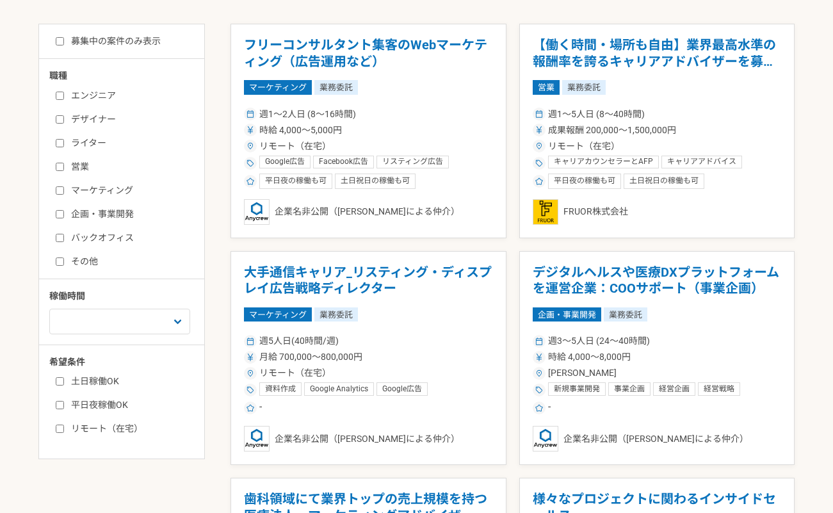
scroll to position [354, 0]
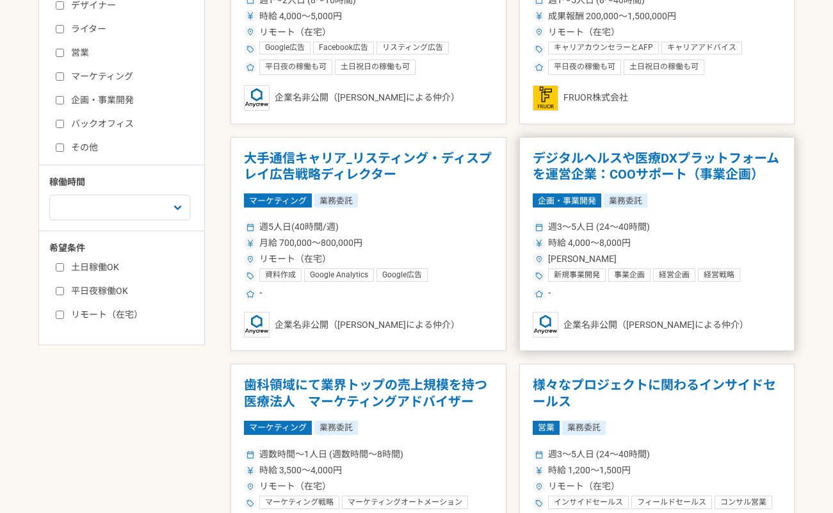
click at [607, 170] on h1 "デジタルヘルスや医療DXプラットフォームを運営企業：COOサポート（事業企画）" at bounding box center [657, 167] width 249 height 33
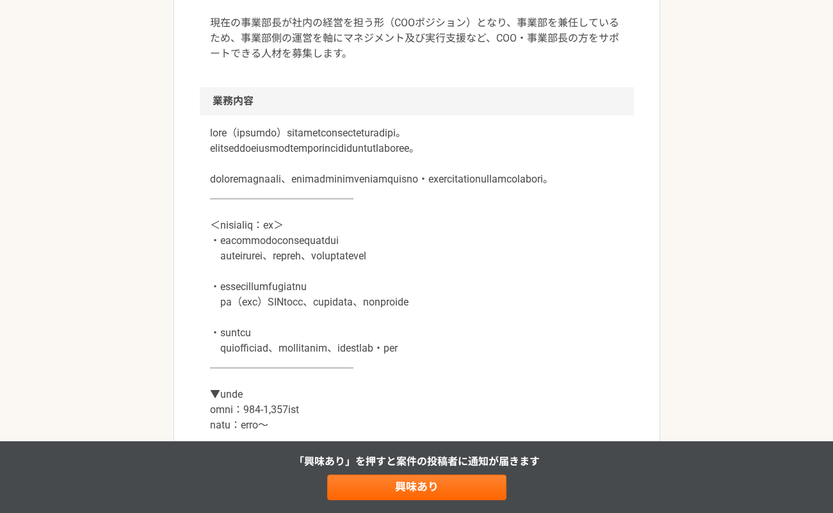
scroll to position [475, 0]
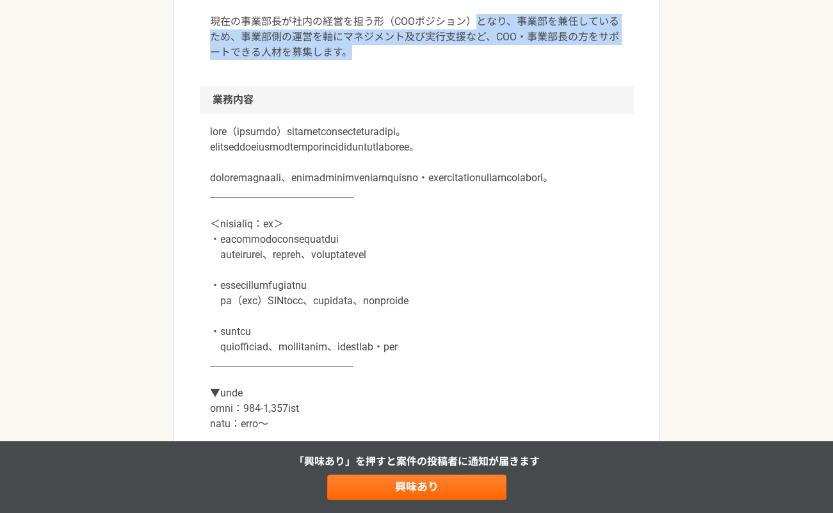
drag, startPoint x: 479, startPoint y: 20, endPoint x: 499, endPoint y: 70, distance: 54.4
click at [499, 70] on div "医療DXを事業領域とした事業開発関連の統合的ソリューションの提供を行っている企業になります。 現在の事業部長が社内の経営を担う形（COOポジション）となり、事…" at bounding box center [417, 22] width 434 height 128
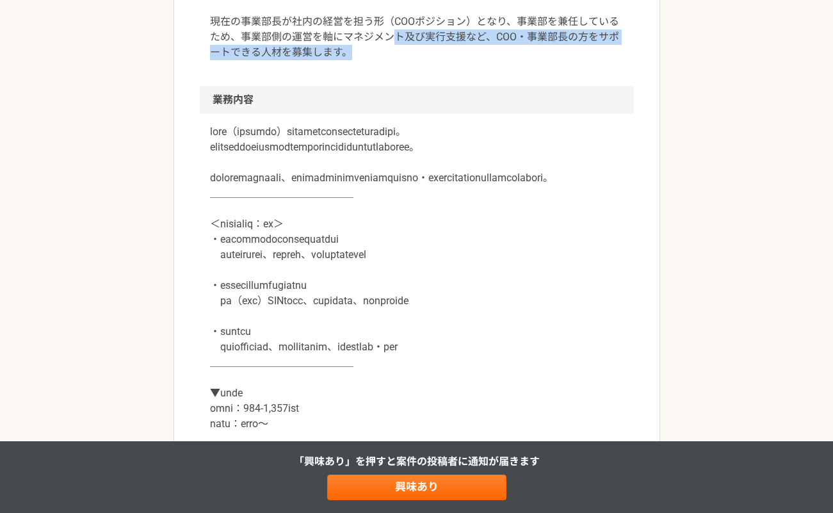
drag, startPoint x: 396, startPoint y: 30, endPoint x: 469, endPoint y: 83, distance: 90.3
click at [469, 83] on div "医療DXを事業領域とした事業開発関連の統合的ソリューションの提供を行っている企業になります。 現在の事業部長が社内の経営を担う形（COOポジション）となり、事…" at bounding box center [417, 22] width 434 height 128
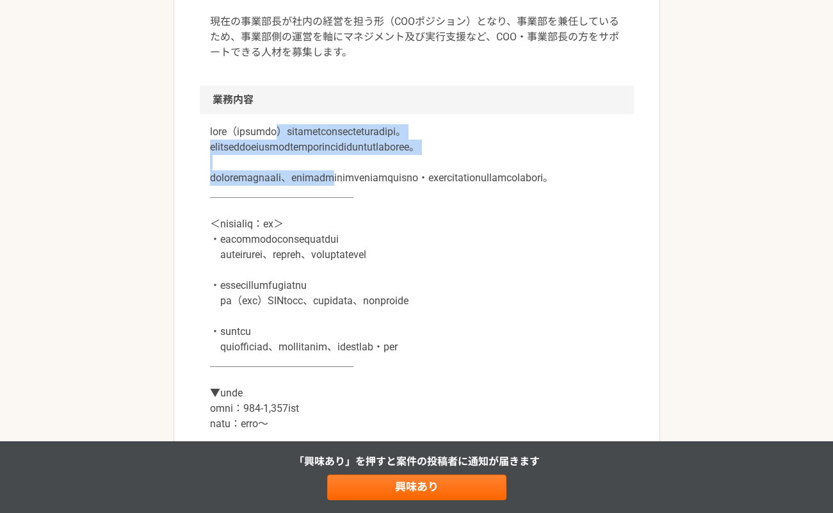
drag, startPoint x: 327, startPoint y: 129, endPoint x: 437, endPoint y: 188, distance: 124.4
click at [437, 188] on p at bounding box center [417, 316] width 414 height 384
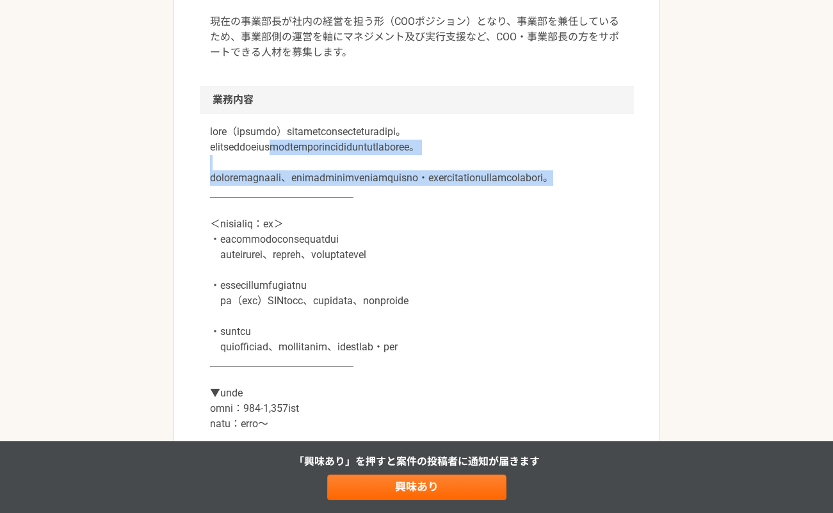
drag, startPoint x: 341, startPoint y: 145, endPoint x: 502, endPoint y: 207, distance: 172.1
click at [502, 207] on p at bounding box center [417, 316] width 414 height 384
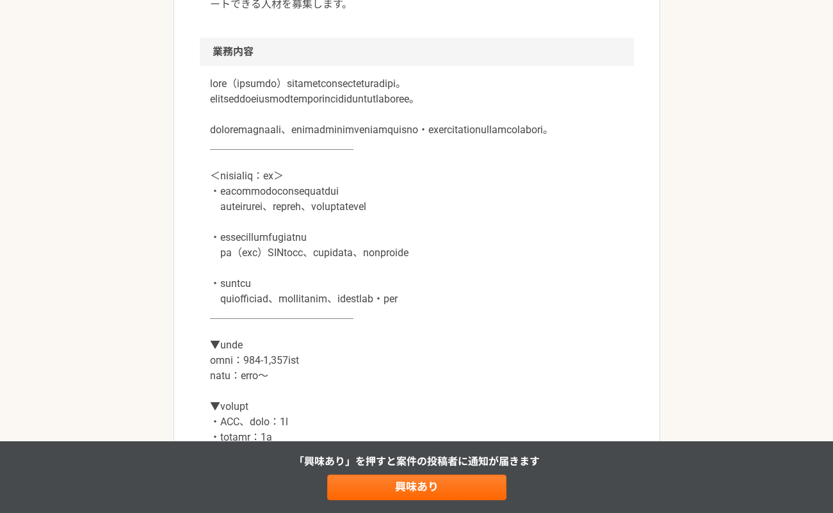
scroll to position [543, 0]
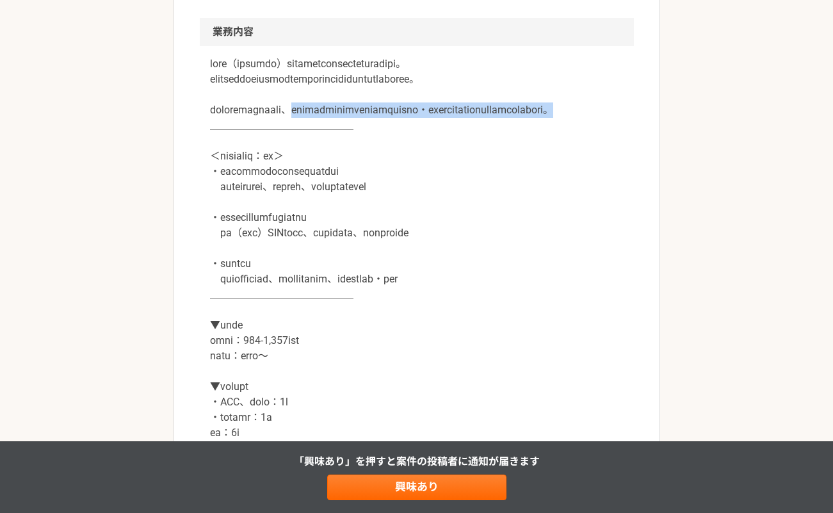
drag, startPoint x: 361, startPoint y: 121, endPoint x: 546, endPoint y: 140, distance: 186.8
click at [546, 140] on p at bounding box center [417, 248] width 414 height 384
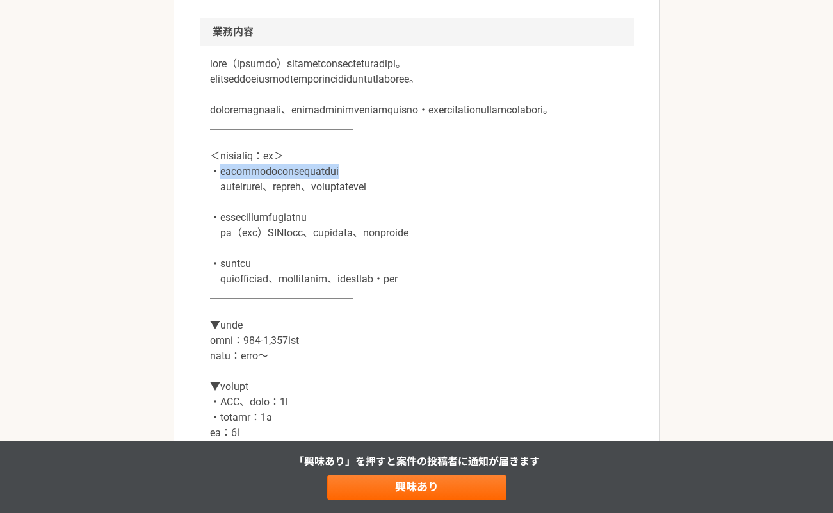
drag, startPoint x: 220, startPoint y: 204, endPoint x: 448, endPoint y: 201, distance: 228.1
click at [448, 201] on p at bounding box center [417, 248] width 414 height 384
drag, startPoint x: 220, startPoint y: 220, endPoint x: 553, endPoint y: 218, distance: 333.7
click at [553, 218] on p at bounding box center [417, 248] width 414 height 384
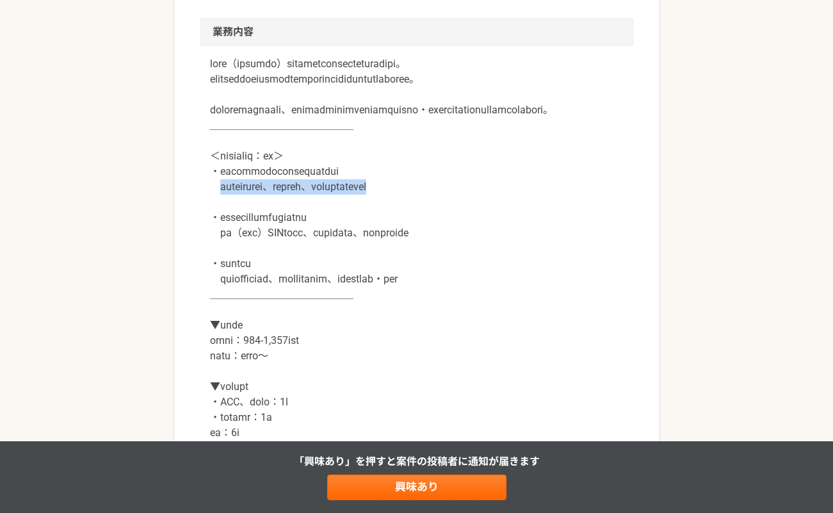
click at [553, 218] on p at bounding box center [417, 248] width 414 height 384
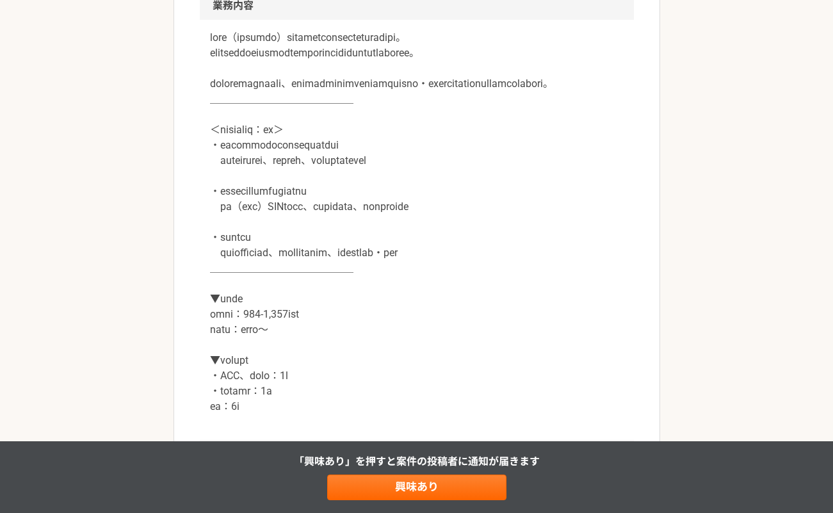
scroll to position [582, 0]
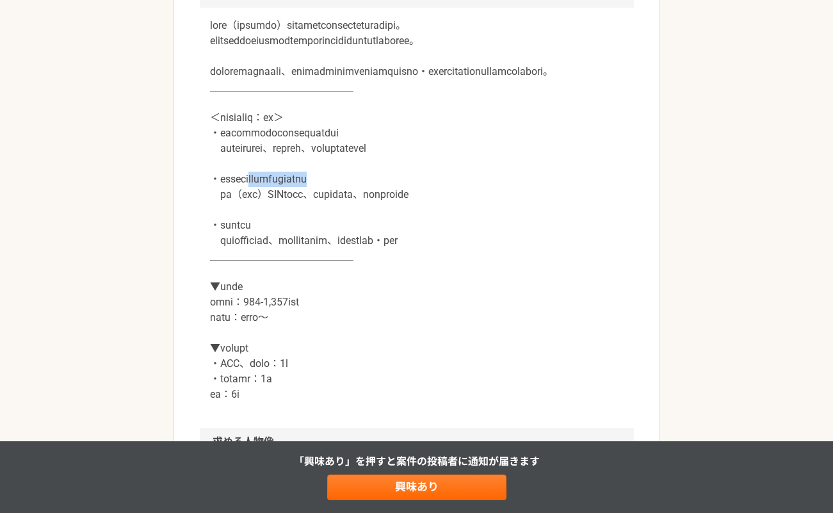
drag, startPoint x: 279, startPoint y: 209, endPoint x: 424, endPoint y: 206, distance: 144.8
click at [424, 206] on p at bounding box center [417, 210] width 414 height 384
drag, startPoint x: 261, startPoint y: 230, endPoint x: 522, endPoint y: 225, distance: 260.8
click at [522, 225] on p at bounding box center [417, 210] width 414 height 384
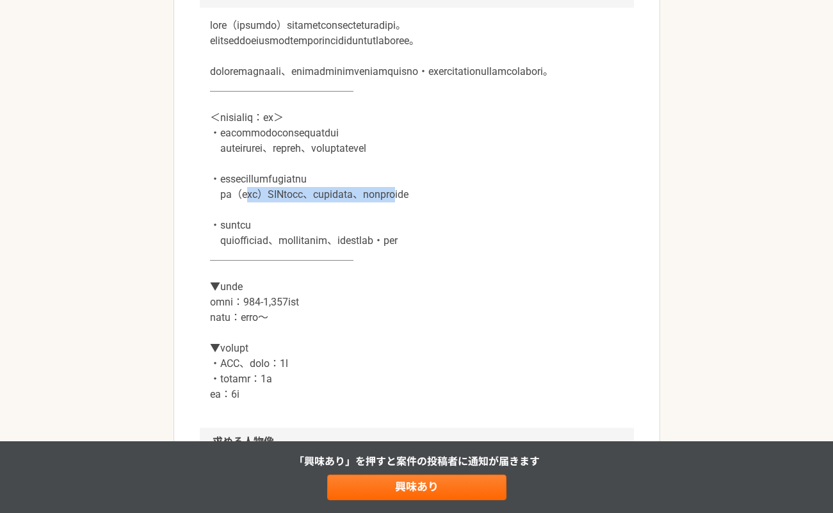
click at [522, 225] on p at bounding box center [417, 210] width 414 height 384
drag, startPoint x: 240, startPoint y: 257, endPoint x: 358, endPoint y: 259, distance: 117.9
click at [358, 259] on p at bounding box center [417, 210] width 414 height 384
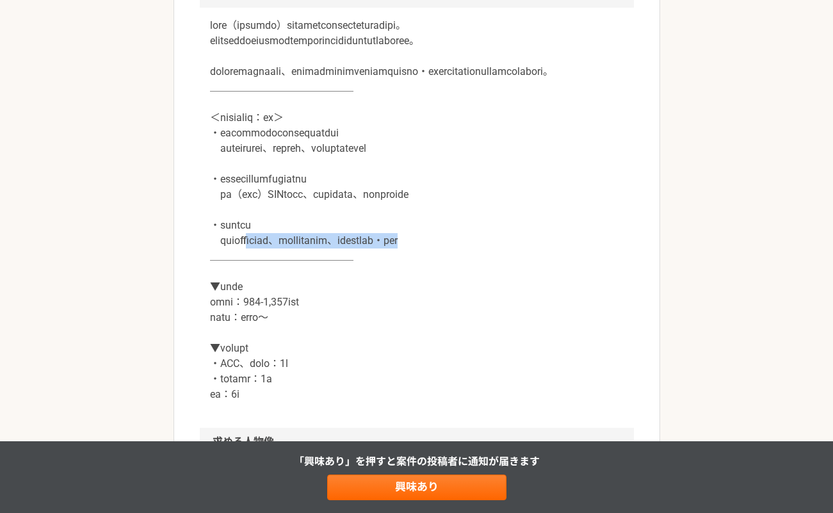
drag, startPoint x: 277, startPoint y: 274, endPoint x: 628, endPoint y: 268, distance: 351.7
click at [628, 268] on div at bounding box center [417, 218] width 434 height 420
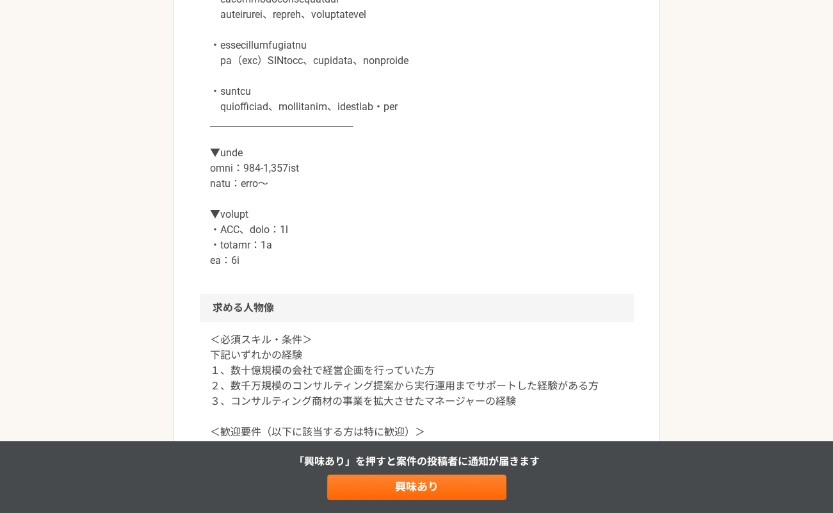
scroll to position [728, 0]
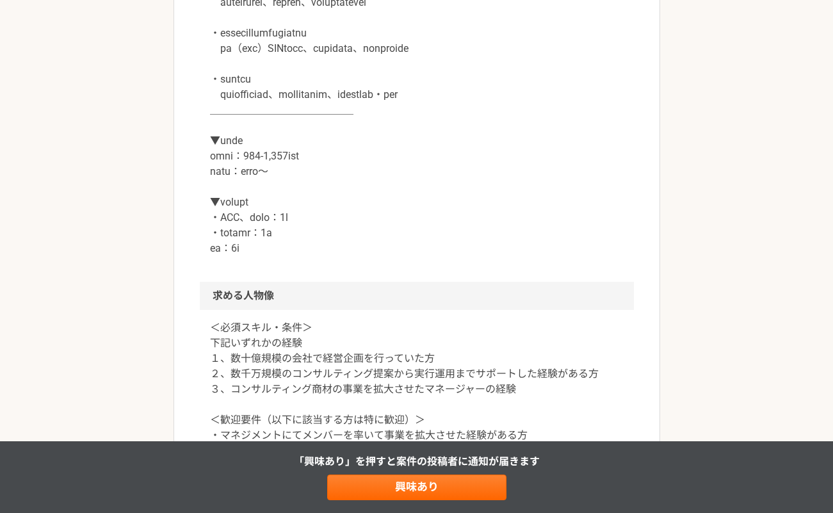
click at [359, 190] on p at bounding box center [417, 64] width 414 height 384
drag, startPoint x: 254, startPoint y: 185, endPoint x: 409, endPoint y: 188, distance: 155.7
click at [409, 188] on p at bounding box center [417, 64] width 414 height 384
drag, startPoint x: 259, startPoint y: 202, endPoint x: 336, endPoint y: 202, distance: 76.2
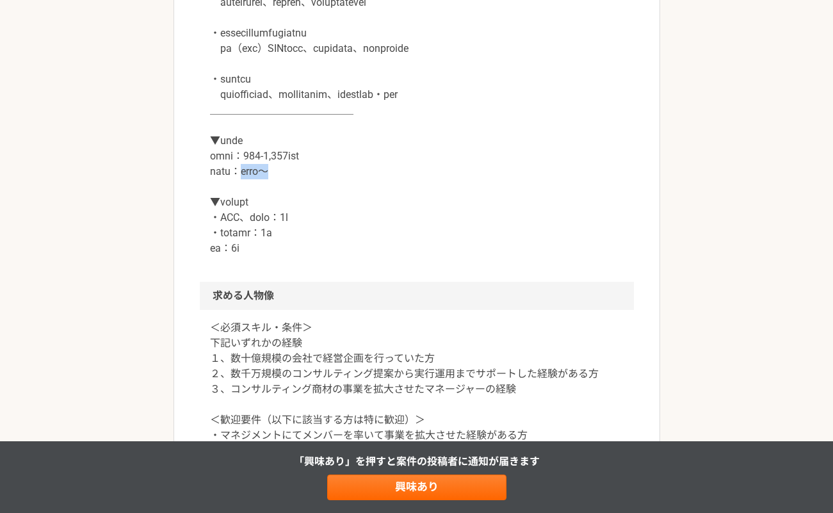
click at [336, 202] on p at bounding box center [417, 64] width 414 height 384
drag, startPoint x: 236, startPoint y: 267, endPoint x: 279, endPoint y: 291, distance: 49.6
click at [279, 282] on div at bounding box center [417, 72] width 434 height 420
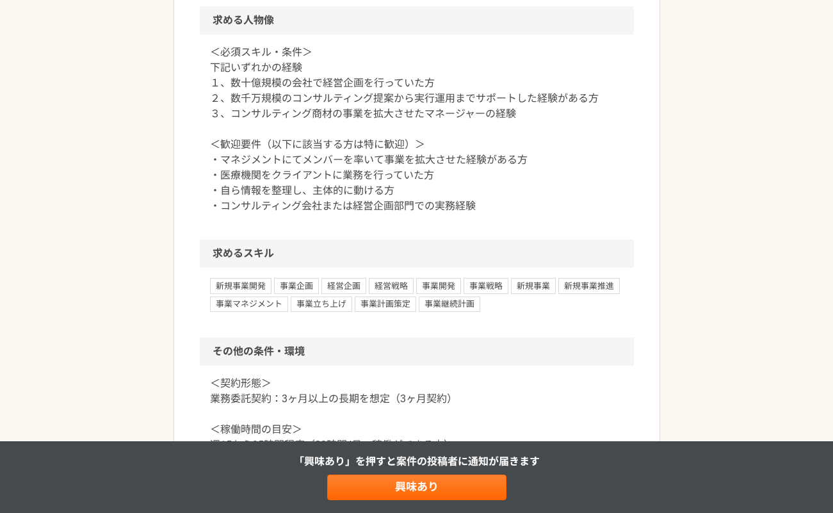
scroll to position [1013, 0]
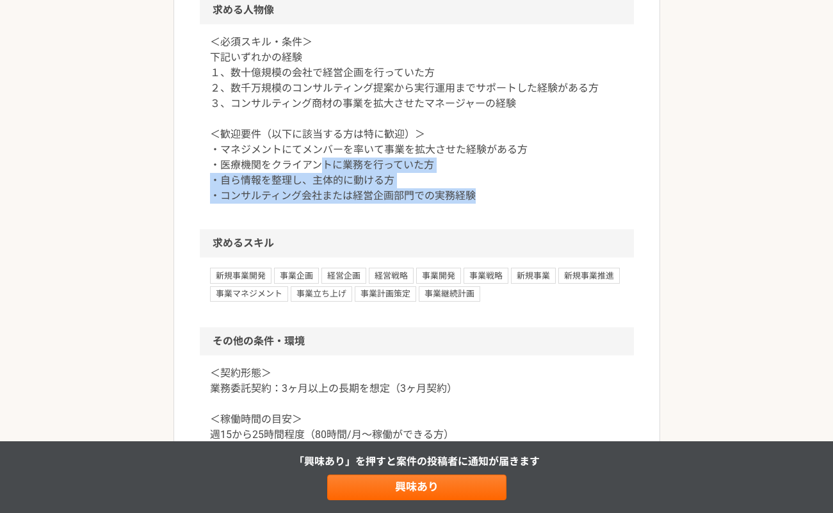
drag, startPoint x: 323, startPoint y: 197, endPoint x: 509, endPoint y: 225, distance: 187.9
click at [502, 204] on p "＜必須スキル・条件＞ 下記いずれかの経験 １、数十億規模の会社で経営企画を行っていた方 ２、数千万規模のコンサルティング提案から実行運用までサポートした経験が…" at bounding box center [417, 119] width 414 height 169
click at [509, 204] on p "＜必須スキル・条件＞ 下記いずれかの経験 １、数十億規模の会社で経営企画を行っていた方 ２、数千万規模のコンサルティング提案から実行運用までサポートした経験が…" at bounding box center [417, 119] width 414 height 169
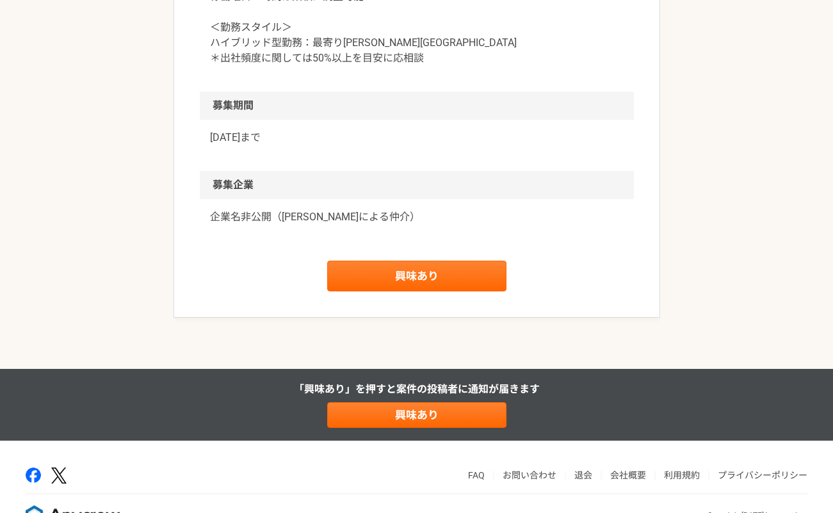
scroll to position [1489, 0]
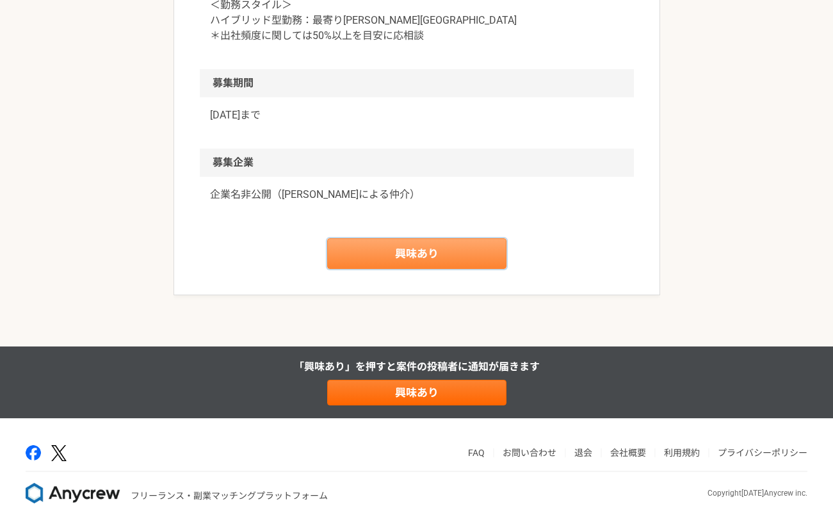
click at [424, 269] on link "興味あり" at bounding box center [416, 253] width 179 height 31
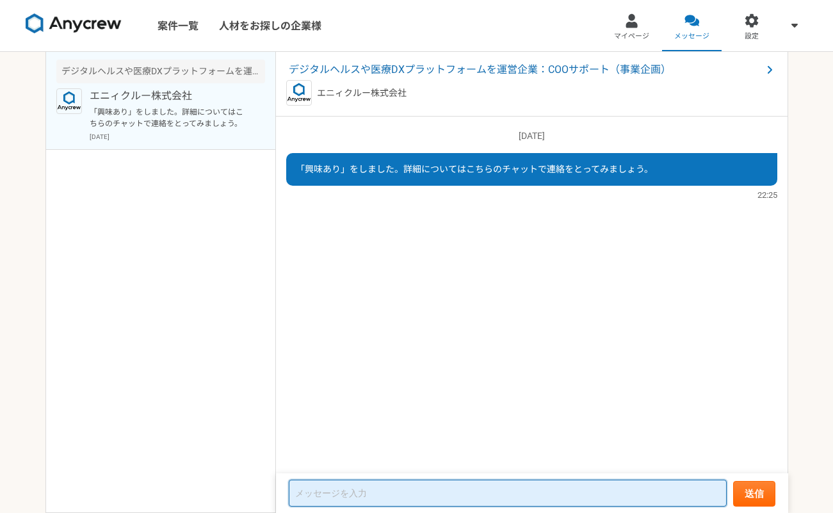
click at [429, 493] on textarea at bounding box center [508, 493] width 438 height 27
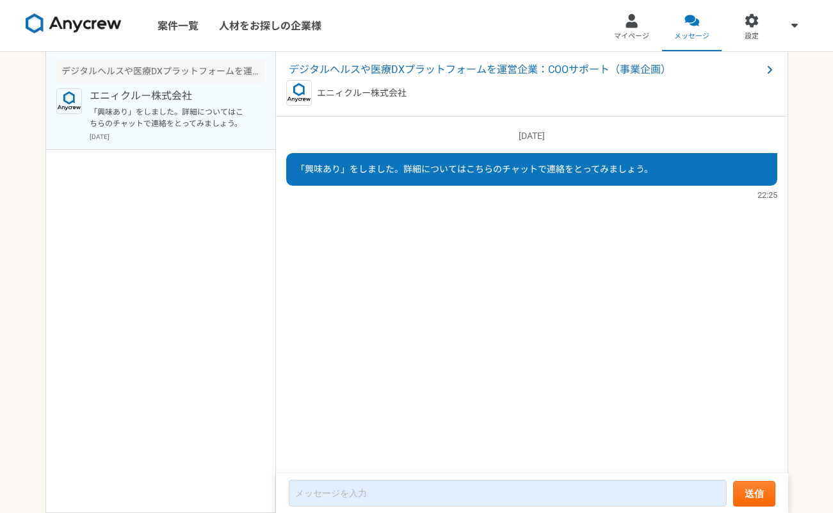
click at [357, 253] on div "2025/08/10（日） 「興味あり」をしました。詳細についてはこちらのチャットで連絡をとってみましょう。 22:25" at bounding box center [532, 296] width 512 height 358
click at [170, 29] on link "案件一覧" at bounding box center [177, 25] width 61 height 51
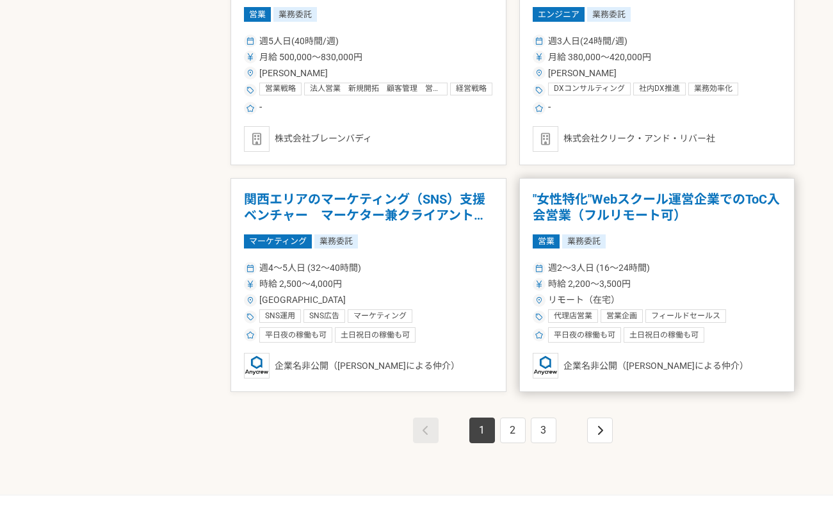
scroll to position [2132, 0]
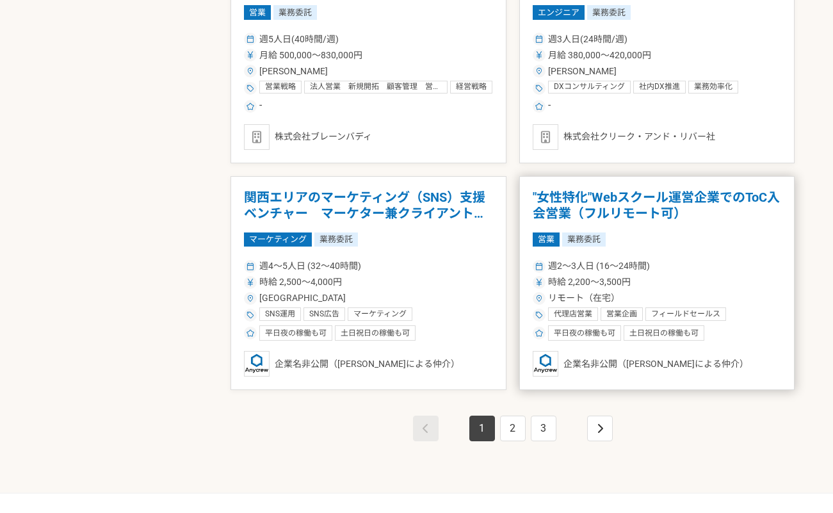
click at [743, 284] on div "時給 2,200〜3,500円" at bounding box center [657, 281] width 249 height 13
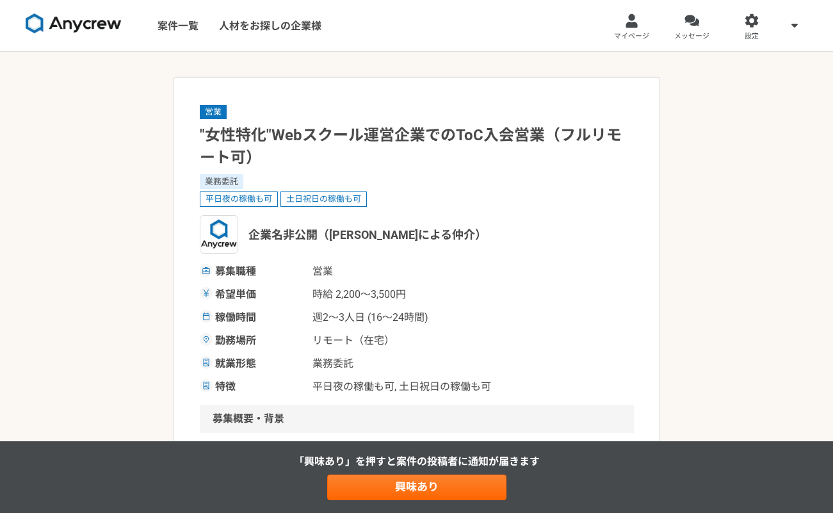
scroll to position [305, 0]
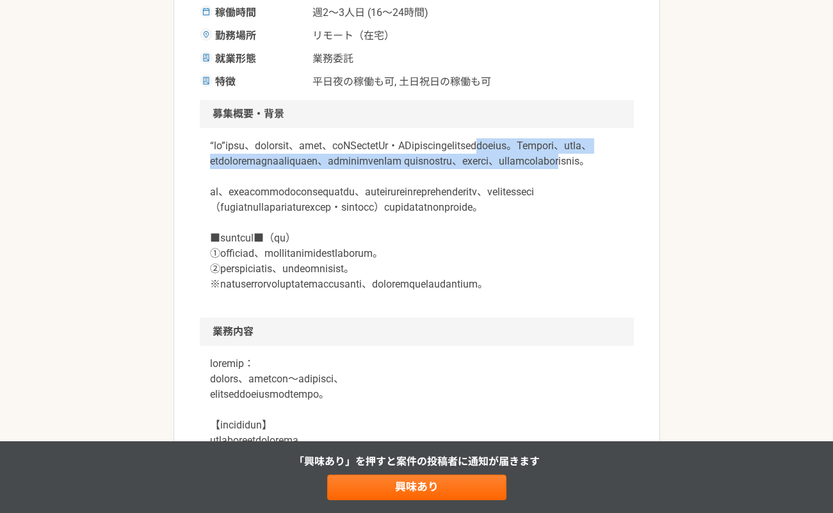
drag, startPoint x: 293, startPoint y: 156, endPoint x: 324, endPoint y: 192, distance: 48.1
click at [324, 192] on p at bounding box center [417, 215] width 414 height 154
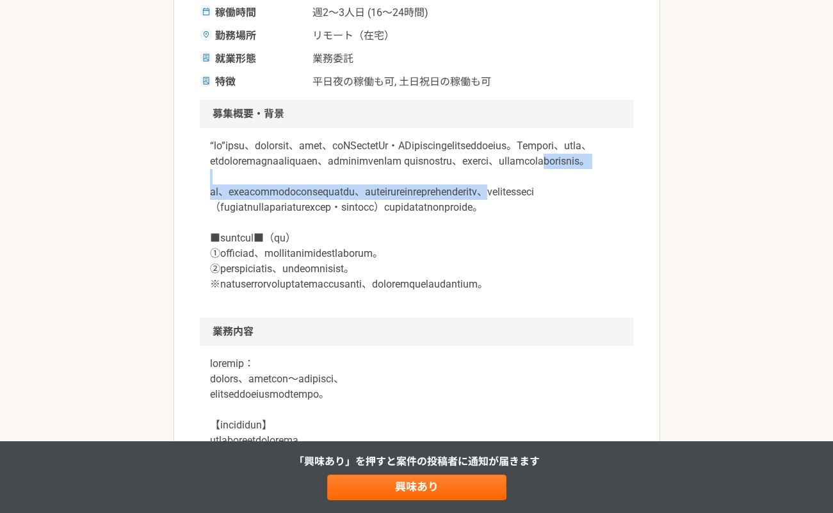
drag, startPoint x: 290, startPoint y: 185, endPoint x: 336, endPoint y: 237, distance: 69.4
click at [336, 237] on p at bounding box center [417, 215] width 414 height 154
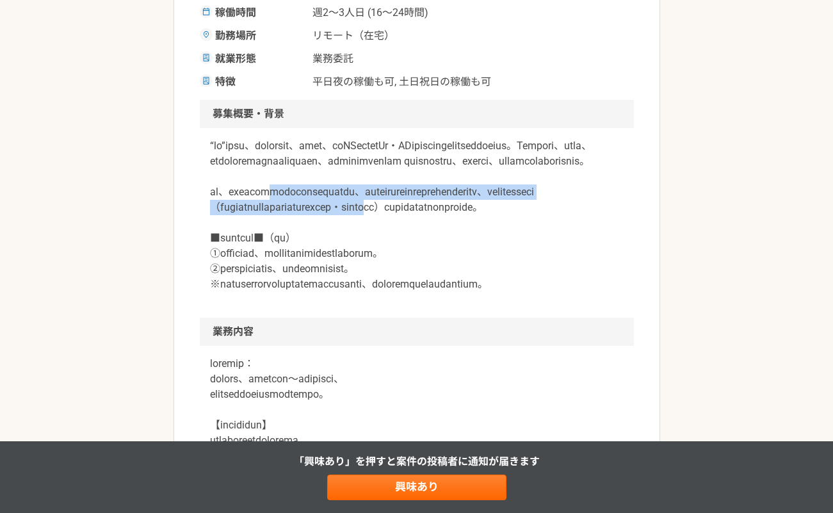
drag, startPoint x: 316, startPoint y: 221, endPoint x: 352, endPoint y: 256, distance: 50.3
click at [352, 256] on p at bounding box center [417, 215] width 414 height 154
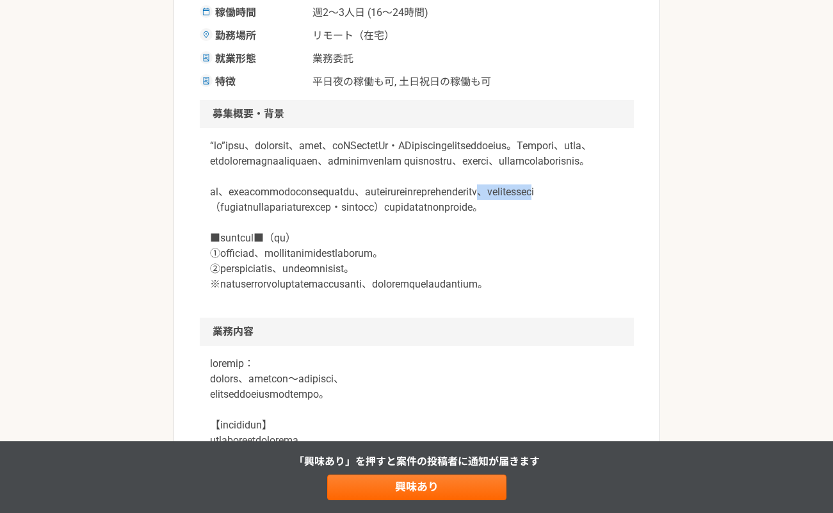
drag, startPoint x: 322, startPoint y: 236, endPoint x: 438, endPoint y: 235, distance: 116.0
click at [438, 235] on p at bounding box center [417, 215] width 414 height 154
click at [395, 247] on p at bounding box center [417, 215] width 414 height 154
drag, startPoint x: 293, startPoint y: 297, endPoint x: 411, endPoint y: 311, distance: 118.8
click at [409, 292] on p at bounding box center [417, 215] width 414 height 154
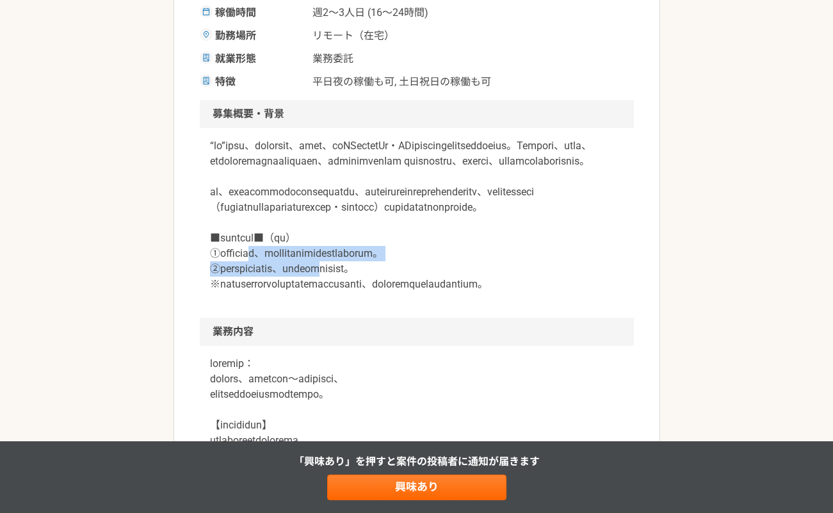
click at [411, 292] on p at bounding box center [417, 215] width 414 height 154
drag, startPoint x: 297, startPoint y: 312, endPoint x: 446, endPoint y: 331, distance: 150.5
click at [444, 292] on p at bounding box center [417, 215] width 414 height 154
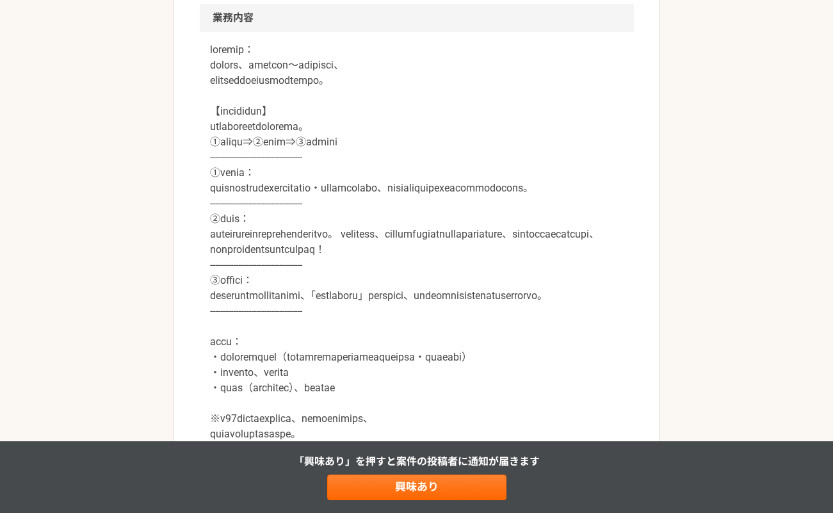
scroll to position [650, 0]
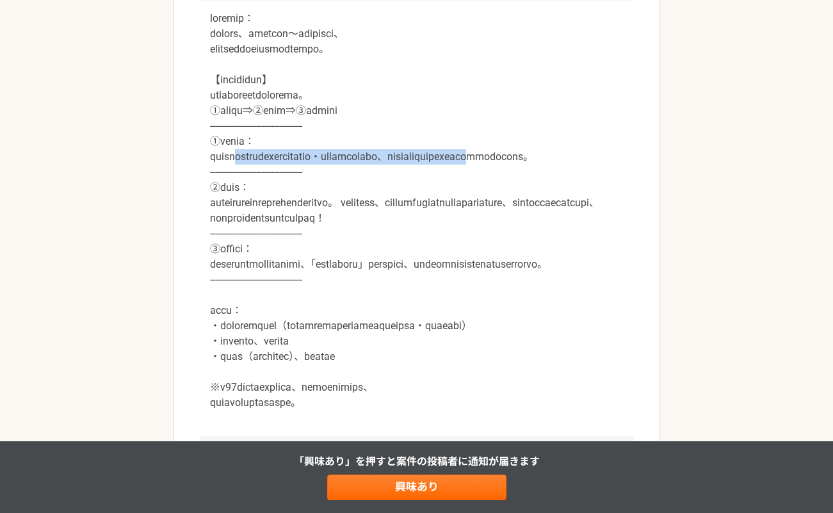
drag, startPoint x: 262, startPoint y: 215, endPoint x: 329, endPoint y: 235, distance: 69.5
click at [329, 235] on p at bounding box center [417, 211] width 414 height 400
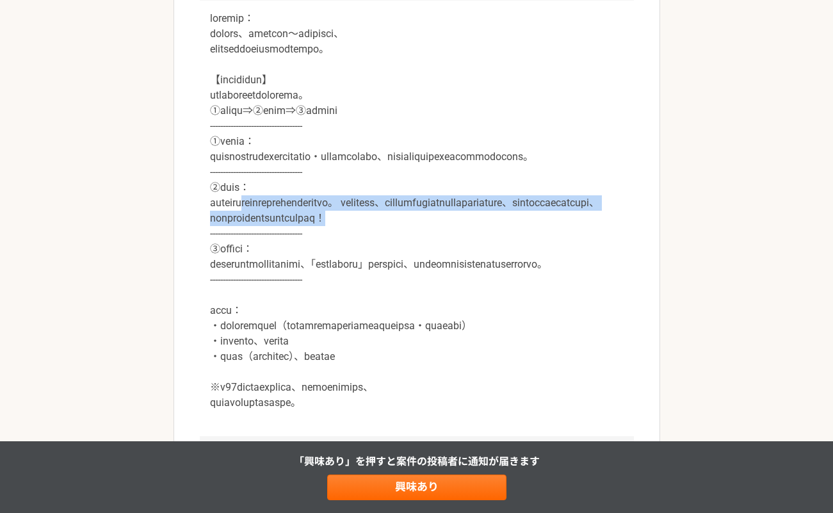
drag, startPoint x: 281, startPoint y: 278, endPoint x: 515, endPoint y: 312, distance: 236.3
click at [515, 312] on p at bounding box center [417, 211] width 414 height 400
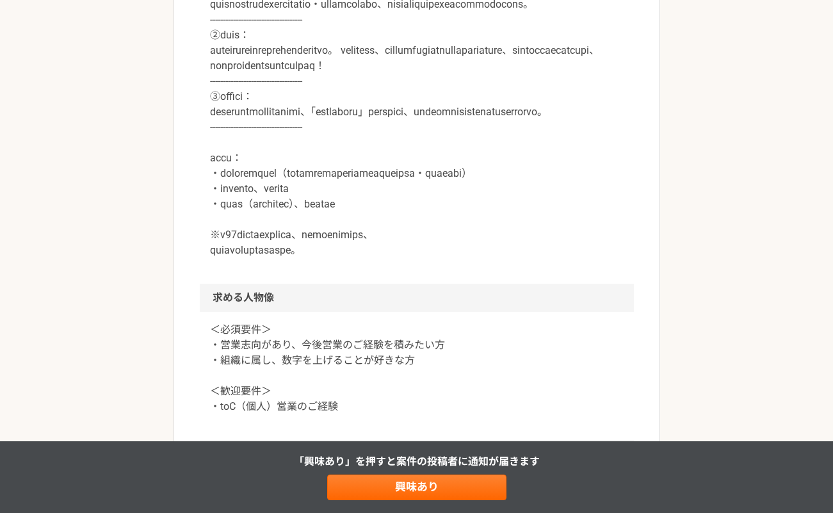
scroll to position [912, 0]
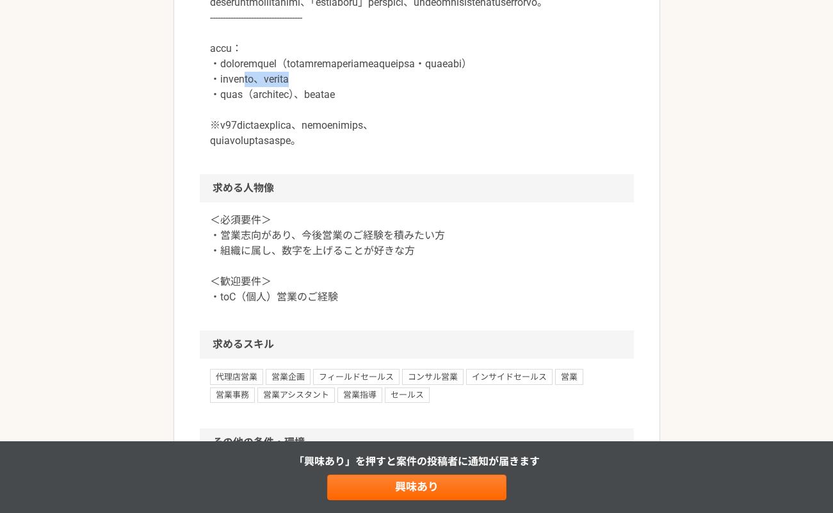
drag, startPoint x: 269, startPoint y: 205, endPoint x: 405, endPoint y: 208, distance: 136.5
drag, startPoint x: 258, startPoint y: 215, endPoint x: 494, endPoint y: 216, distance: 236.4
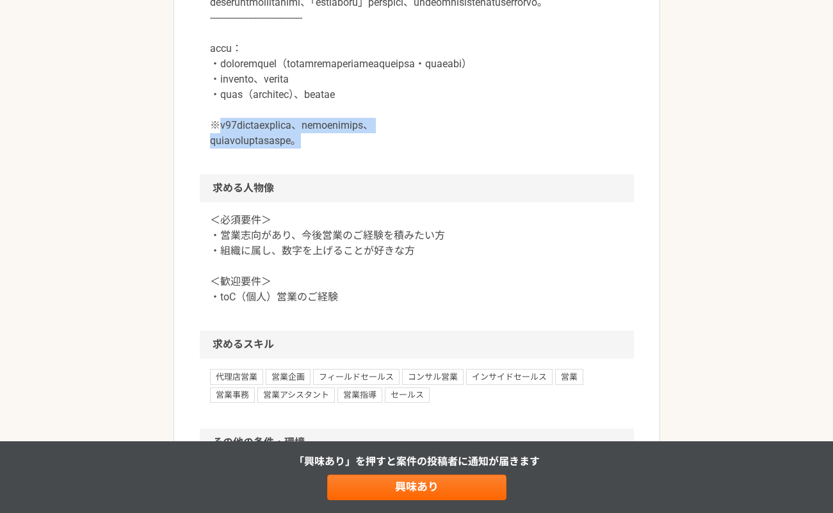
drag, startPoint x: 219, startPoint y: 250, endPoint x: 465, endPoint y: 259, distance: 246.2
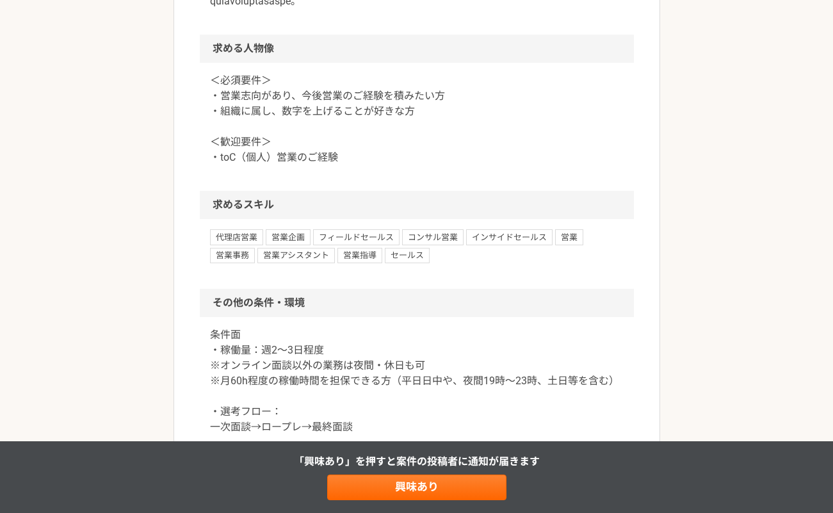
scroll to position [1094, 0]
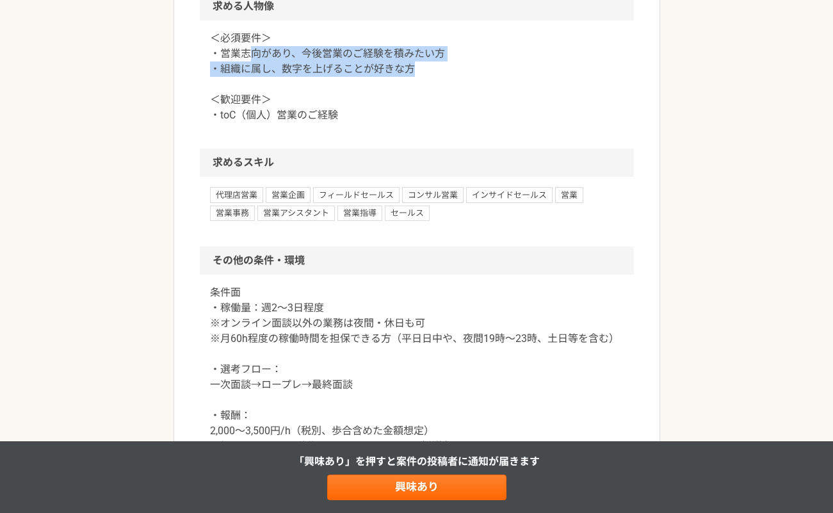
drag, startPoint x: 254, startPoint y: 175, endPoint x: 454, endPoint y: 189, distance: 201.0
click at [454, 123] on p "＜必須要件＞ ・営業志向があり、今後営業のご経験を積みたい方 ・組織に属し、数字を上げることが好きな方 ＜歓迎要件＞ ・toC（個人）営業のご経験" at bounding box center [417, 77] width 414 height 92
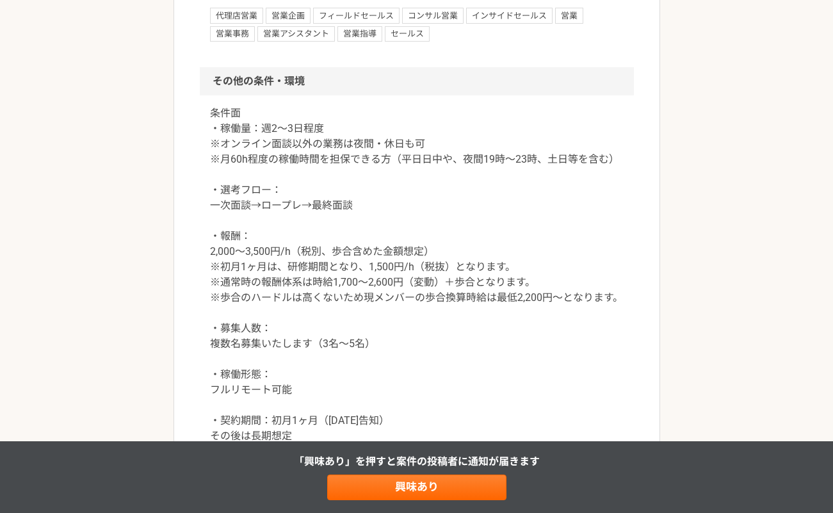
scroll to position [1290, 0]
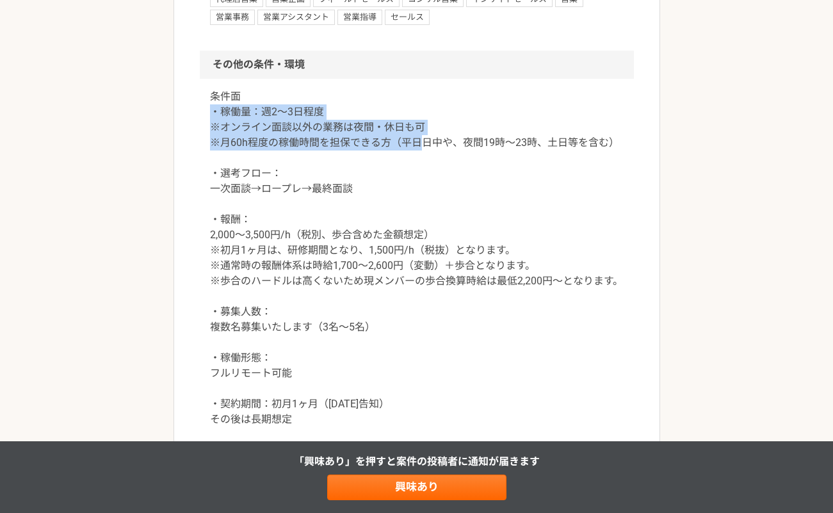
drag, startPoint x: 211, startPoint y: 236, endPoint x: 423, endPoint y: 263, distance: 213.0
click at [423, 263] on p "条件面 ・稼働量：週2〜3日程度 ※オンライン面談以外の業務は夜間・休日も可 ※月60h程度の稼働時間を担保できる方（平日日中や、夜間19時〜23時、土日等を…" at bounding box center [417, 258] width 414 height 338
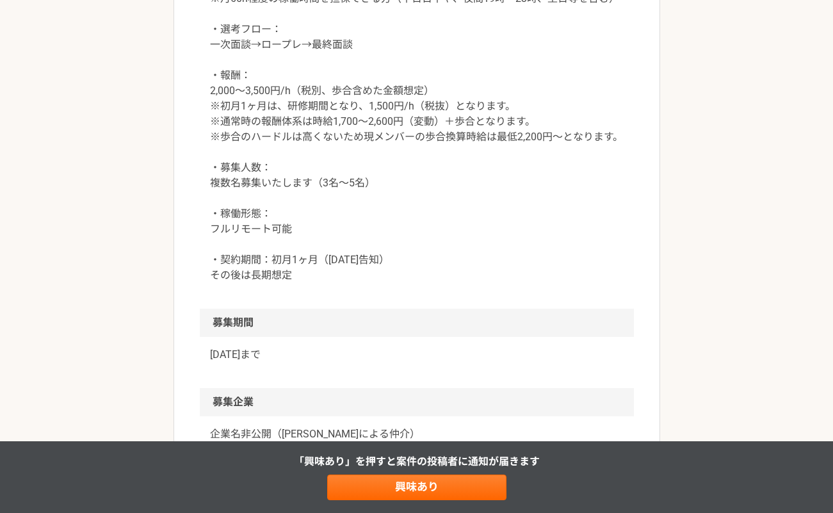
scroll to position [1439, 0]
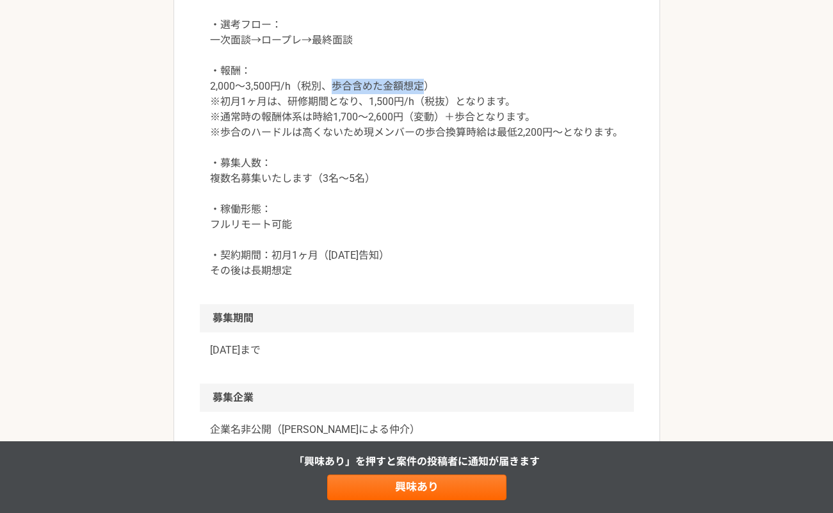
drag, startPoint x: 327, startPoint y: 210, endPoint x: 425, endPoint y: 208, distance: 98.0
click at [424, 208] on p "条件面 ・稼働量：週2〜3日程度 ※オンライン面談以外の業務は夜間・休日も可 ※月60h程度の稼働時間を担保できる方（平日日中や、夜間19時〜23時、土日等を…" at bounding box center [417, 109] width 414 height 338
click at [427, 208] on p "条件面 ・稼働量：週2〜3日程度 ※オンライン面談以外の業務は夜間・休日も可 ※月60h程度の稼働時間を担保できる方（平日日中や、夜間19時〜23時、土日等を…" at bounding box center [417, 109] width 414 height 338
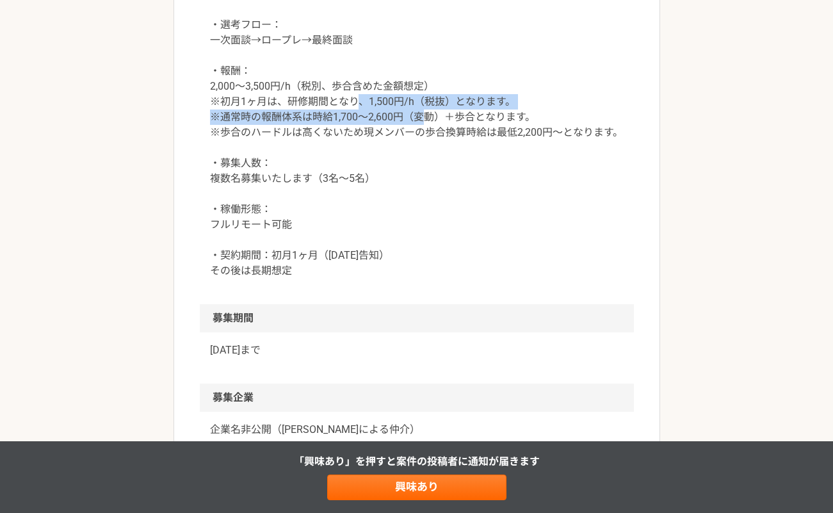
drag, startPoint x: 354, startPoint y: 225, endPoint x: 423, endPoint y: 246, distance: 73.0
click at [423, 246] on p "条件面 ・稼働量：週2〜3日程度 ※オンライン面談以外の業務は夜間・休日も可 ※月60h程度の稼働時間を担保できる方（平日日中や、夜間19時〜23時、土日等を…" at bounding box center [417, 109] width 414 height 338
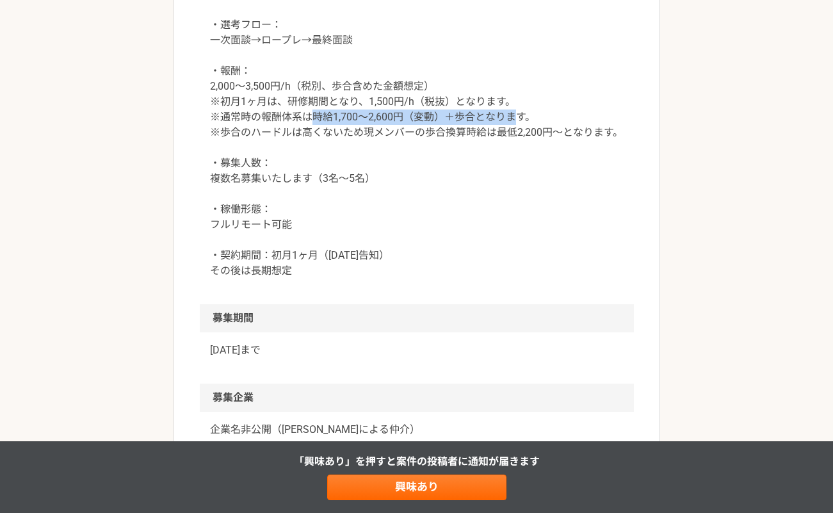
drag, startPoint x: 313, startPoint y: 237, endPoint x: 517, endPoint y: 236, distance: 204.3
click at [517, 236] on p "条件面 ・稼働量：週2〜3日程度 ※オンライン面談以外の業務は夜間・休日も可 ※月60h程度の稼働時間を担保できる方（平日日中や、夜間19時〜23時、土日等を…" at bounding box center [417, 109] width 414 height 338
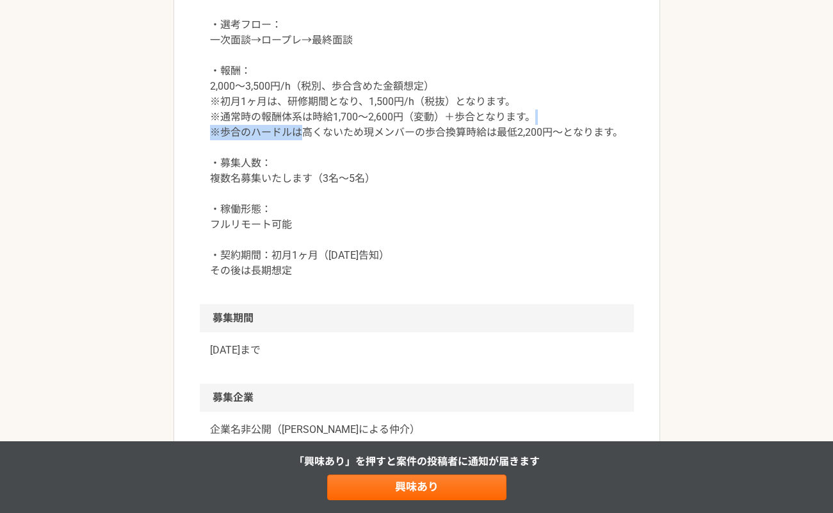
drag, startPoint x: 306, startPoint y: 256, endPoint x: 544, endPoint y: 247, distance: 238.5
click at [544, 247] on p "条件面 ・稼働量：週2〜3日程度 ※オンライン面談以外の業務は夜間・休日も可 ※月60h程度の稼働時間を担保できる方（平日日中や、夜間19時〜23時、土日等を…" at bounding box center [417, 109] width 414 height 338
drag, startPoint x: 411, startPoint y: 261, endPoint x: 536, endPoint y: 258, distance: 124.9
click at [536, 258] on p "条件面 ・稼働量：週2〜3日程度 ※オンライン面談以外の業務は夜間・休日も可 ※月60h程度の稼働時間を担保できる方（平日日中や、夜間19時〜23時、土日等を…" at bounding box center [417, 109] width 414 height 338
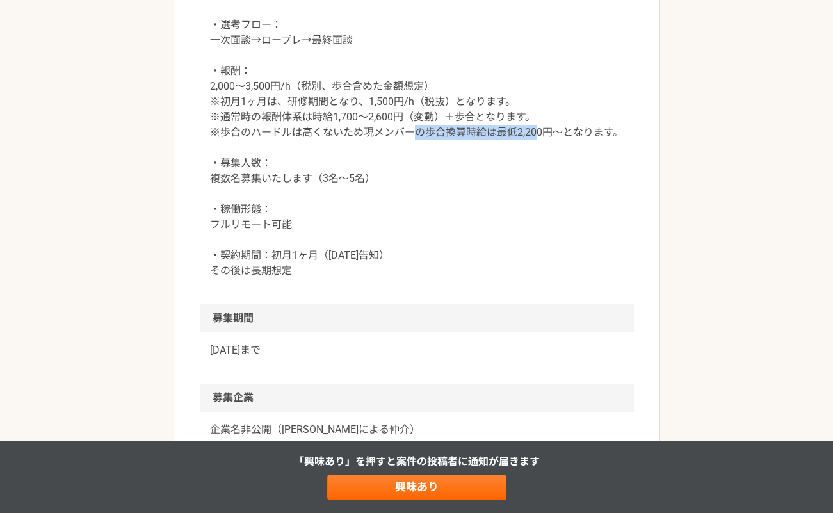
click at [536, 258] on p "条件面 ・稼働量：週2〜3日程度 ※オンライン面談以外の業務は夜間・休日も可 ※月60h程度の稼働時間を担保できる方（平日日中や、夜間19時〜23時、土日等を…" at bounding box center [417, 109] width 414 height 338
drag, startPoint x: 354, startPoint y: 254, endPoint x: 573, endPoint y: 259, distance: 218.5
click at [573, 259] on p "条件面 ・稼働量：週2〜3日程度 ※オンライン面談以外の業務は夜間・休日も可 ※月60h程度の稼働時間を担保できる方（平日日中や、夜間19時〜23時、土日等を…" at bounding box center [417, 109] width 414 height 338
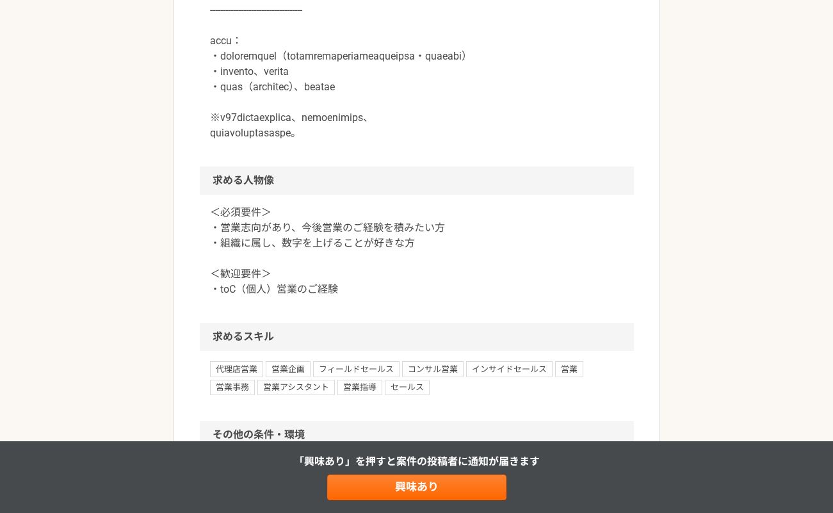
scroll to position [0, 0]
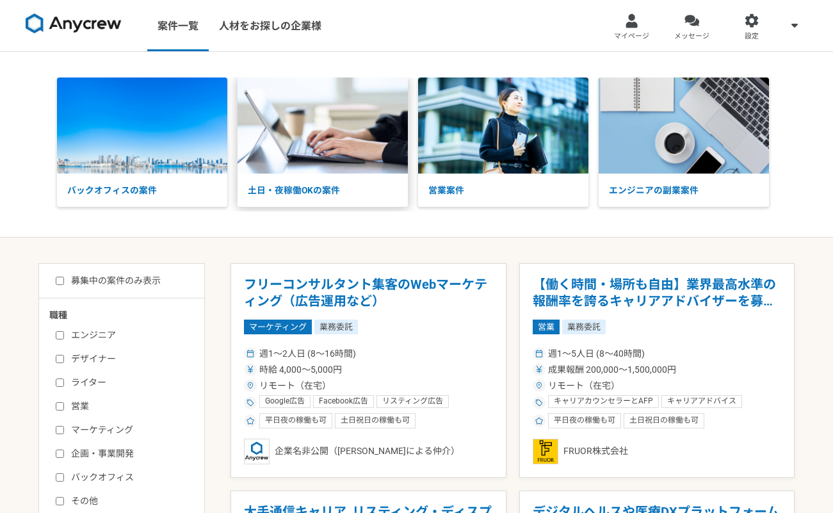
click at [306, 168] on img at bounding box center [323, 126] width 170 height 96
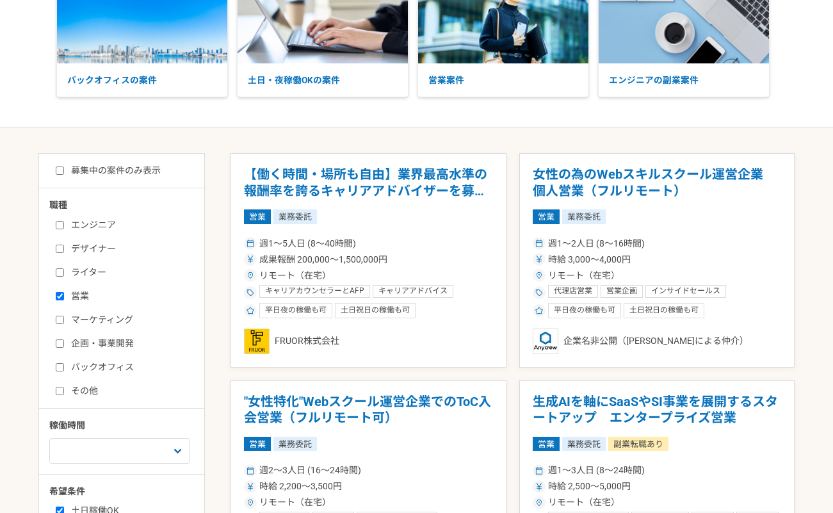
scroll to position [180, 0]
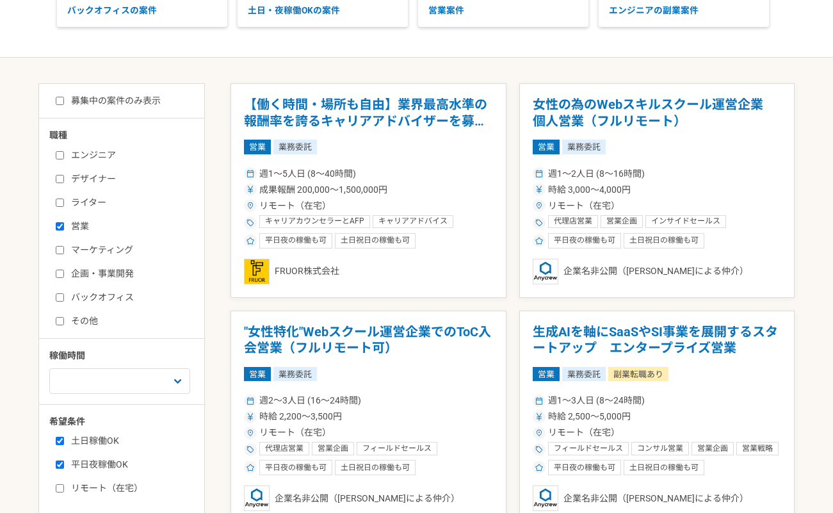
click at [97, 270] on label "企画・事業開発" at bounding box center [129, 273] width 147 height 13
click at [64, 270] on input "企画・事業開発" at bounding box center [60, 274] width 8 height 8
checkbox input "true"
click at [79, 225] on label "営業" at bounding box center [129, 226] width 147 height 13
click at [64, 225] on input "営業" at bounding box center [60, 226] width 8 height 8
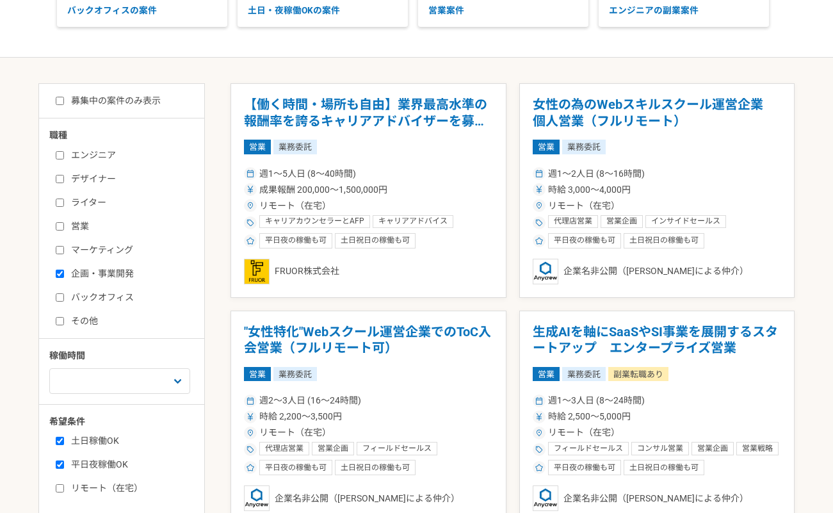
checkbox input "false"
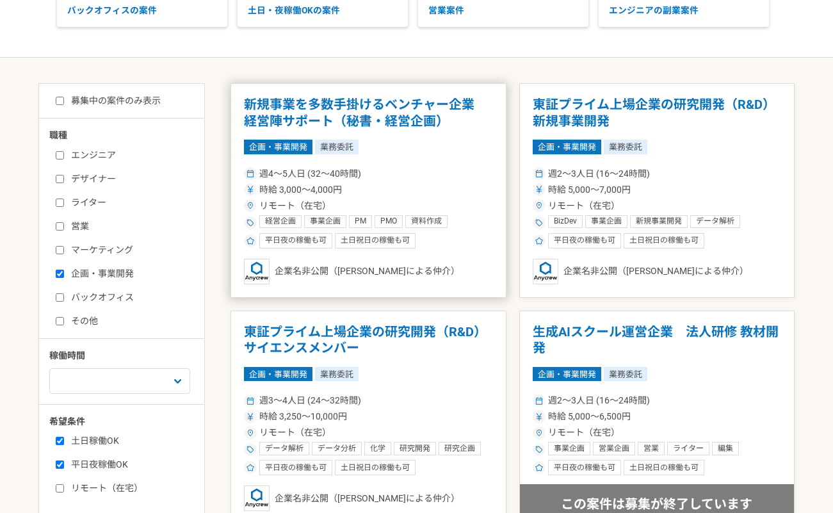
click at [459, 113] on h1 "新規事業を多数手掛けるベンチャー企業　経営陣サポート（秘書・経営企画）" at bounding box center [368, 113] width 249 height 33
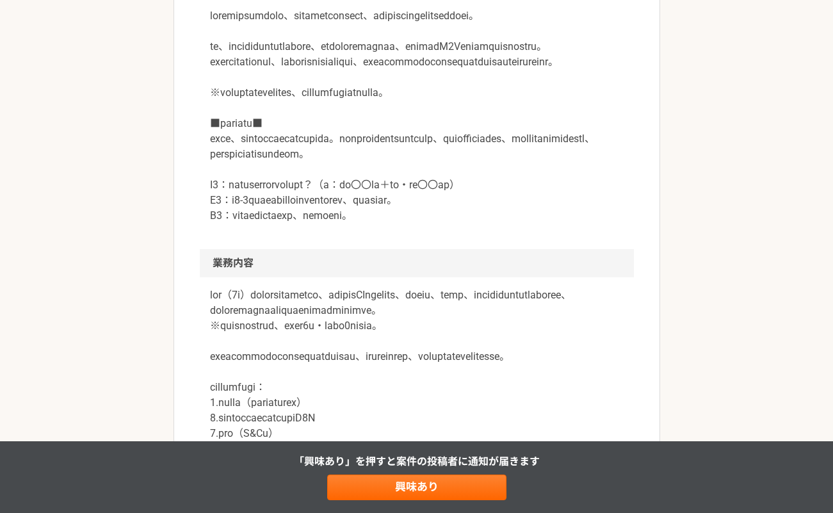
scroll to position [427, 0]
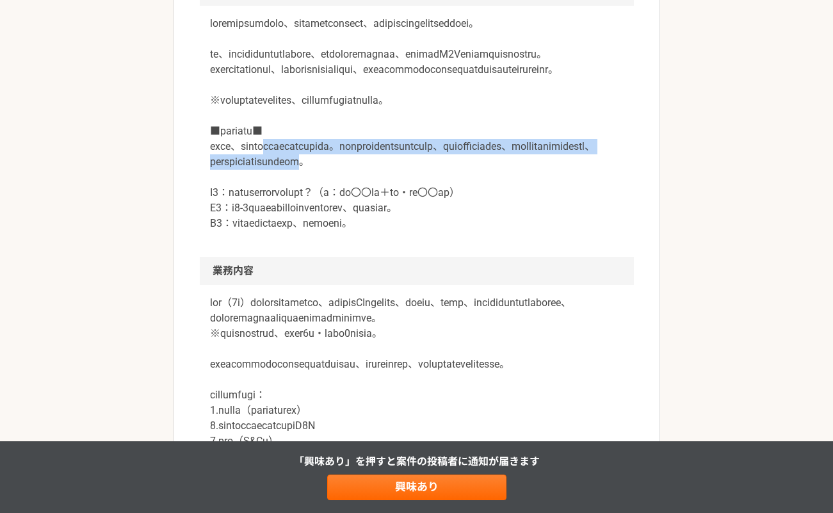
drag, startPoint x: 309, startPoint y: 191, endPoint x: 338, endPoint y: 222, distance: 43.1
click at [338, 222] on p at bounding box center [417, 123] width 414 height 215
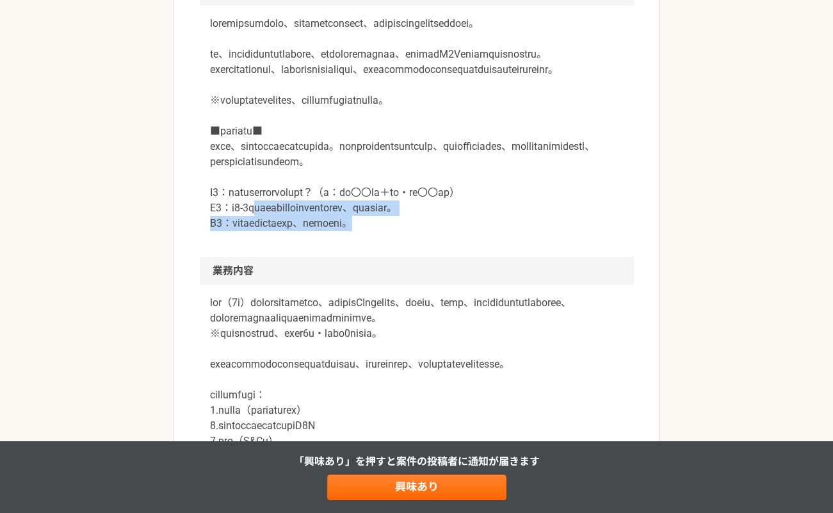
drag, startPoint x: 266, startPoint y: 271, endPoint x: 489, endPoint y: 280, distance: 223.1
click at [489, 231] on p at bounding box center [417, 123] width 414 height 215
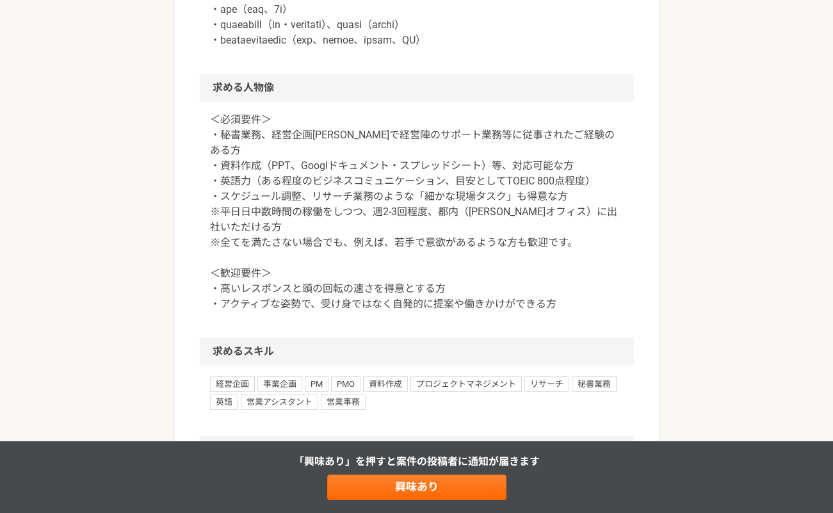
scroll to position [996, 0]
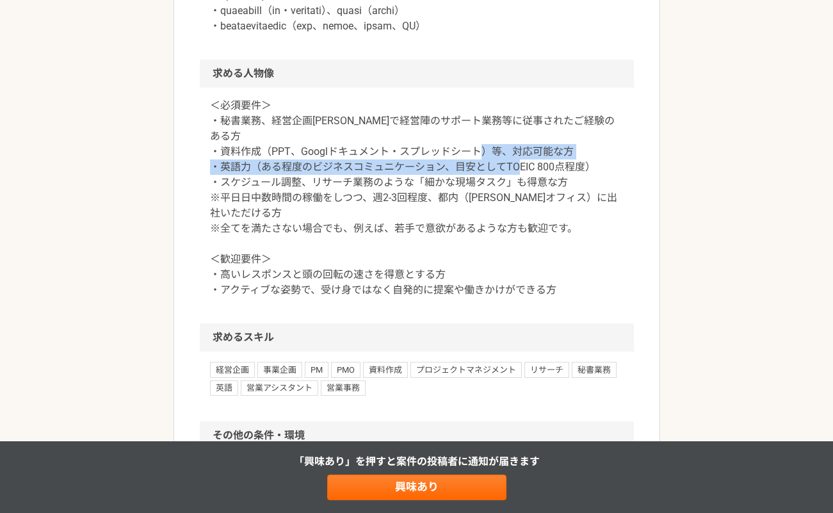
drag, startPoint x: 218, startPoint y: 245, endPoint x: 635, endPoint y: 243, distance: 416.4
drag, startPoint x: 258, startPoint y: 243, endPoint x: 592, endPoint y: 242, distance: 334.4
click at [592, 242] on p "＜必須要件＞ ・秘書業務、経営企画[PERSON_NAME]で経営陣のサポート業務等に従事されたご経験のある方 ・資料作成（PPT、Googlドキュメント・ス…" at bounding box center [417, 198] width 414 height 200
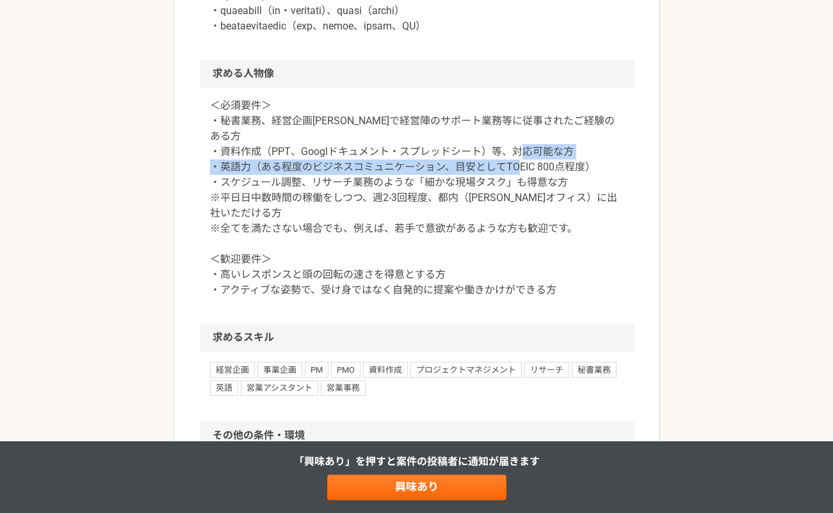
click at [592, 242] on p "＜必須要件＞ ・秘書業務、経営企画[PERSON_NAME]で経営陣のサポート業務等に従事されたご経験のある方 ・資料作成（PPT、Googlドキュメント・ス…" at bounding box center [417, 198] width 414 height 200
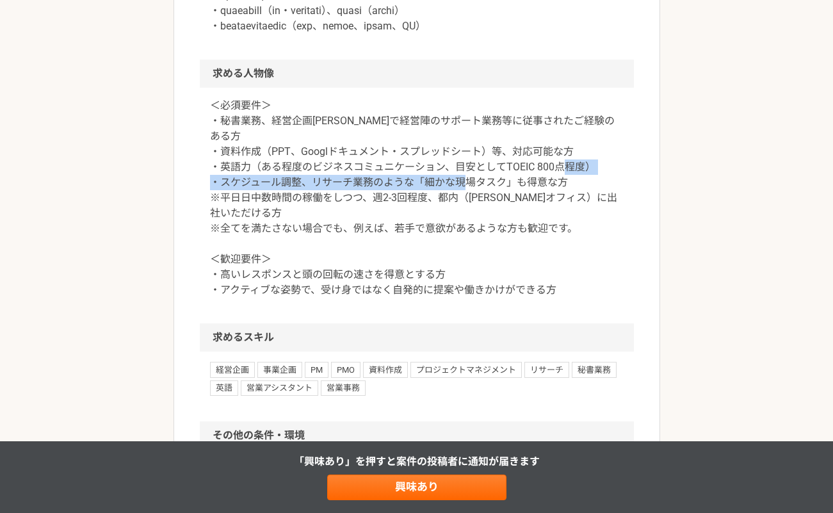
drag, startPoint x: 280, startPoint y: 259, endPoint x: 635, endPoint y: 258, distance: 355.5
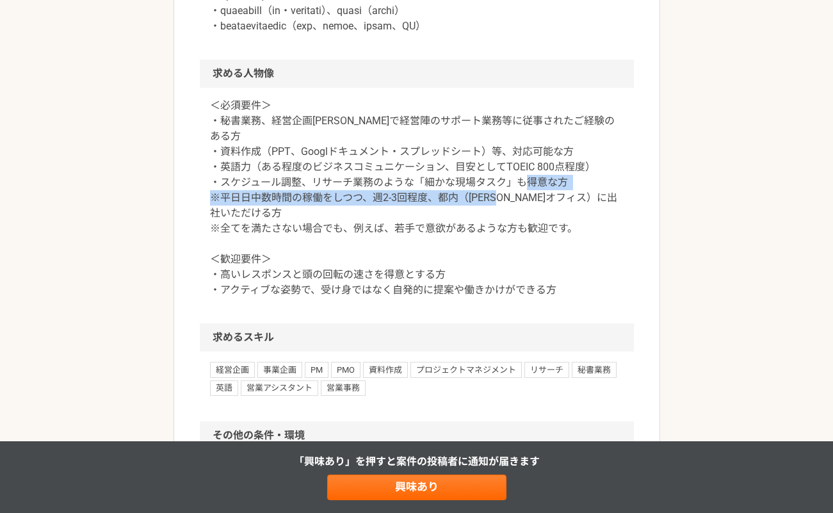
drag, startPoint x: 264, startPoint y: 268, endPoint x: 637, endPoint y: 289, distance: 373.4
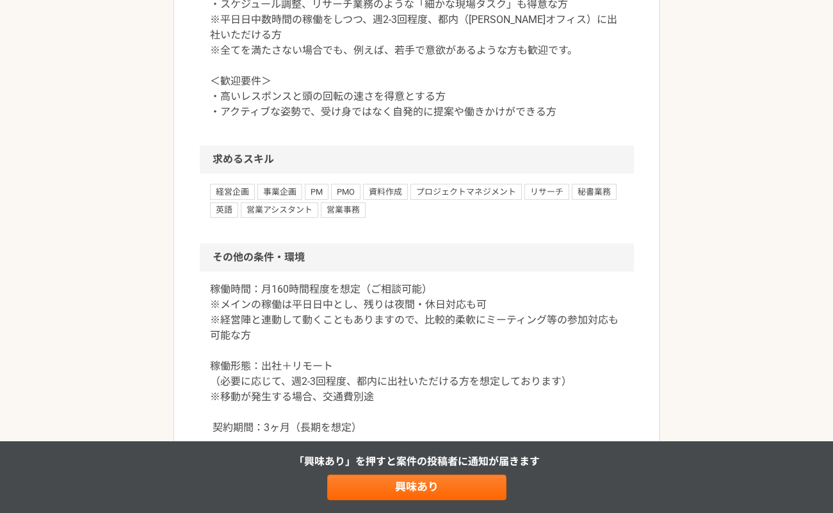
scroll to position [1225, 0]
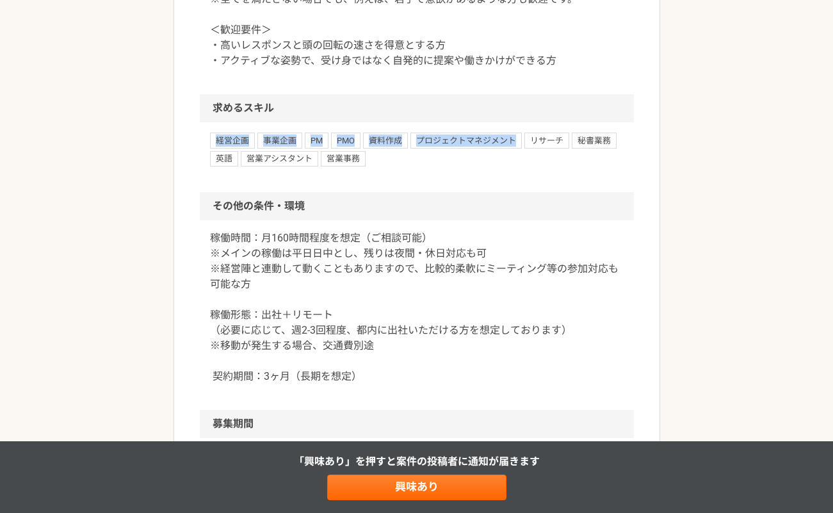
drag, startPoint x: 214, startPoint y: 216, endPoint x: 513, endPoint y: 250, distance: 301.1
click at [513, 192] on div "経営企画 事業企画 PM PMO 資料作成 プロジェクトマネジメント リサーチ 秘書業務 英語 営業アシスタント 営業事務" at bounding box center [417, 157] width 434 height 70
click at [494, 167] on div "経営企画 事業企画 PM PMO 資料作成 プロジェクトマネジメント リサーチ 秘書業務 英語 営業アシスタント 営業事務" at bounding box center [417, 150] width 414 height 34
drag, startPoint x: 528, startPoint y: 217, endPoint x: 614, endPoint y: 216, distance: 85.2
click at [614, 167] on div "経営企画 事業企画 PM PMO 資料作成 プロジェクトマネジメント リサーチ 秘書業務 英語 営業アシスタント 営業事務" at bounding box center [417, 150] width 414 height 34
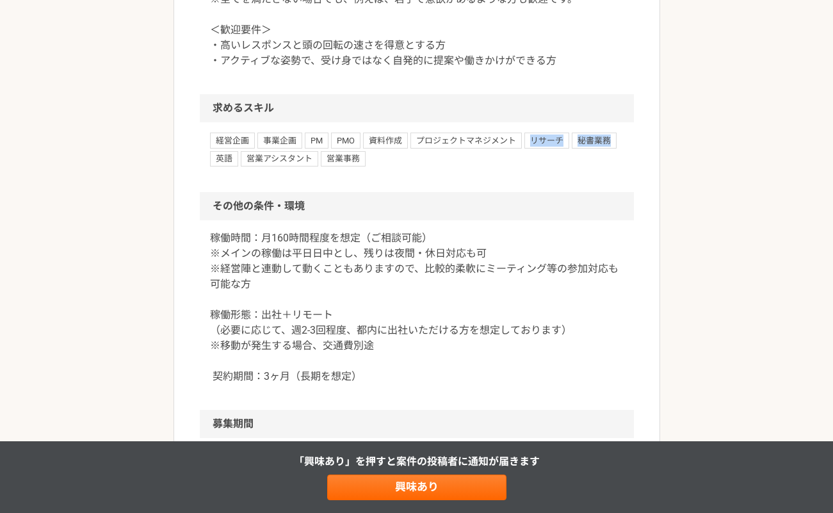
click at [614, 148] on span "秘書業務" at bounding box center [594, 140] width 45 height 15
drag, startPoint x: 217, startPoint y: 237, endPoint x: 375, endPoint y: 238, distance: 158.2
click at [375, 167] on div "経営企画 事業企画 PM PMO 資料作成 プロジェクトマネジメント リサーチ 秘書業務 英語 営業アシスタント 営業事務" at bounding box center [417, 150] width 414 height 34
click at [377, 167] on div "経営企画 事業企画 PM PMO 資料作成 プロジェクトマネジメント リサーチ 秘書業務 英語 営業アシスタント 営業事務" at bounding box center [417, 150] width 414 height 34
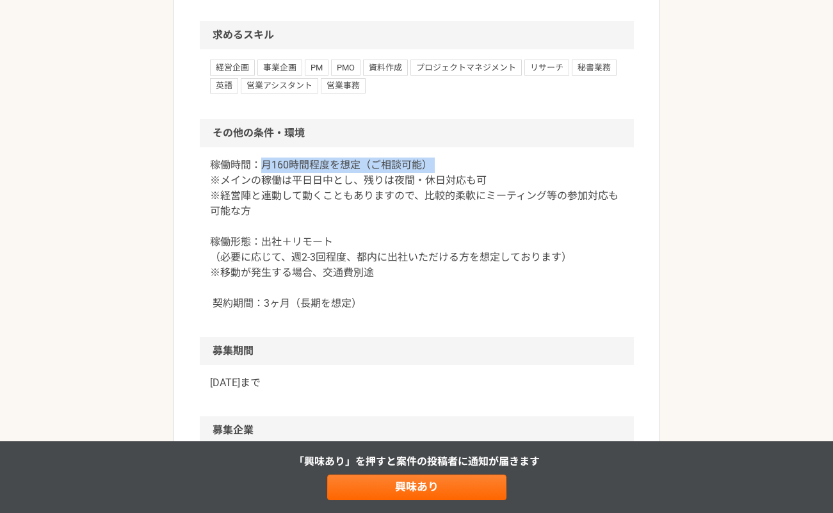
drag, startPoint x: 257, startPoint y: 241, endPoint x: 450, endPoint y: 243, distance: 193.5
click at [450, 243] on p "稼働時間：月160時間程度を想定（ご相談可能） ※メインの稼働は平日日中とし、残りは夜間・休日対応も可 ※経営陣と連動して動くこともありますので、比較的柔軟に…" at bounding box center [417, 235] width 414 height 154
click at [450, 244] on p "稼働時間：月160時間程度を想定（ご相談可能） ※メインの稼働は平日日中とし、残りは夜間・休日対応も可 ※経営陣と連動して動くこともありますので、比較的柔軟に…" at bounding box center [417, 235] width 414 height 154
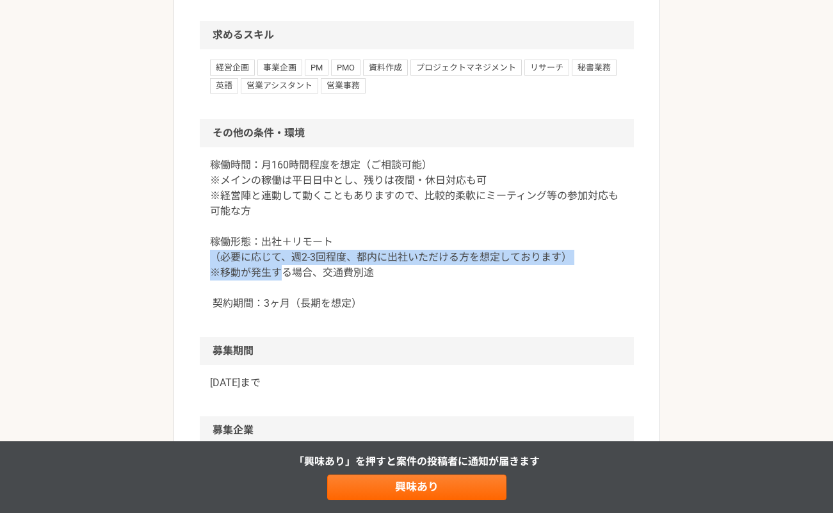
drag, startPoint x: 213, startPoint y: 329, endPoint x: 281, endPoint y: 352, distance: 72.3
click at [281, 311] on p "稼働時間：月160時間程度を想定（ご相談可能） ※メインの稼働は平日日中とし、残りは夜間・休日対応も可 ※経営陣と連動して動くこともありますので、比較的柔軟に…" at bounding box center [417, 235] width 414 height 154
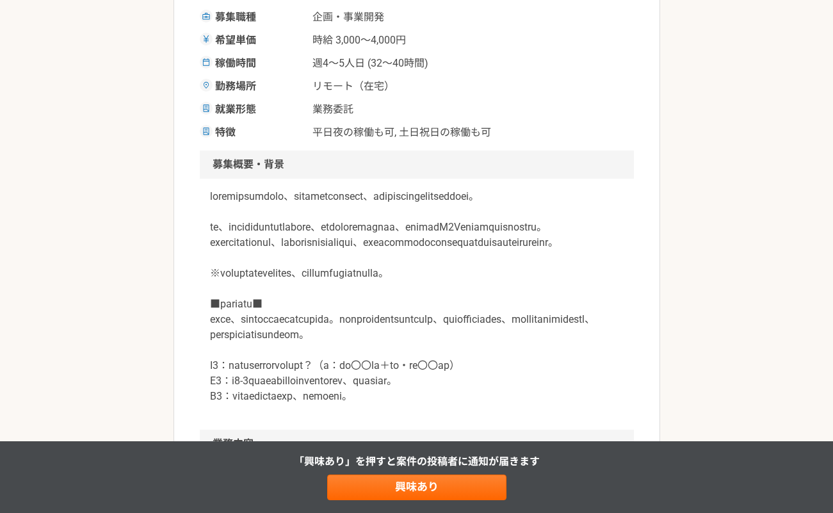
scroll to position [0, 0]
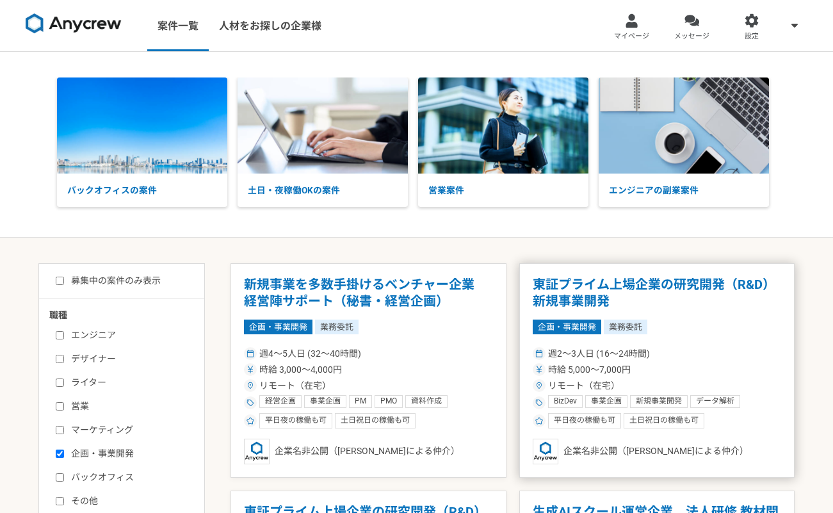
click at [548, 282] on h1 "東証プライム上場企業の研究開発（R&D）　新規事業開発" at bounding box center [657, 293] width 249 height 33
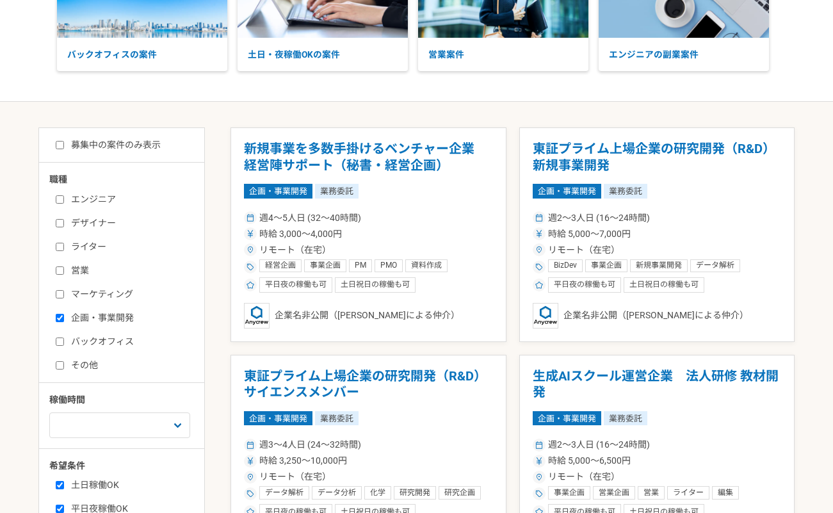
scroll to position [133, 0]
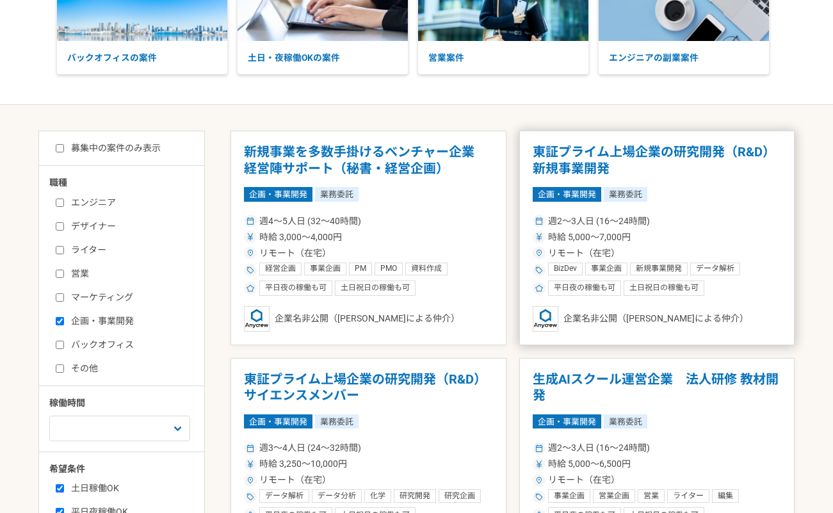
click at [599, 161] on h1 "東証プライム上場企業の研究開発（R&D）　新規事業開発" at bounding box center [657, 160] width 249 height 33
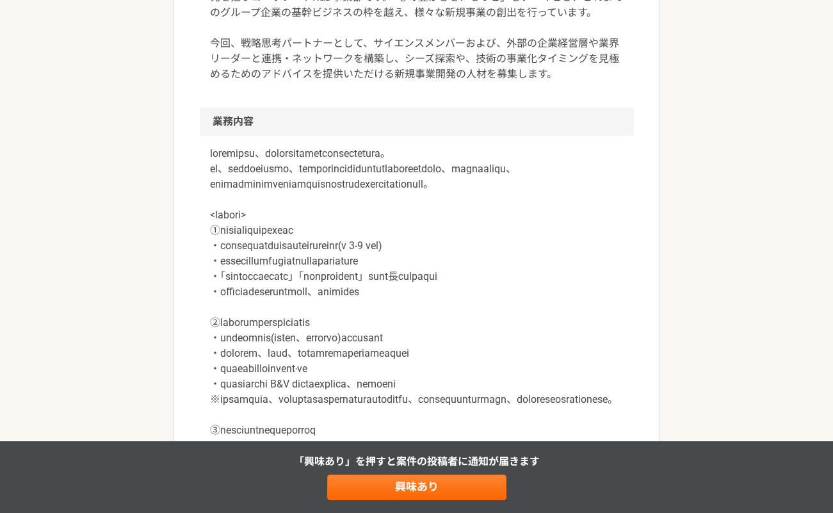
scroll to position [449, 0]
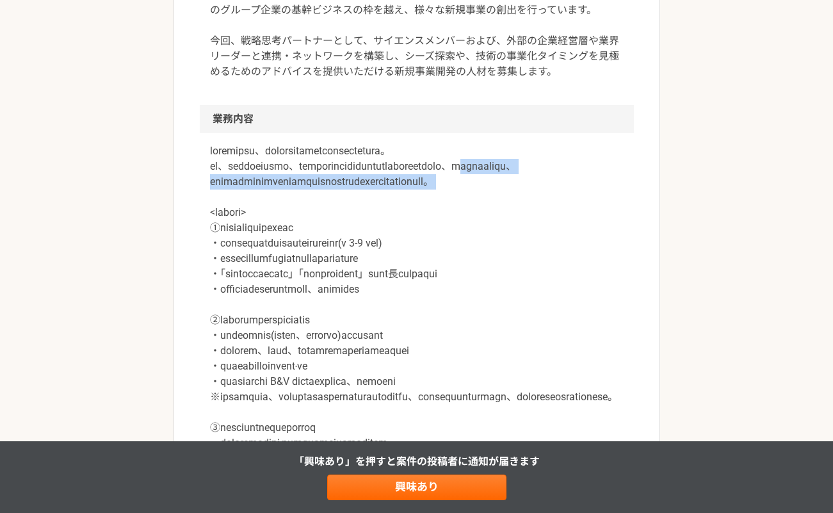
drag, startPoint x: 286, startPoint y: 179, endPoint x: 323, endPoint y: 213, distance: 50.8
click at [323, 213] on p at bounding box center [417, 404] width 414 height 523
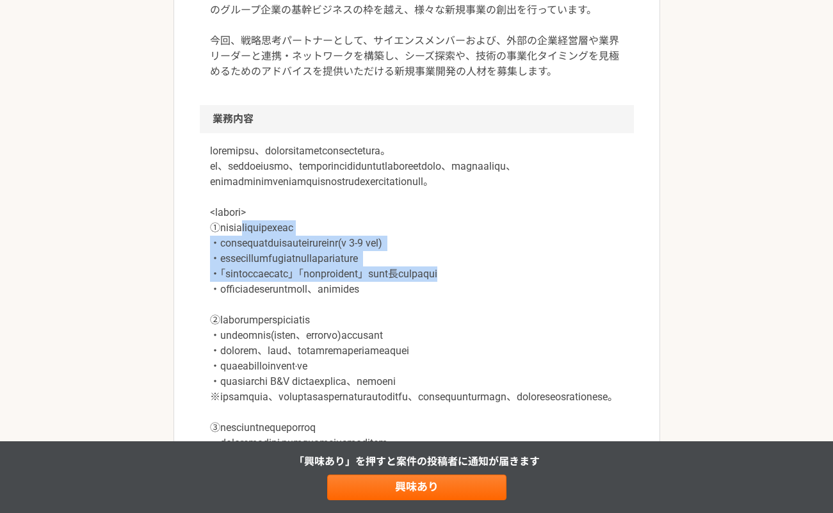
drag, startPoint x: 274, startPoint y: 249, endPoint x: 305, endPoint y: 301, distance: 60.9
click at [305, 301] on p at bounding box center [417, 404] width 414 height 523
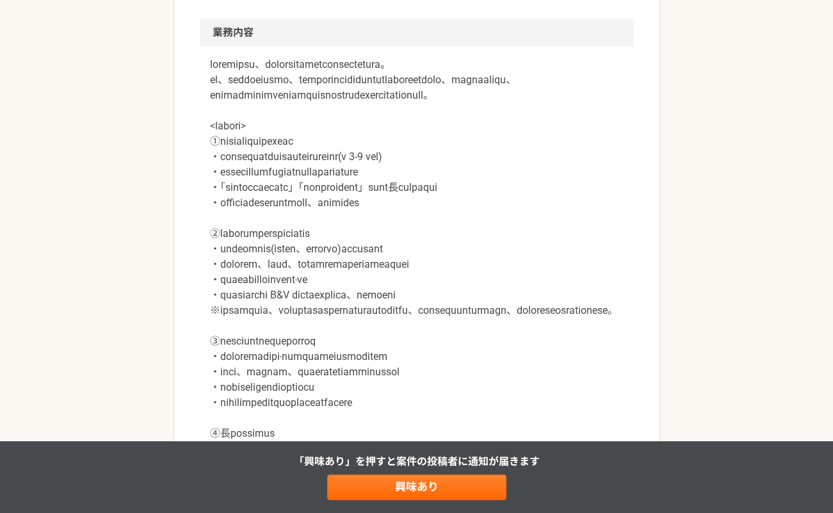
scroll to position [537, 0]
drag, startPoint x: 283, startPoint y: 186, endPoint x: 365, endPoint y: 201, distance: 83.3
click at [365, 201] on p at bounding box center [417, 317] width 414 height 523
drag, startPoint x: 222, startPoint y: 229, endPoint x: 554, endPoint y: 252, distance: 333.3
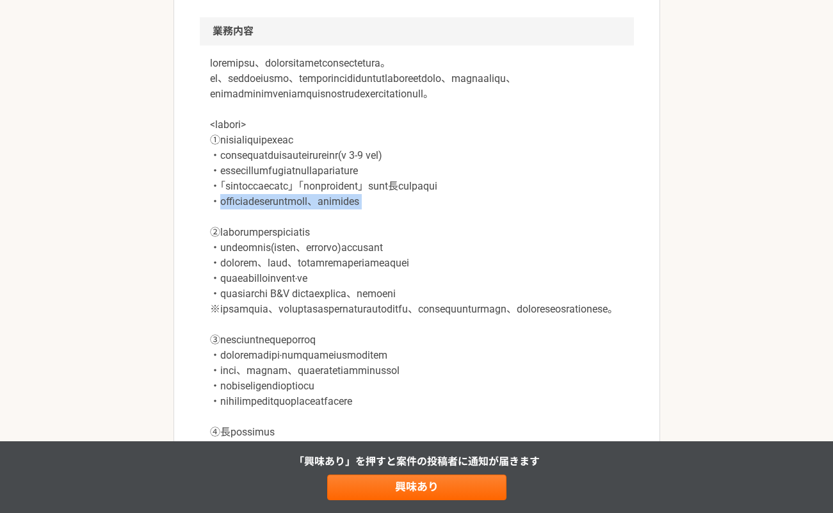
click at [554, 252] on p at bounding box center [417, 317] width 414 height 523
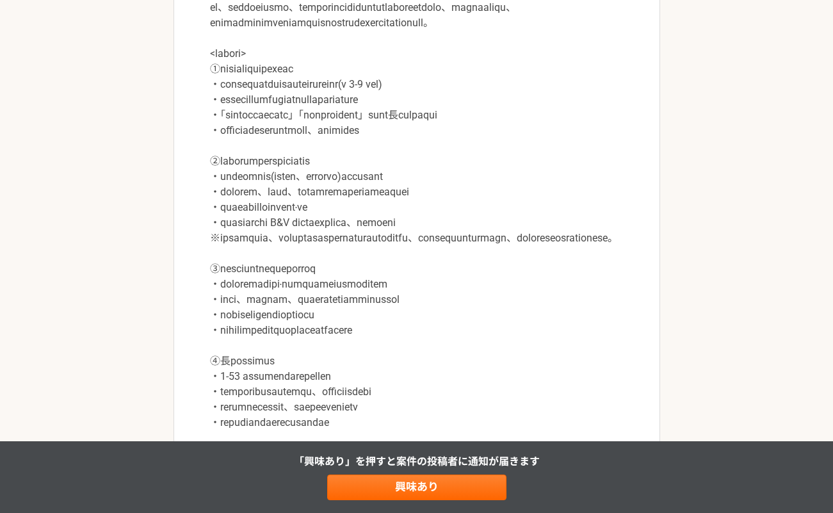
scroll to position [609, 0]
drag, startPoint x: 309, startPoint y: 185, endPoint x: 403, endPoint y: 195, distance: 94.0
click at [403, 195] on p at bounding box center [417, 244] width 414 height 523
drag, startPoint x: 277, startPoint y: 221, endPoint x: 566, endPoint y: 222, distance: 289.5
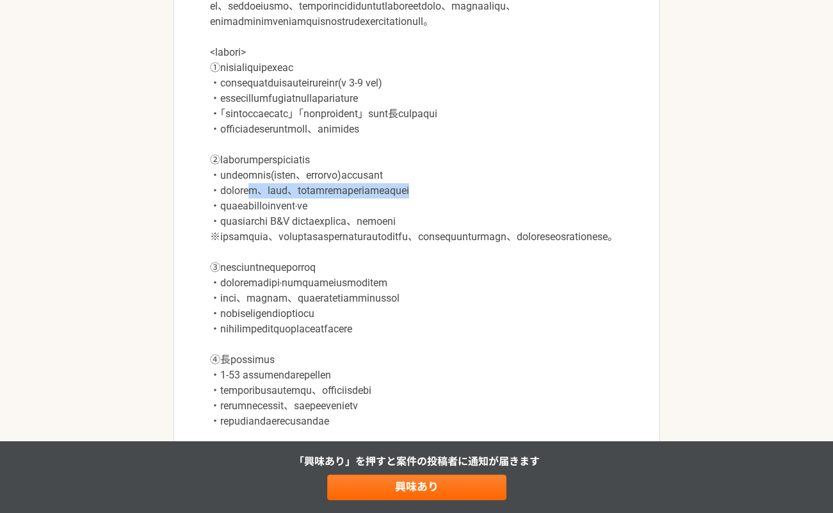
click at [566, 222] on p at bounding box center [417, 244] width 414 height 523
drag, startPoint x: 217, startPoint y: 236, endPoint x: 445, endPoint y: 242, distance: 227.5
click at [445, 242] on p at bounding box center [417, 244] width 414 height 523
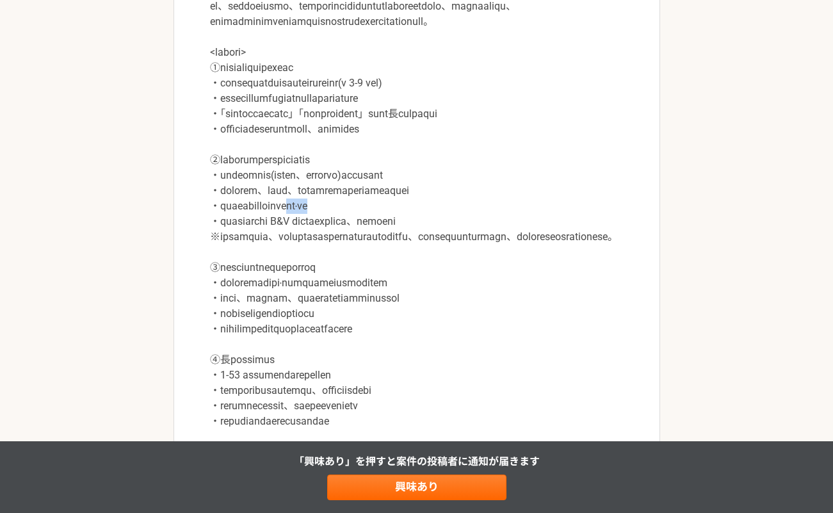
drag, startPoint x: 360, startPoint y: 238, endPoint x: 471, endPoint y: 233, distance: 110.9
click at [463, 233] on p at bounding box center [417, 244] width 414 height 523
click at [471, 233] on p at bounding box center [417, 244] width 414 height 523
drag, startPoint x: 241, startPoint y: 280, endPoint x: 600, endPoint y: 282, distance: 358.7
click at [600, 282] on p at bounding box center [417, 244] width 414 height 523
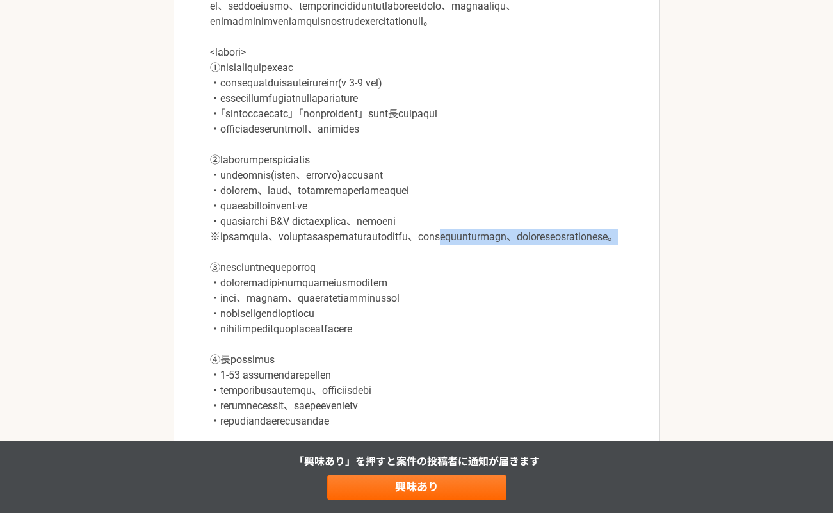
click at [600, 282] on p at bounding box center [417, 244] width 414 height 523
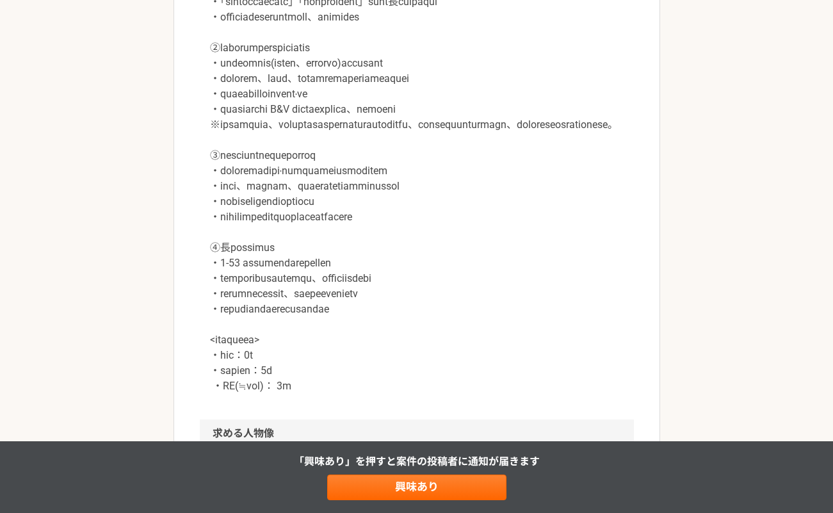
scroll to position [725, 0]
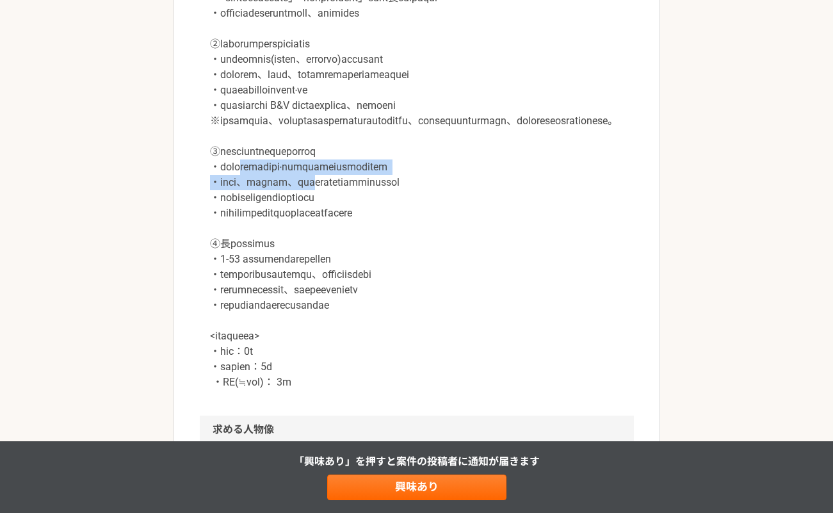
drag, startPoint x: 262, startPoint y: 212, endPoint x: 373, endPoint y: 233, distance: 113.4
click at [373, 233] on p at bounding box center [417, 128] width 414 height 523
drag, startPoint x: 343, startPoint y: 227, endPoint x: 439, endPoint y: 228, distance: 96.1
click at [438, 227] on p at bounding box center [417, 128] width 414 height 523
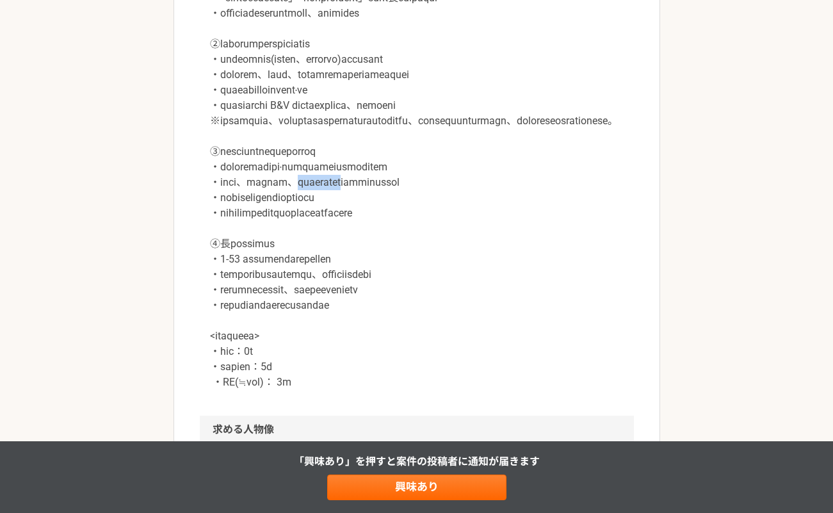
click at [439, 228] on p at bounding box center [417, 128] width 414 height 523
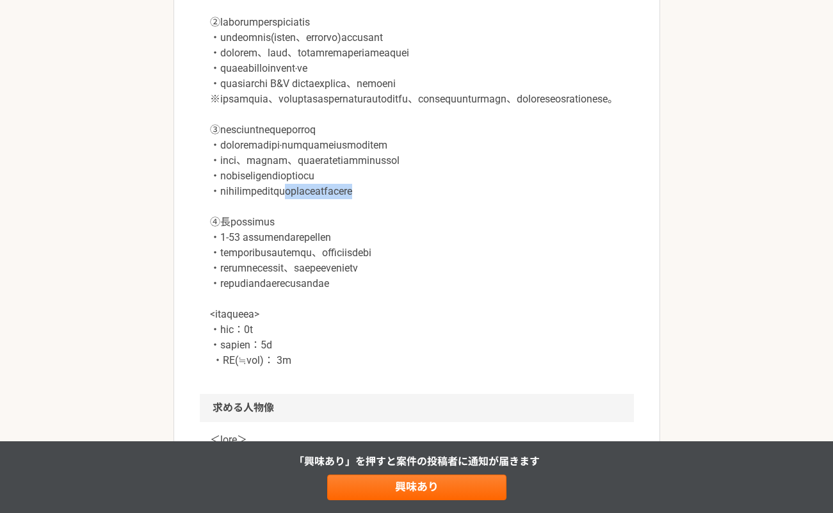
drag, startPoint x: 361, startPoint y: 236, endPoint x: 537, endPoint y: 242, distance: 176.9
click at [537, 242] on p at bounding box center [417, 107] width 414 height 523
drag, startPoint x: 299, startPoint y: 237, endPoint x: 510, endPoint y: 244, distance: 211.5
click at [510, 244] on p at bounding box center [417, 107] width 414 height 523
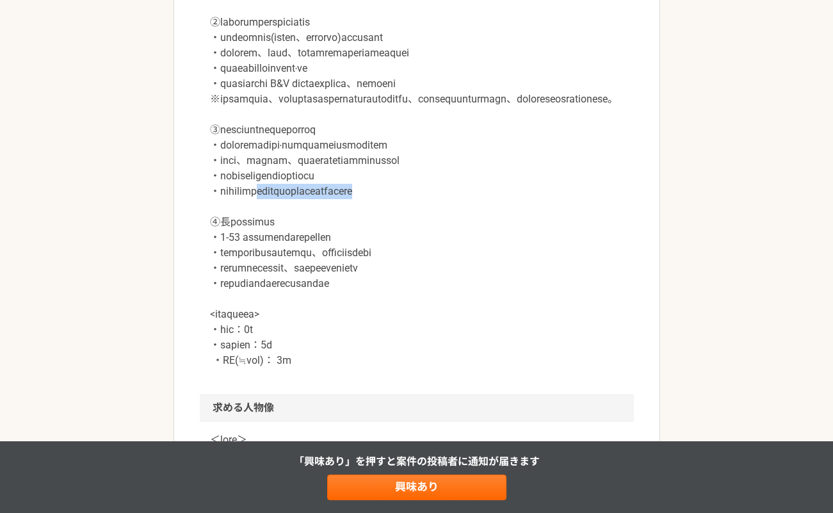
click at [510, 244] on p at bounding box center [417, 107] width 414 height 523
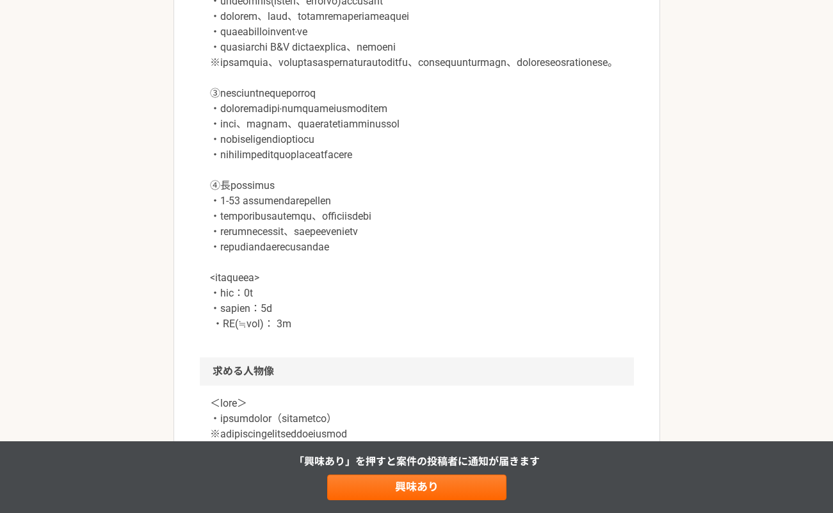
scroll to position [817, 0]
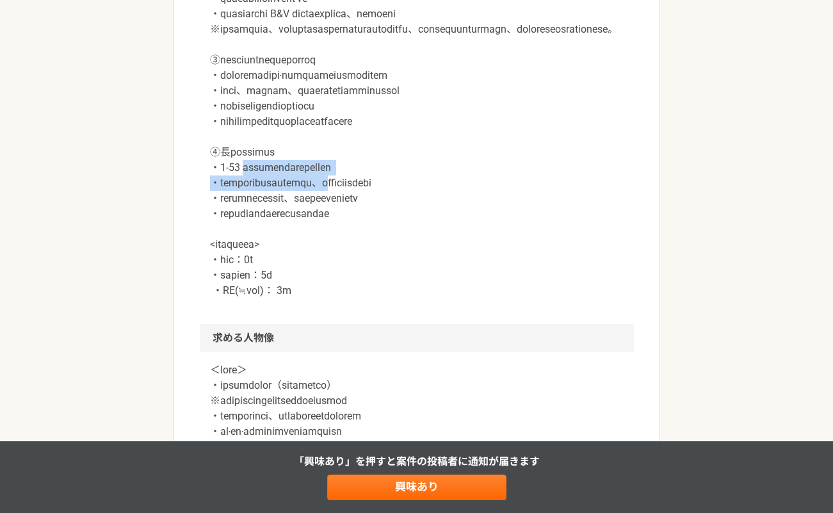
drag, startPoint x: 245, startPoint y: 212, endPoint x: 419, endPoint y: 231, distance: 174.7
click at [419, 231] on p at bounding box center [417, 37] width 414 height 523
drag, startPoint x: 304, startPoint y: 236, endPoint x: 363, endPoint y: 242, distance: 59.9
click at [363, 242] on p at bounding box center [417, 37] width 414 height 523
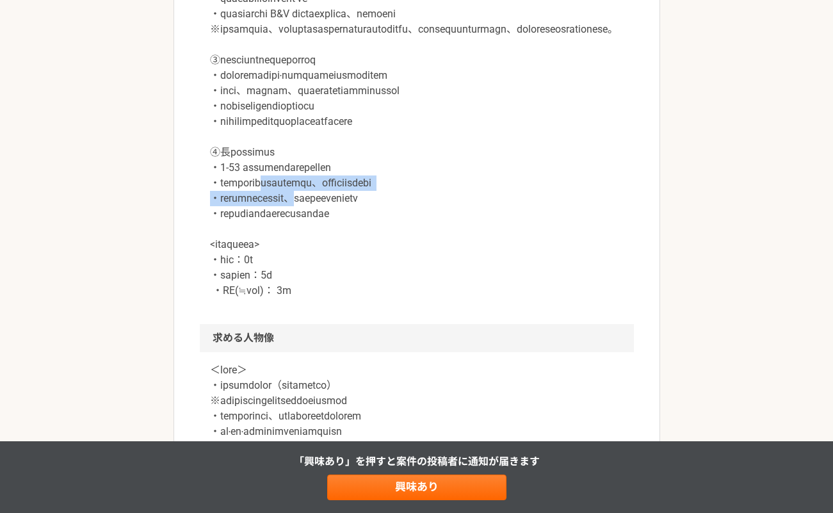
click at [363, 242] on p at bounding box center [417, 37] width 414 height 523
drag, startPoint x: 248, startPoint y: 243, endPoint x: 513, endPoint y: 241, distance: 265.2
click at [513, 241] on p at bounding box center [417, 37] width 414 height 523
drag, startPoint x: 246, startPoint y: 258, endPoint x: 466, endPoint y: 261, distance: 219.7
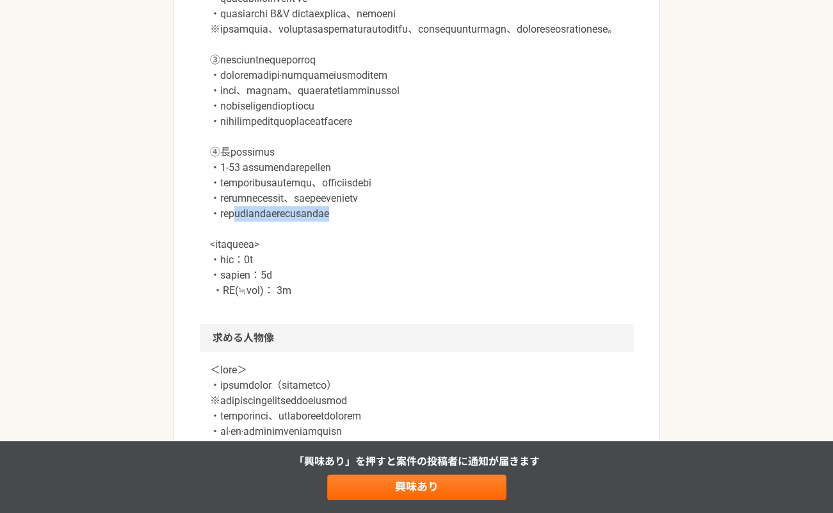
click at [466, 261] on p at bounding box center [417, 37] width 414 height 523
drag, startPoint x: 201, startPoint y: 290, endPoint x: 404, endPoint y: 348, distance: 210.8
click at [404, 324] on div at bounding box center [417, 45] width 434 height 559
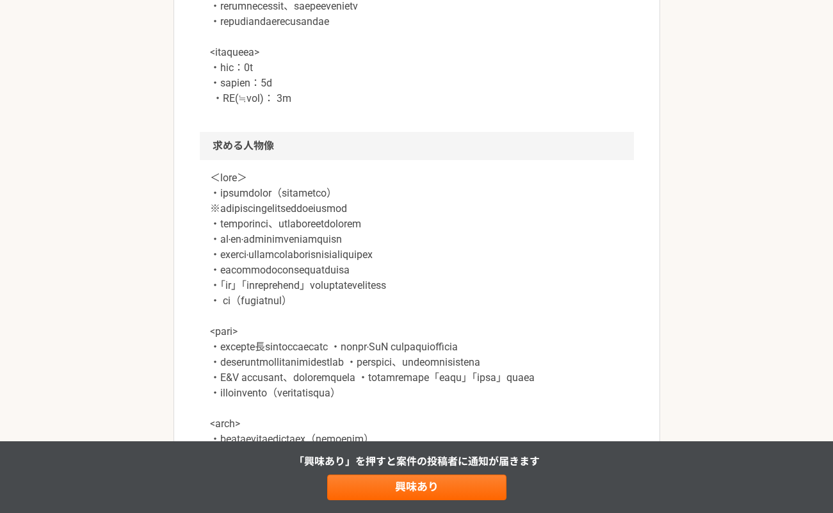
scroll to position [1023, 0]
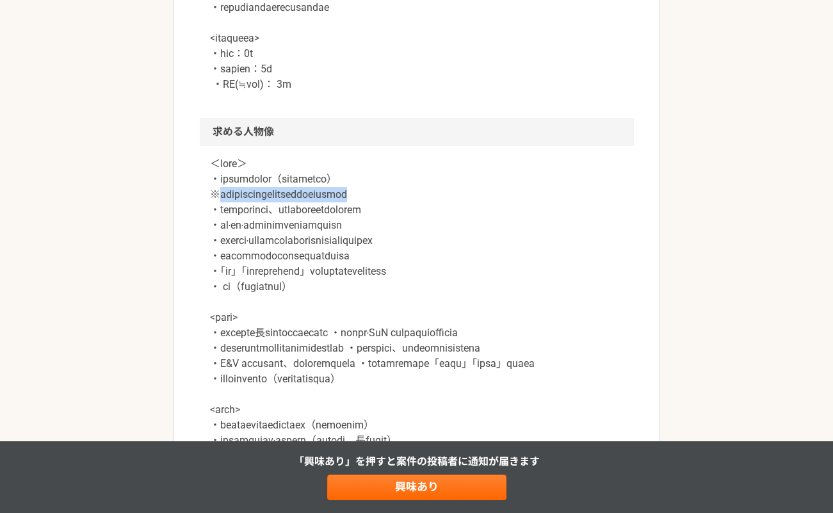
drag, startPoint x: 215, startPoint y: 238, endPoint x: 511, endPoint y: 236, distance: 295.3
click at [511, 236] on p at bounding box center [417, 371] width 414 height 430
drag, startPoint x: 212, startPoint y: 253, endPoint x: 557, endPoint y: 256, distance: 344.6
click at [557, 256] on p at bounding box center [417, 371] width 414 height 430
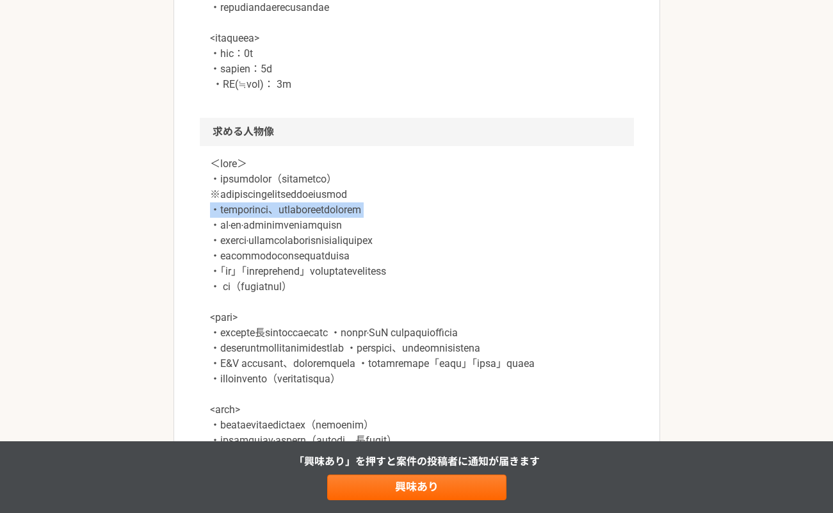
click at [557, 256] on p at bounding box center [417, 371] width 414 height 430
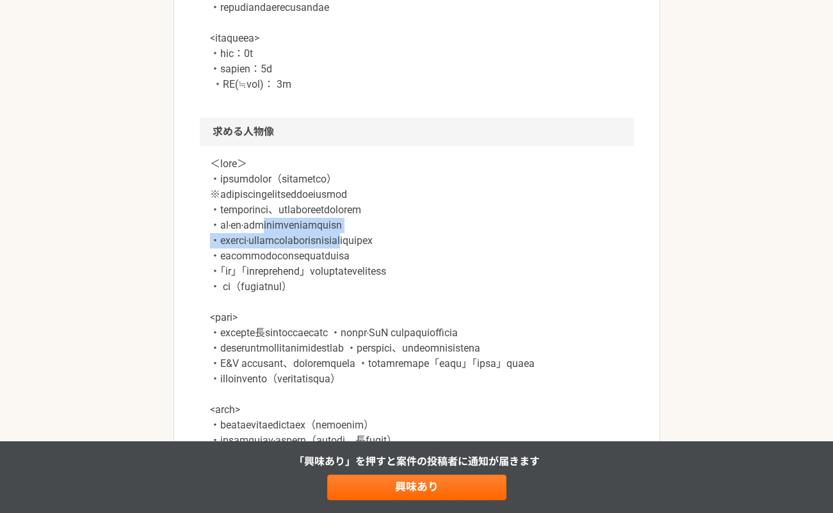
drag, startPoint x: 311, startPoint y: 268, endPoint x: 503, endPoint y: 292, distance: 193.7
click at [503, 292] on p at bounding box center [417, 371] width 414 height 430
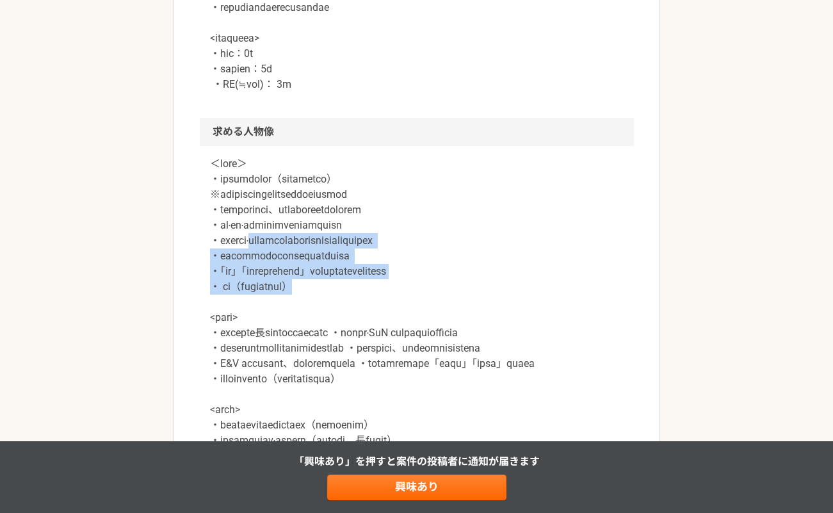
drag, startPoint x: 293, startPoint y: 292, endPoint x: 534, endPoint y: 330, distance: 243.8
click at [534, 330] on p at bounding box center [417, 371] width 414 height 430
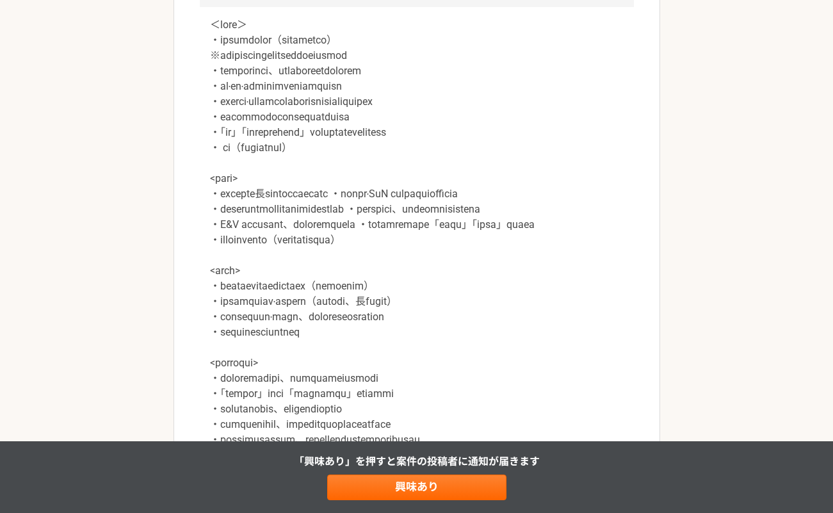
scroll to position [1158, 0]
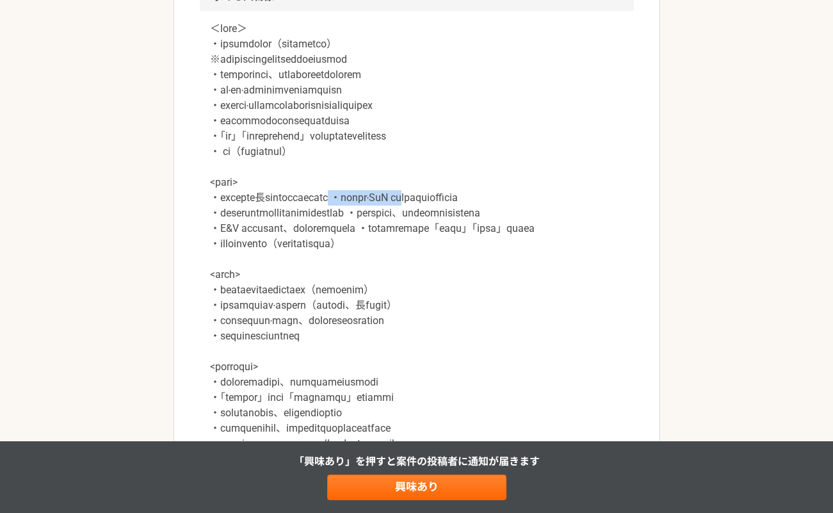
drag, startPoint x: 436, startPoint y: 242, endPoint x: 550, endPoint y: 243, distance: 114.0
click at [550, 243] on p at bounding box center [417, 236] width 414 height 430
drag, startPoint x: 503, startPoint y: 241, endPoint x: 571, endPoint y: 243, distance: 68.6
click at [571, 243] on p at bounding box center [417, 236] width 414 height 430
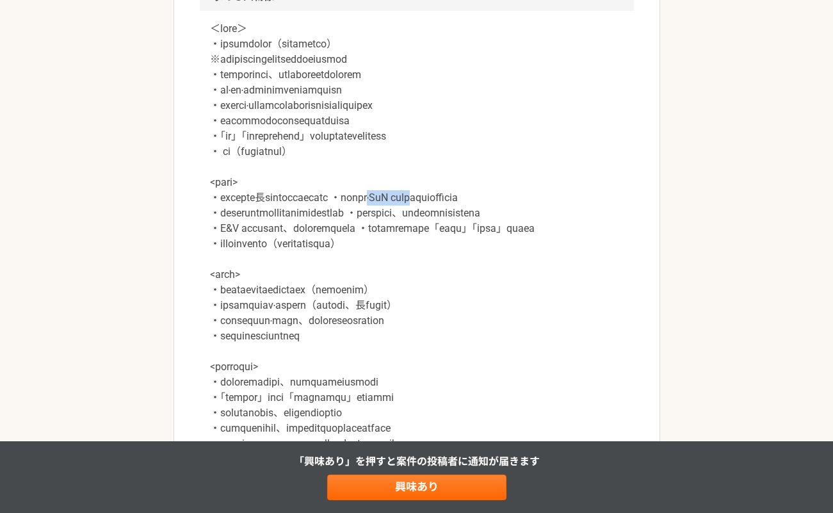
click at [571, 243] on p at bounding box center [417, 236] width 414 height 430
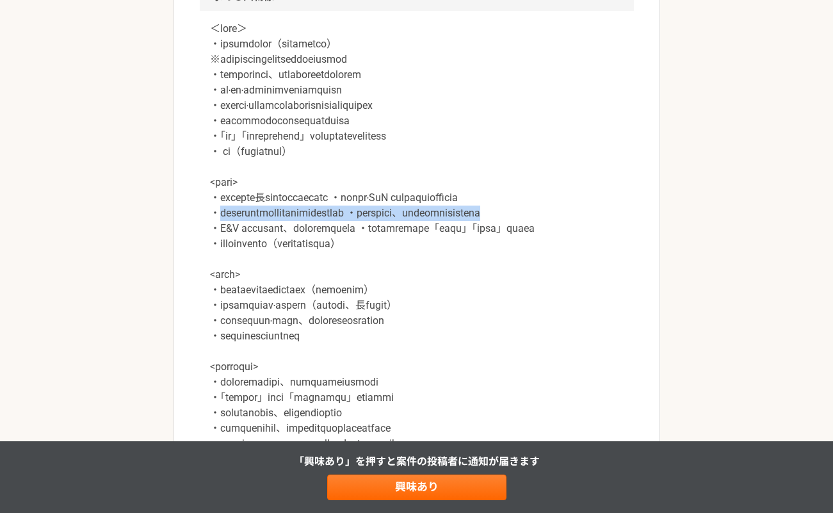
drag, startPoint x: 221, startPoint y: 277, endPoint x: 624, endPoint y: 292, distance: 403.2
click at [624, 292] on div at bounding box center [417, 244] width 434 height 466
drag, startPoint x: 289, startPoint y: 286, endPoint x: 364, endPoint y: 288, distance: 75.6
click at [364, 288] on p at bounding box center [417, 236] width 414 height 430
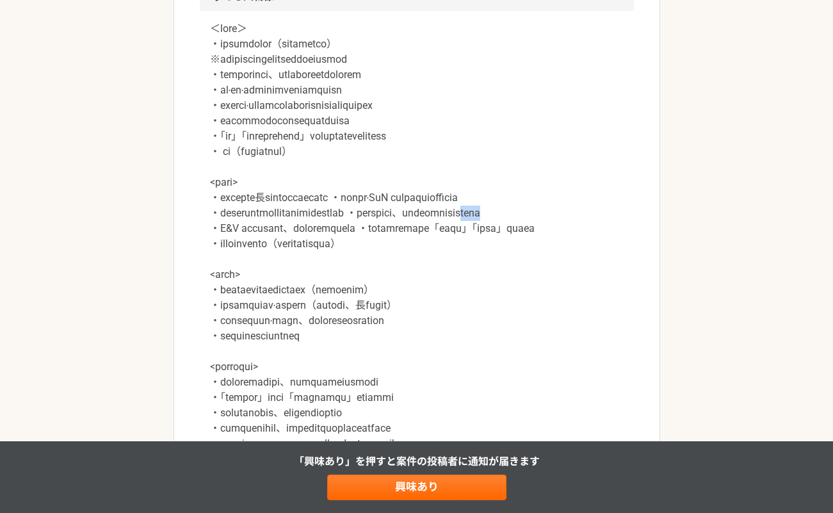
click at [364, 288] on p at bounding box center [417, 236] width 414 height 430
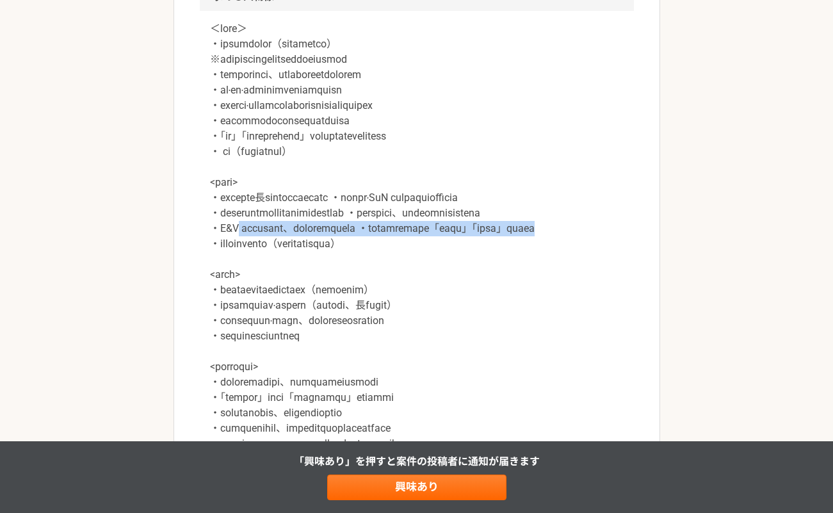
drag, startPoint x: 239, startPoint y: 307, endPoint x: 449, endPoint y: 315, distance: 210.3
click at [449, 315] on p at bounding box center [417, 236] width 414 height 430
drag, startPoint x: 412, startPoint y: 304, endPoint x: 571, endPoint y: 312, distance: 159.0
click at [571, 312] on p at bounding box center [417, 236] width 414 height 430
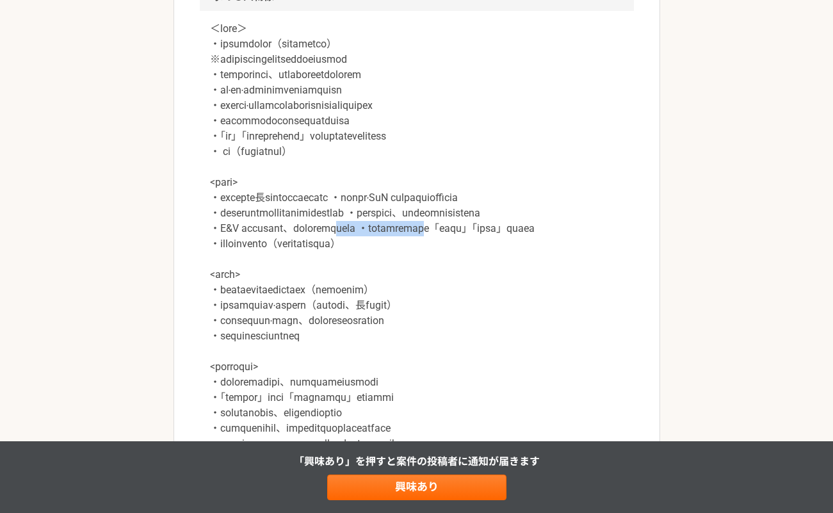
click at [571, 312] on p at bounding box center [417, 236] width 414 height 430
drag, startPoint x: 295, startPoint y: 319, endPoint x: 371, endPoint y: 319, distance: 75.6
click at [371, 319] on p at bounding box center [417, 236] width 414 height 430
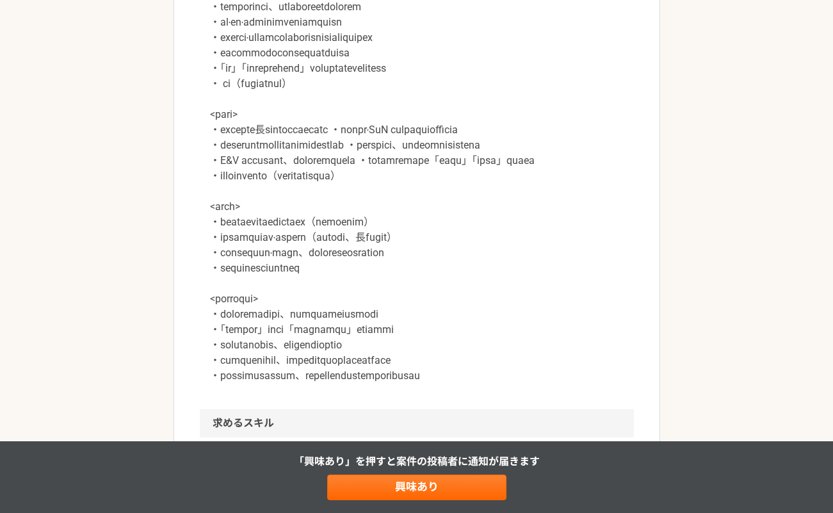
scroll to position [1225, 0]
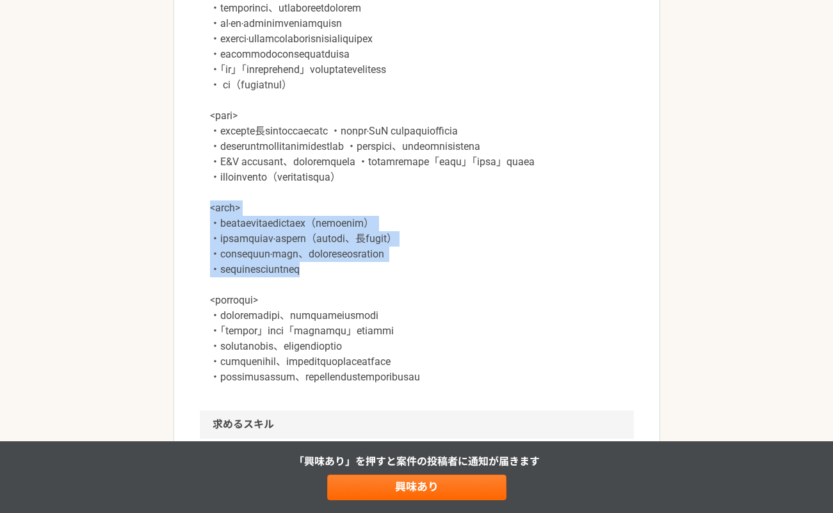
drag, startPoint x: 206, startPoint y: 301, endPoint x: 449, endPoint y: 360, distance: 250.5
click at [449, 360] on div at bounding box center [417, 177] width 434 height 466
click at [449, 360] on p at bounding box center [417, 170] width 414 height 430
drag, startPoint x: 268, startPoint y: 331, endPoint x: 392, endPoint y: 368, distance: 129.7
click at [392, 368] on p at bounding box center [417, 170] width 414 height 430
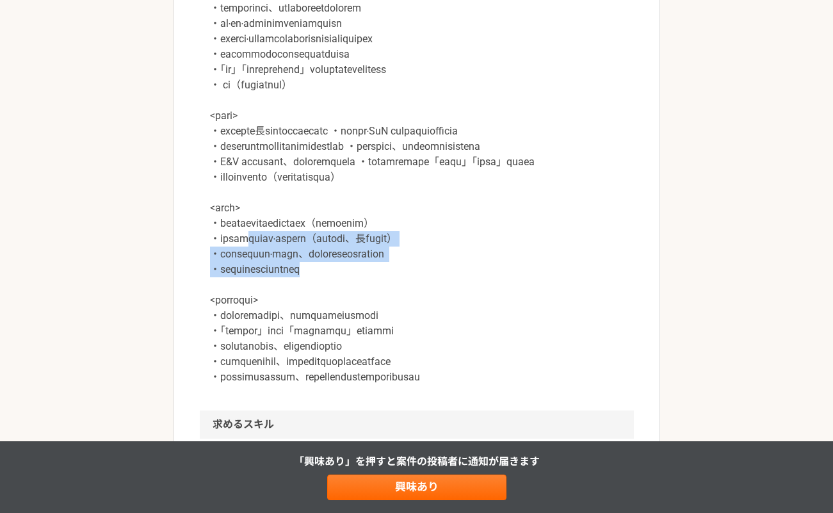
click at [392, 368] on p at bounding box center [417, 170] width 414 height 430
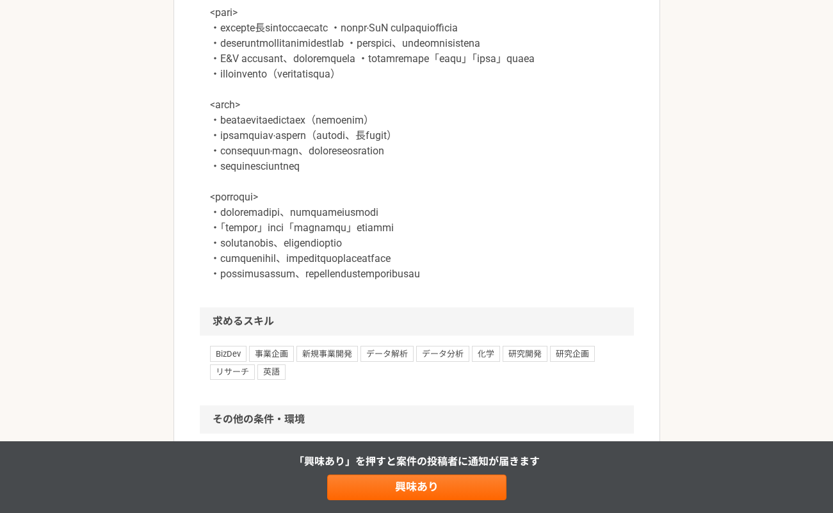
scroll to position [1359, 0]
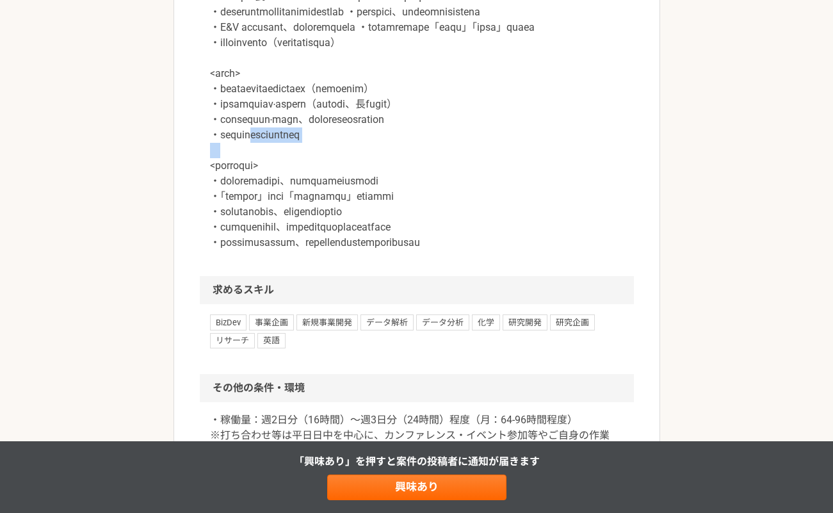
drag, startPoint x: 278, startPoint y: 229, endPoint x: 400, endPoint y: 241, distance: 123.0
click at [400, 241] on p at bounding box center [417, 35] width 414 height 430
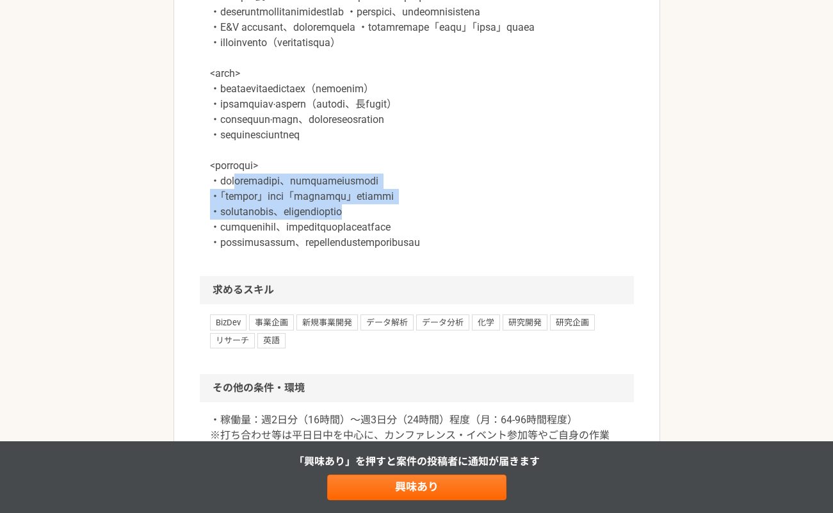
drag, startPoint x: 249, startPoint y: 274, endPoint x: 550, endPoint y: 302, distance: 302.4
click at [550, 250] on p at bounding box center [417, 35] width 414 height 430
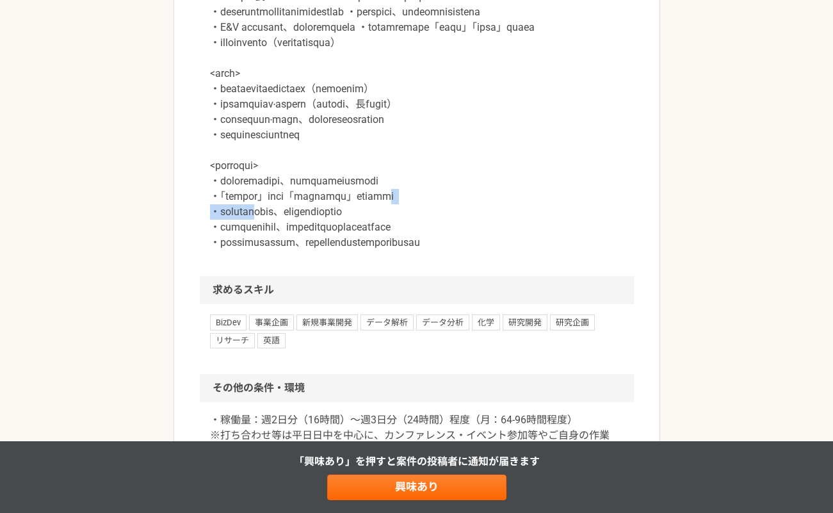
drag, startPoint x: 290, startPoint y: 304, endPoint x: 504, endPoint y: 295, distance: 214.1
click at [504, 250] on p at bounding box center [417, 35] width 414 height 430
drag, startPoint x: 331, startPoint y: 304, endPoint x: 537, endPoint y: 300, distance: 206.9
click at [537, 250] on p at bounding box center [417, 35] width 414 height 430
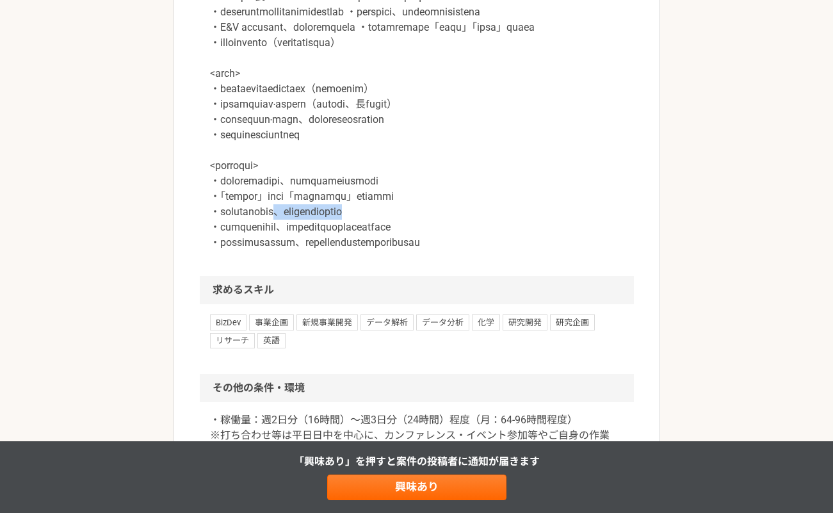
click at [537, 250] on p at bounding box center [417, 35] width 414 height 430
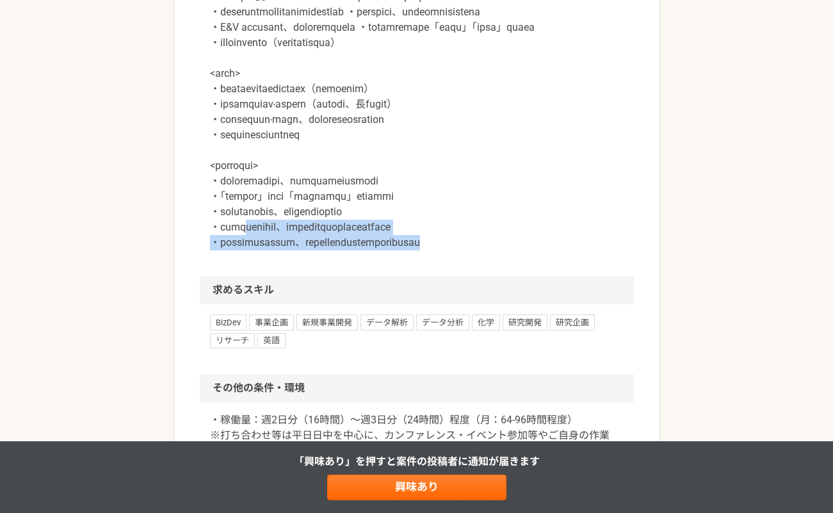
drag, startPoint x: 259, startPoint y: 318, endPoint x: 613, endPoint y: 351, distance: 355.1
click at [613, 276] on div at bounding box center [417, 43] width 434 height 466
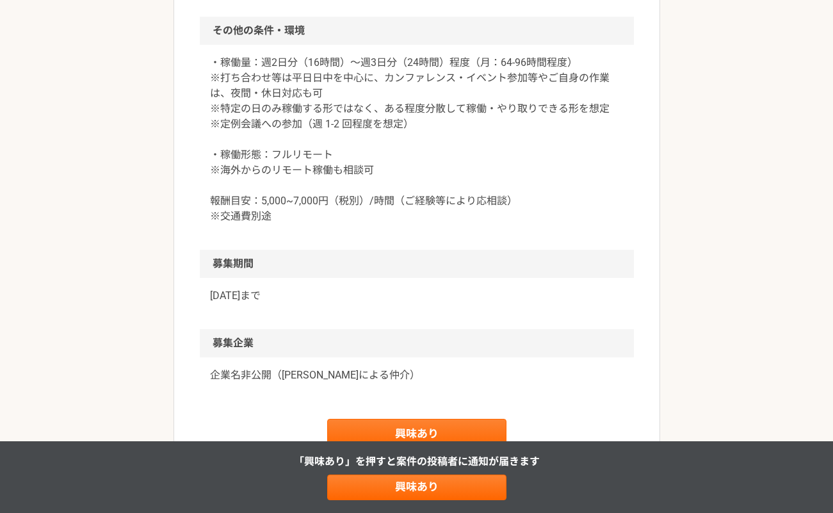
scroll to position [1715, 0]
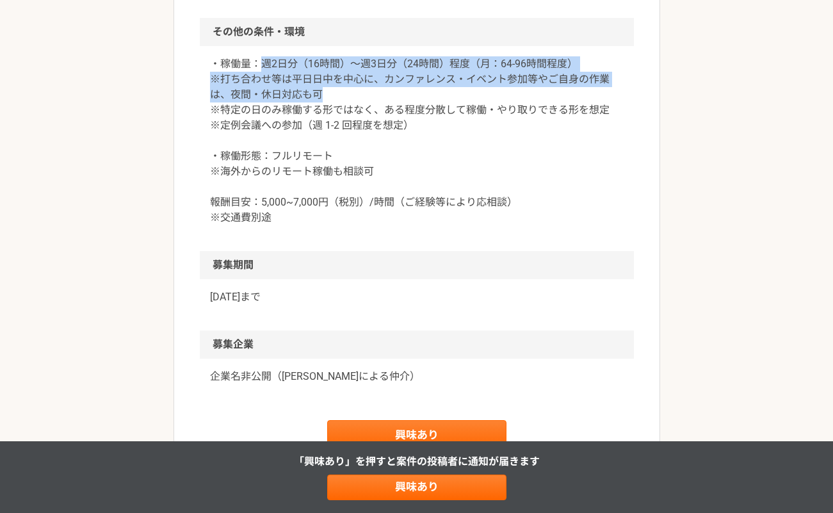
drag, startPoint x: 258, startPoint y: 154, endPoint x: 599, endPoint y: 184, distance: 342.1
click at [599, 184] on p "・稼働量：週2日分（16時間）〜週3日分（24時間）程度（月：64-96時間程度） ※打ち合わせ等は平日日中を中心に、カンファレンス・イベント参加等やご自身の…" at bounding box center [417, 140] width 414 height 169
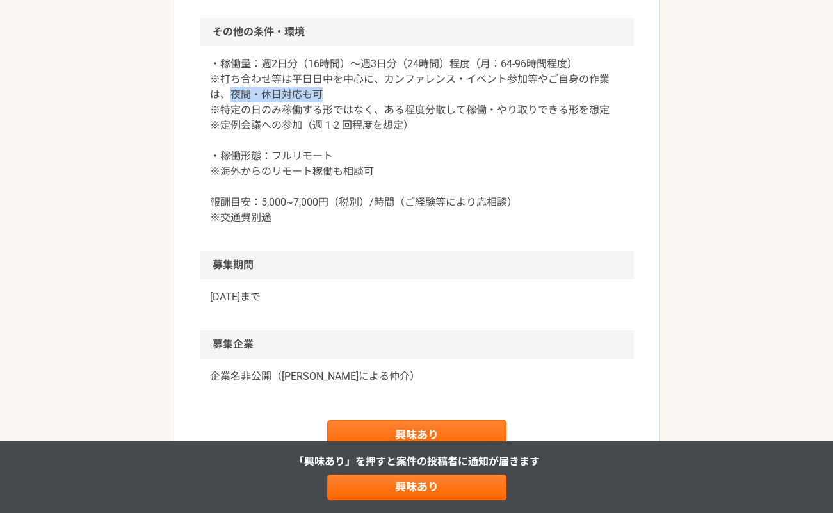
drag, startPoint x: 225, startPoint y: 187, endPoint x: 413, endPoint y: 187, distance: 187.0
click at [413, 187] on p "・稼働量：週2日分（16時間）〜週3日分（24時間）程度（月：64-96時間程度） ※打ち合わせ等は平日日中を中心に、カンファレンス・イベント参加等やご自身の…" at bounding box center [417, 140] width 414 height 169
drag, startPoint x: 314, startPoint y: 202, endPoint x: 479, endPoint y: 209, distance: 165.4
click at [479, 209] on p "・稼働量：週2日分（16時間）〜週3日分（24時間）程度（月：64-96時間程度） ※打ち合わせ等は平日日中を中心に、カンファレンス・イベント参加等やご自身の…" at bounding box center [417, 140] width 414 height 169
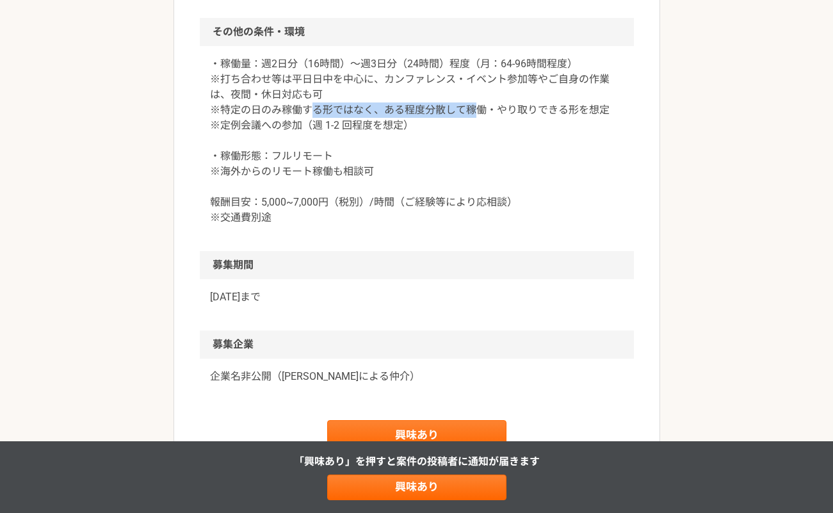
click at [427, 225] on p "・稼働量：週2日分（16時間）〜週3日分（24時間）程度（月：64-96時間程度） ※打ち合わせ等は平日日中を中心に、カンファレンス・イベント参加等やご自身の…" at bounding box center [417, 140] width 414 height 169
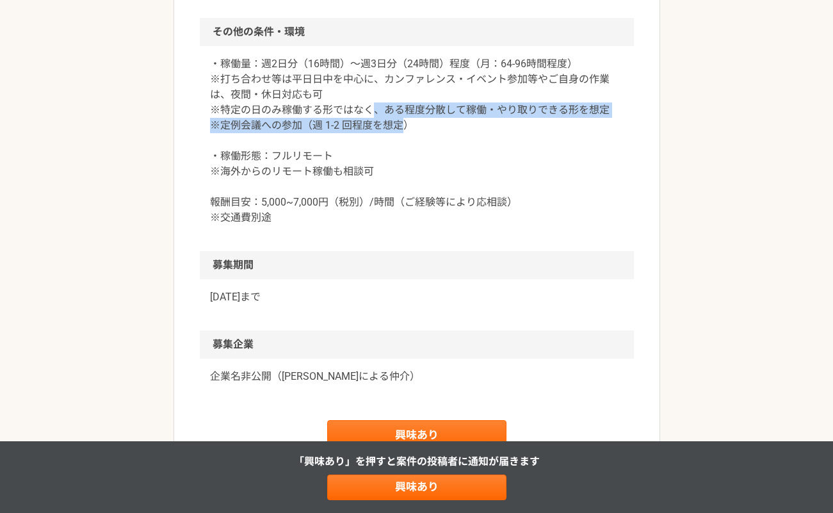
drag, startPoint x: 370, startPoint y: 202, endPoint x: 401, endPoint y: 219, distance: 35.8
click at [401, 219] on p "・稼働量：週2日分（16時間）〜週3日分（24時間）程度（月：64-96時間程度） ※打ち合わせ等は平日日中を中心に、カンファレンス・イベント参加等やご自身の…" at bounding box center [417, 140] width 414 height 169
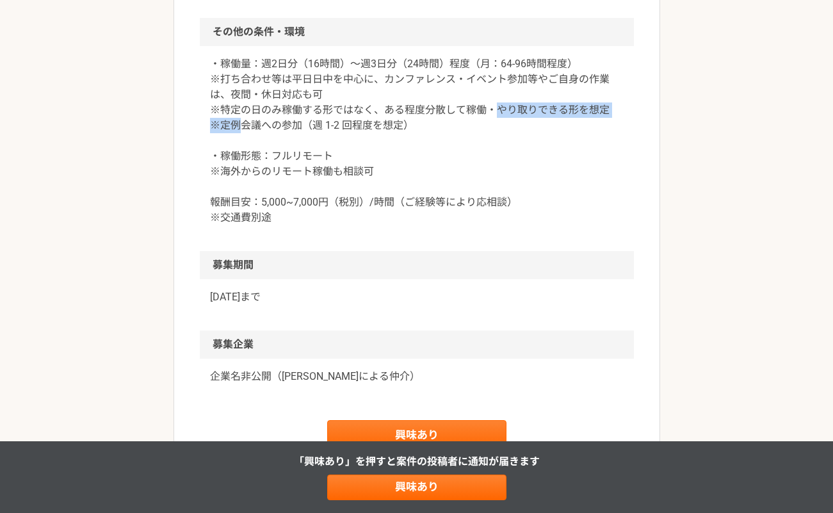
drag, startPoint x: 240, startPoint y: 214, endPoint x: 493, endPoint y: 206, distance: 252.5
click at [493, 206] on p "・稼働量：週2日分（16時間）〜週3日分（24時間）程度（月：64-96時間程度） ※打ち合わせ等は平日日中を中心に、カンファレンス・イベント参加等やご自身の…" at bounding box center [417, 140] width 414 height 169
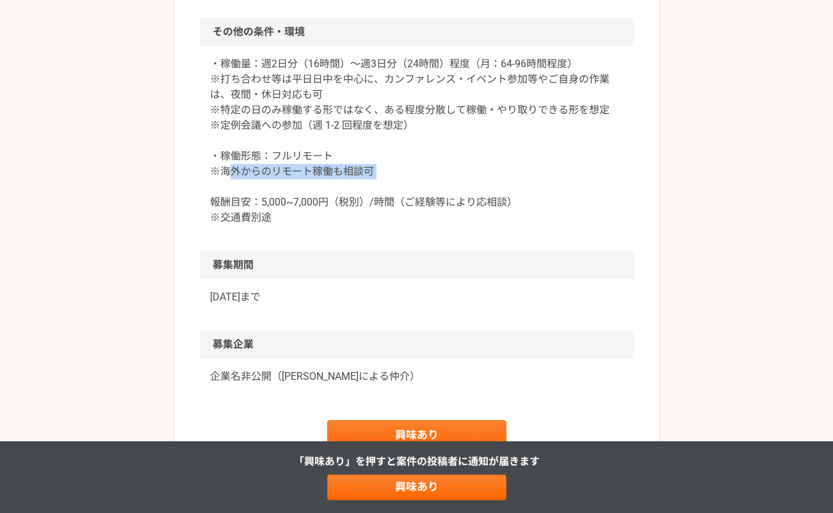
drag, startPoint x: 232, startPoint y: 261, endPoint x: 416, endPoint y: 272, distance: 184.8
click at [416, 225] on p "・稼働量：週2日分（16時間）〜週3日分（24時間）程度（月：64-96時間程度） ※打ち合わせ等は平日日中を中心に、カンファレンス・イベント参加等やご自身の…" at bounding box center [417, 140] width 414 height 169
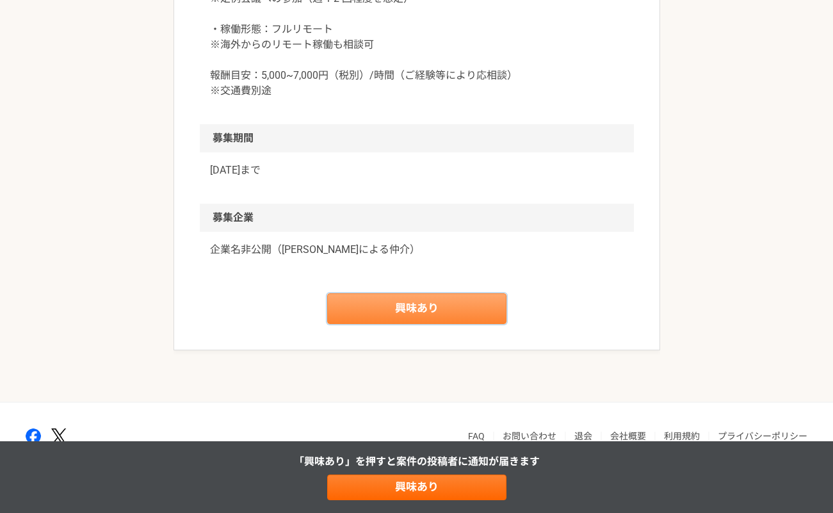
click at [410, 324] on link "興味あり" at bounding box center [416, 308] width 179 height 31
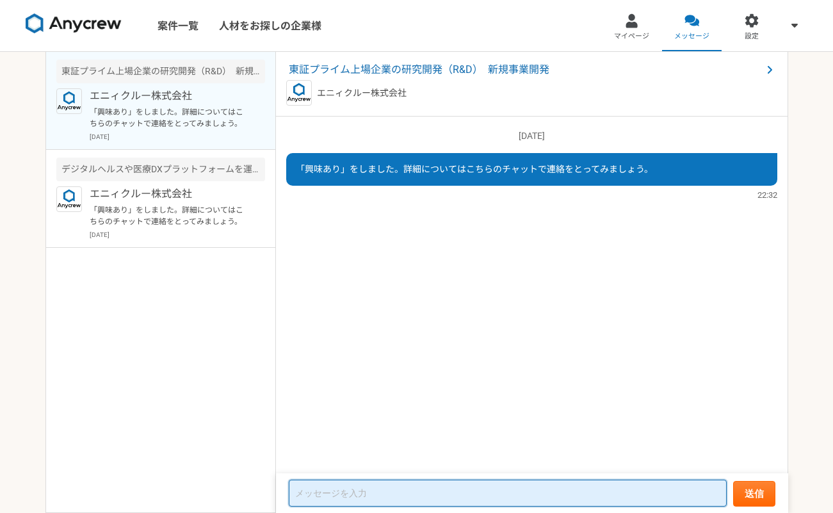
click at [423, 489] on textarea at bounding box center [508, 493] width 438 height 27
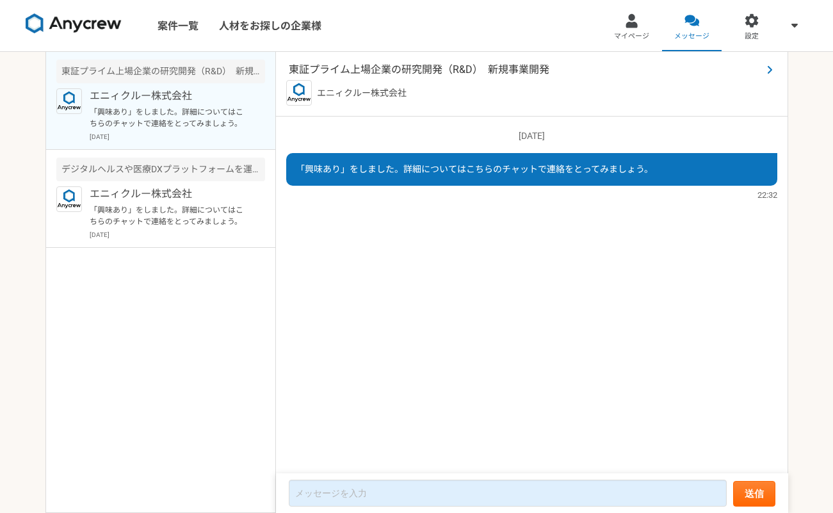
click at [368, 69] on span "東証プライム上場企業の研究開発（R&D）　新規事業開発" at bounding box center [525, 69] width 473 height 15
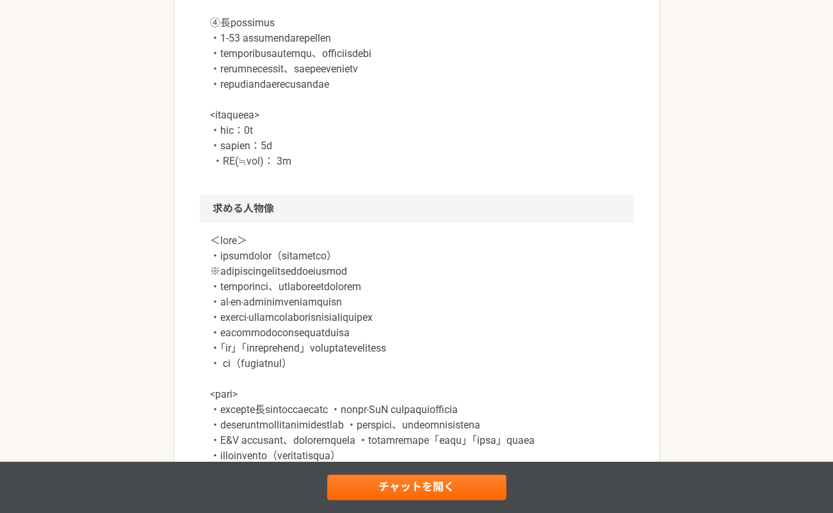
scroll to position [1070, 0]
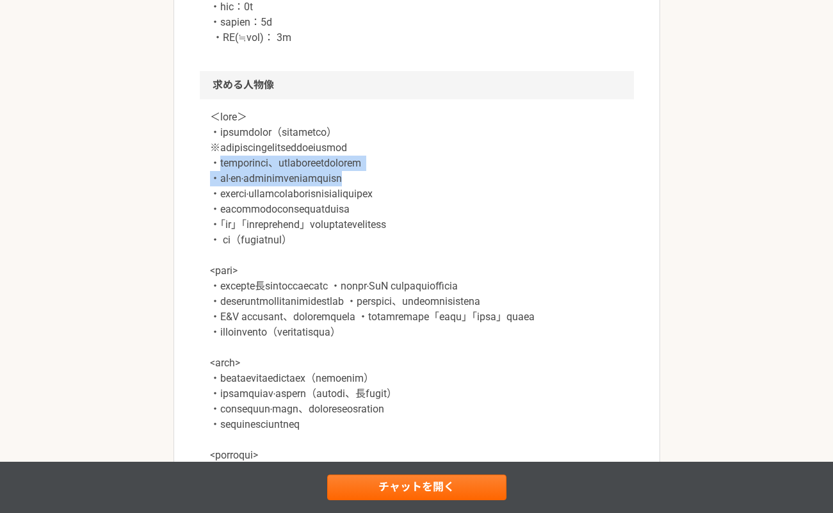
drag, startPoint x: 222, startPoint y: 215, endPoint x: 485, endPoint y: 229, distance: 263.0
click at [503, 229] on p at bounding box center [417, 325] width 414 height 430
click at [485, 229] on p at bounding box center [417, 325] width 414 height 430
drag, startPoint x: 424, startPoint y: 224, endPoint x: 491, endPoint y: 229, distance: 66.8
click at [487, 228] on p at bounding box center [417, 325] width 414 height 430
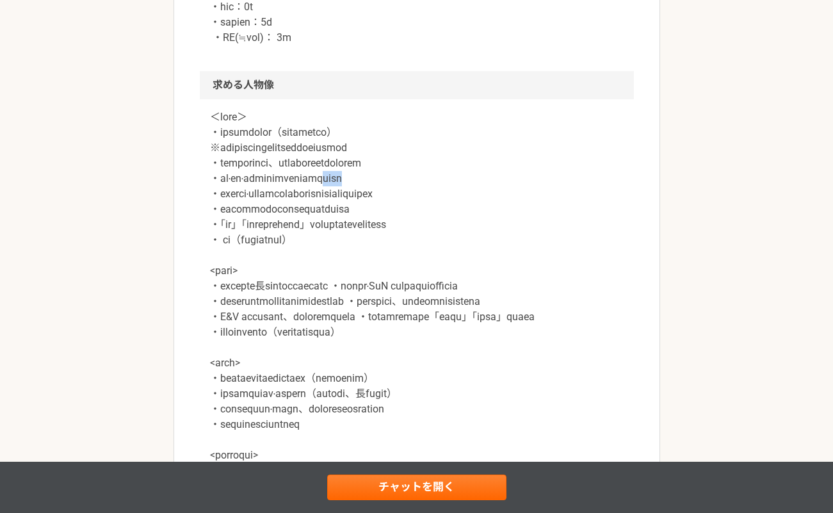
click at [491, 229] on p at bounding box center [417, 325] width 414 height 430
drag, startPoint x: 388, startPoint y: 226, endPoint x: 495, endPoint y: 228, distance: 107.0
click at [495, 228] on p at bounding box center [417, 325] width 414 height 430
drag, startPoint x: 222, startPoint y: 254, endPoint x: 468, endPoint y: 254, distance: 246.6
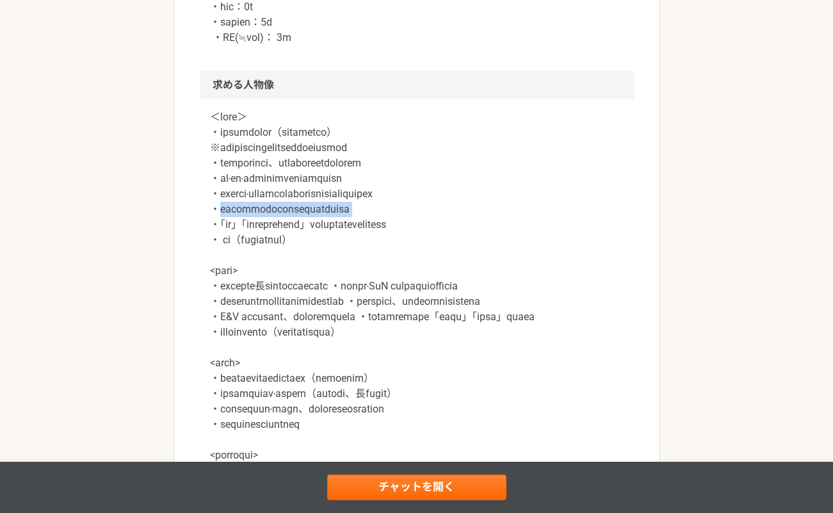
click at [468, 254] on p at bounding box center [417, 325] width 414 height 430
drag, startPoint x: 261, startPoint y: 256, endPoint x: 476, endPoint y: 258, distance: 215.2
click at [476, 258] on p at bounding box center [417, 325] width 414 height 430
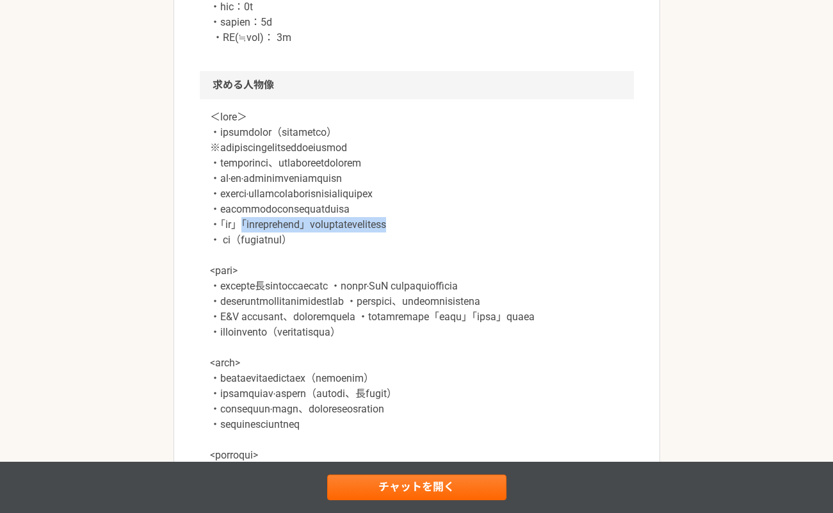
drag, startPoint x: 251, startPoint y: 269, endPoint x: 558, endPoint y: 269, distance: 306.8
click at [558, 269] on p at bounding box center [417, 325] width 414 height 430
drag, startPoint x: 558, startPoint y: 269, endPoint x: 217, endPoint y: 272, distance: 341.4
click at [217, 272] on p at bounding box center [417, 325] width 414 height 430
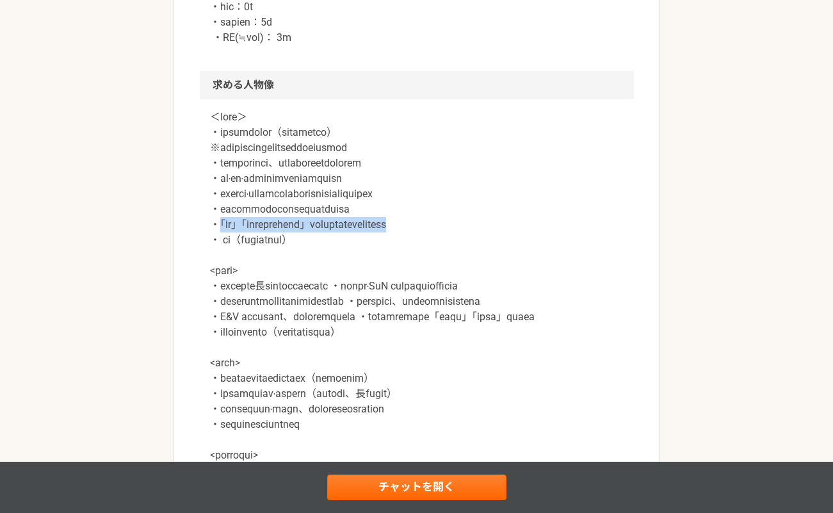
click at [217, 272] on p at bounding box center [417, 325] width 414 height 430
drag, startPoint x: 224, startPoint y: 282, endPoint x: 362, endPoint y: 284, distance: 137.7
click at [362, 284] on p at bounding box center [417, 325] width 414 height 430
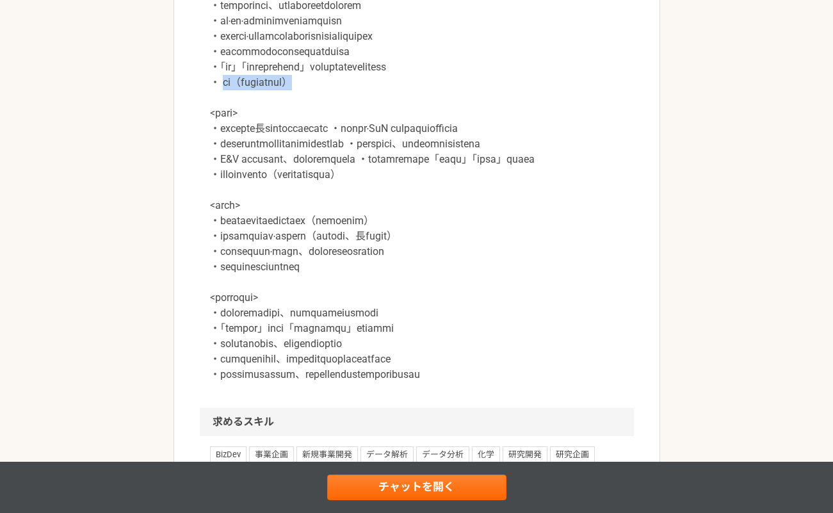
scroll to position [1227, 0]
click at [362, 284] on p at bounding box center [417, 168] width 414 height 430
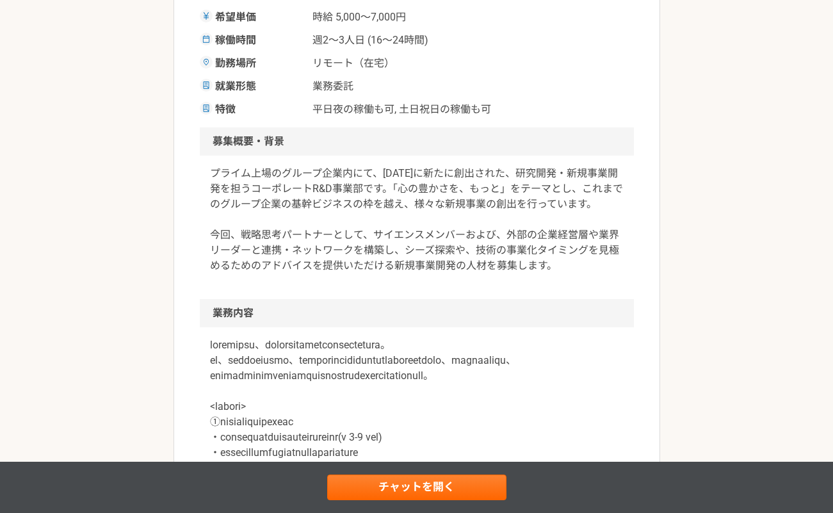
scroll to position [0, 0]
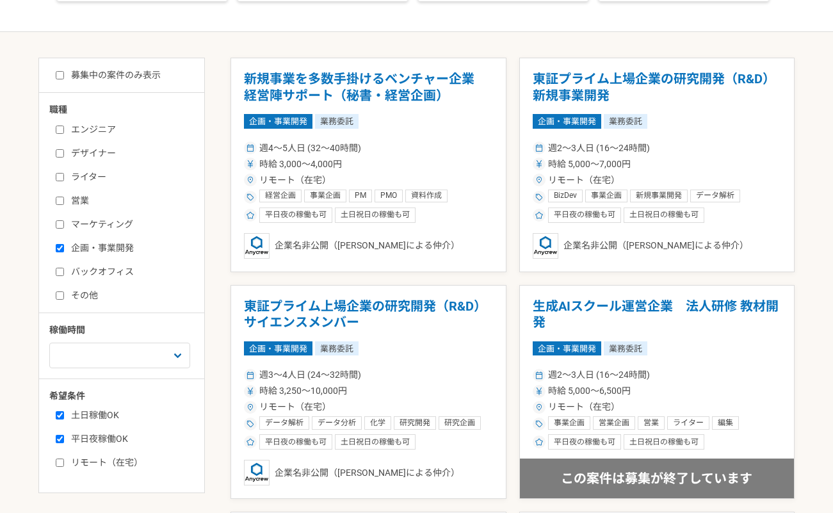
scroll to position [220, 0]
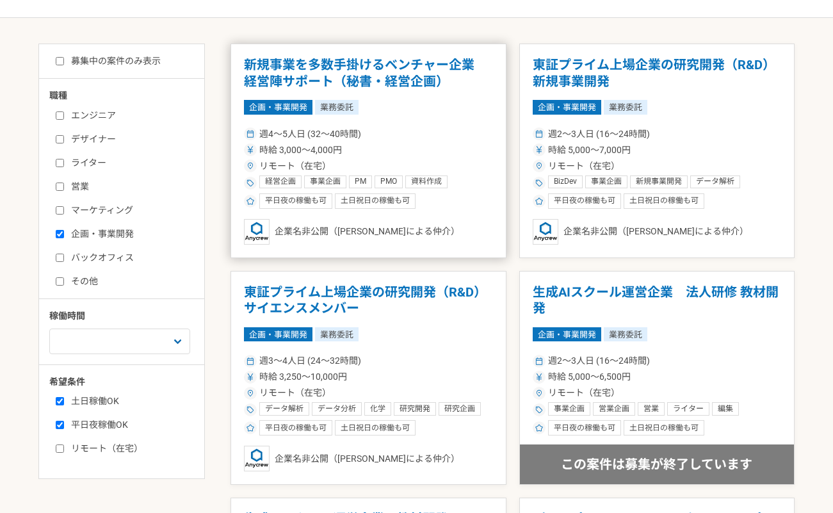
click at [470, 126] on div "週4〜5人日 (32〜40時間) 時給 3,000〜4,000円 リモート（在宅） 経営企画 事業企画 PM PMO 資料作成 プロジェクトマネジメント リサ…" at bounding box center [368, 167] width 249 height 84
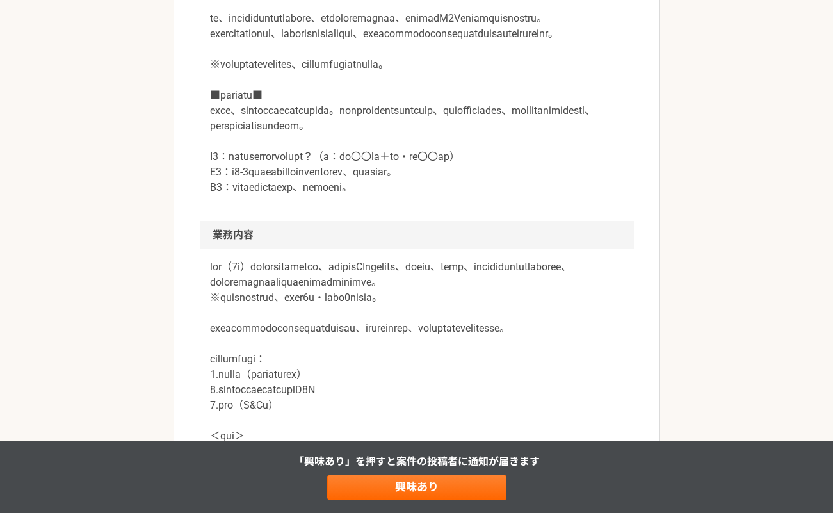
scroll to position [500, 0]
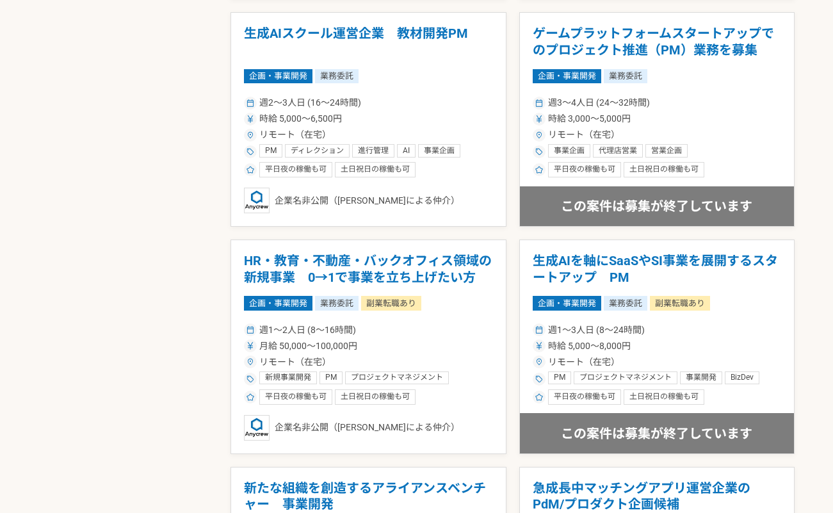
scroll to position [706, 0]
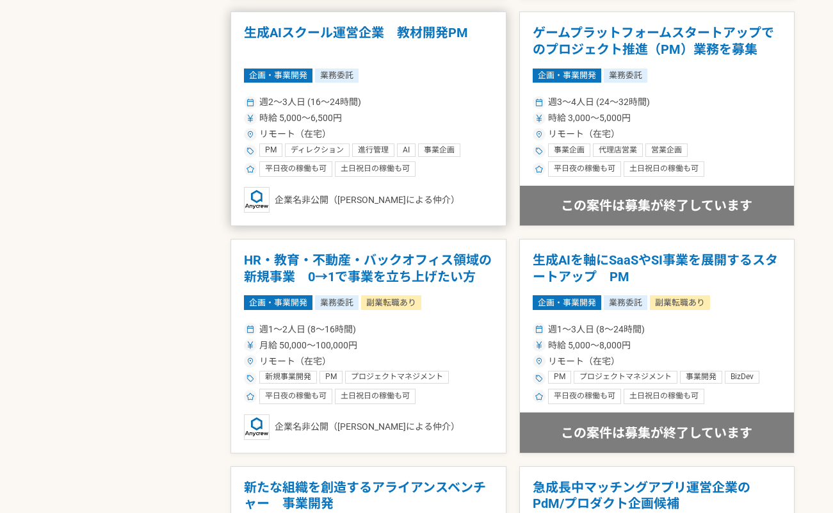
click at [429, 102] on div "週2〜3人日 (16〜24時間)" at bounding box center [368, 101] width 249 height 13
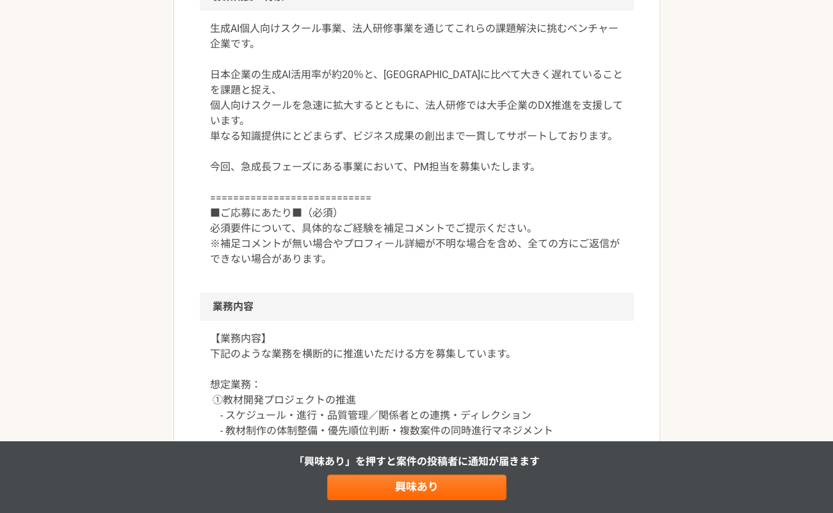
scroll to position [404, 0]
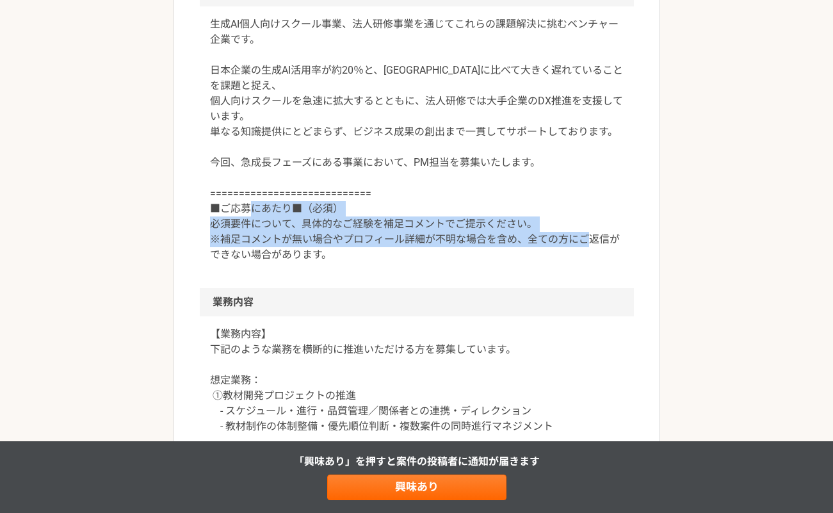
drag, startPoint x: 265, startPoint y: 202, endPoint x: 359, endPoint y: 255, distance: 108.4
click at [359, 255] on div "生成AI個人向けスクール事業、法人研修事業を通じてこれらの課題解決に挑むベンチャー企業です。 日本企業の生成AI活用率が約20％と、[GEOGRAPHIC_D…" at bounding box center [417, 147] width 434 height 282
drag, startPoint x: 224, startPoint y: 206, endPoint x: 463, endPoint y: 241, distance: 241.5
click at [463, 241] on p "生成AI個人向けスクール事業、法人研修事業を通じてこれらの課題解決に挑むベンチャー企業です。 日本企業の生成AI活用率が約20％と、[GEOGRAPHIC_D…" at bounding box center [417, 140] width 414 height 246
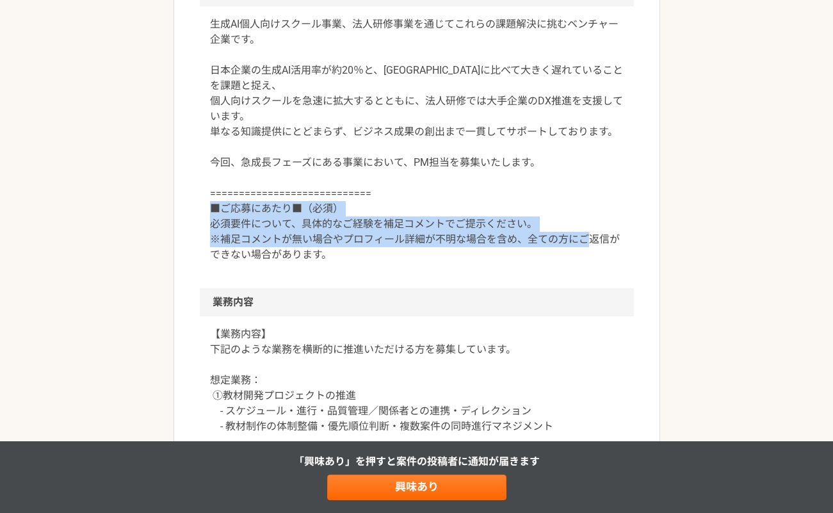
click at [463, 241] on p "生成AI個人向けスクール事業、法人研修事業を通じてこれらの課題解決に挑むベンチャー企業です。 日本企業の生成AI活用率が約20％と、[GEOGRAPHIC_D…" at bounding box center [417, 140] width 414 height 246
drag, startPoint x: 331, startPoint y: 212, endPoint x: 352, endPoint y: 244, distance: 38.4
click at [350, 243] on p "生成AI個人向けスクール事業、法人研修事業を通じてこれらの課題解決に挑むベンチャー企業です。 日本企業の生成AI活用率が約20％と、[GEOGRAPHIC_D…" at bounding box center [417, 140] width 414 height 246
click at [352, 244] on p "生成AI個人向けスクール事業、法人研修事業を通じてこれらの課題解決に挑むベンチャー企業です。 日本企業の生成AI活用率が約20％と、[GEOGRAPHIC_D…" at bounding box center [417, 140] width 414 height 246
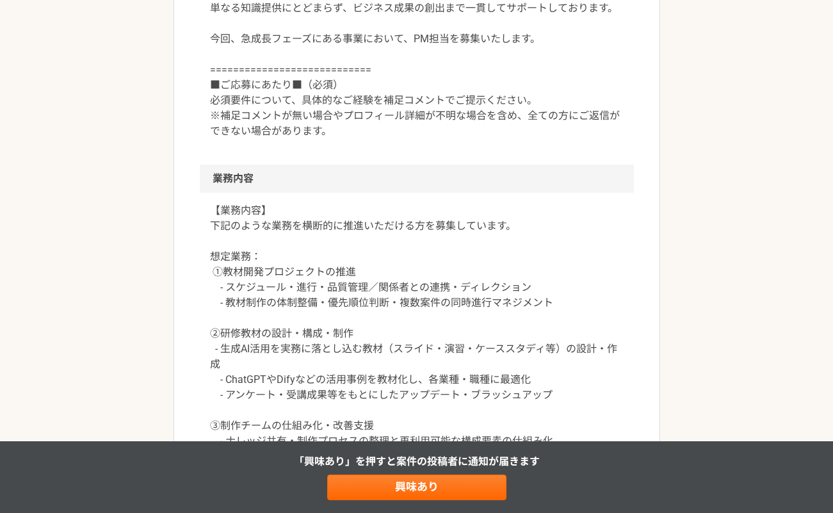
scroll to position [583, 0]
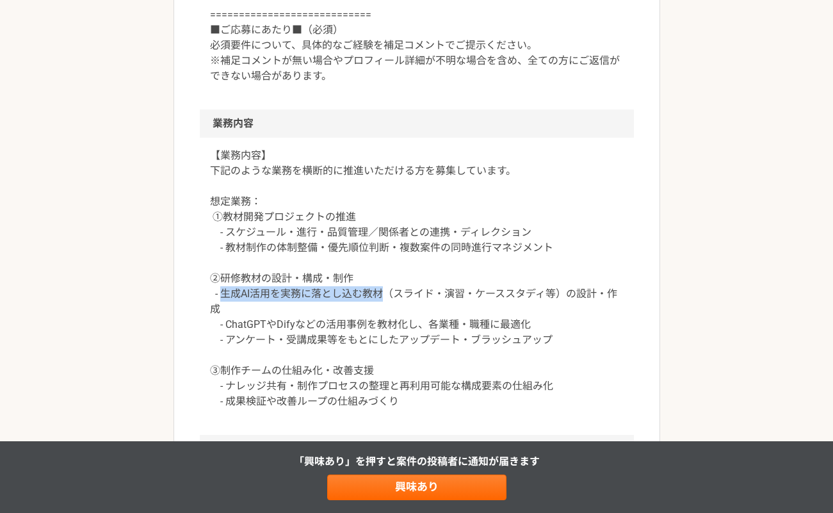
drag, startPoint x: 220, startPoint y: 278, endPoint x: 383, endPoint y: 278, distance: 163.3
click at [383, 278] on p "【業務内容】 下記のような業務を横断的に推進いただける方を募集しています。 想定業務： ①教材開発プロジェクトの推進 - スケジュール・進行・品質管理／関係者…" at bounding box center [417, 278] width 414 height 261
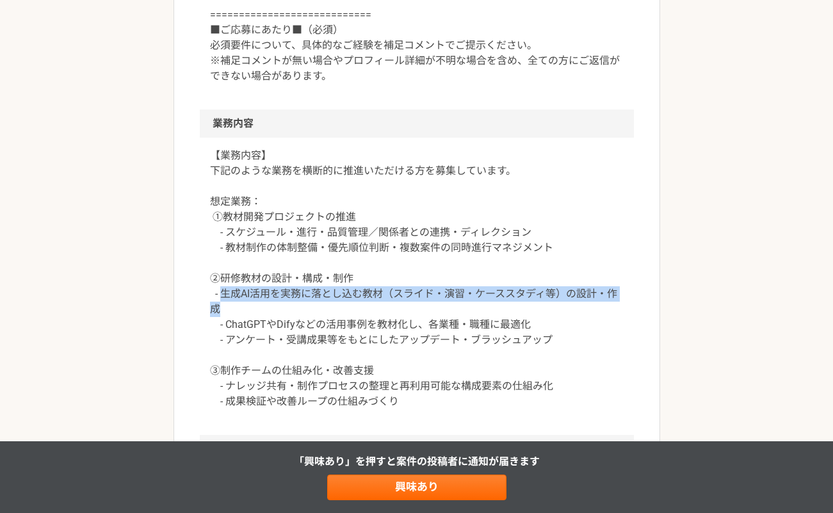
drag, startPoint x: 219, startPoint y: 275, endPoint x: 233, endPoint y: 296, distance: 24.5
click at [233, 296] on p "【業務内容】 下記のような業務を横断的に推進いただける方を募集しています。 想定業務： ①教材開発プロジェクトの推進 - スケジュール・進行・品質管理／関係者…" at bounding box center [417, 278] width 414 height 261
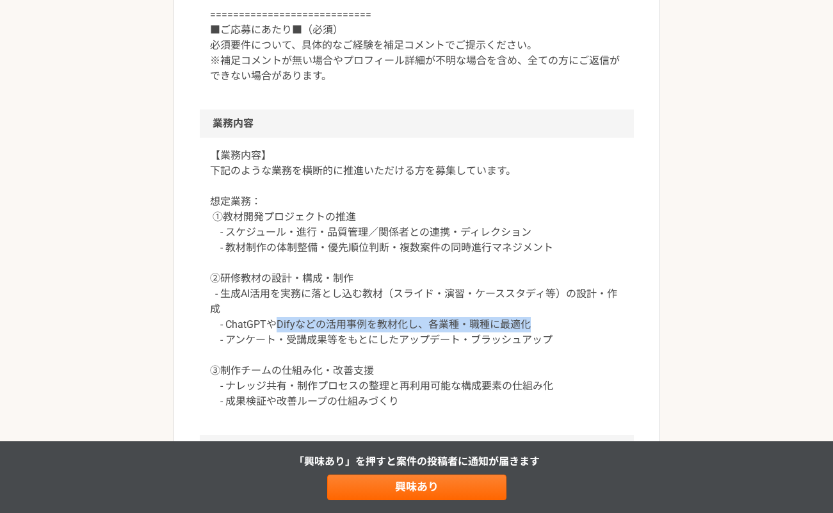
drag, startPoint x: 277, startPoint y: 309, endPoint x: 539, endPoint y: 311, distance: 262.6
click at [539, 311] on p "【業務内容】 下記のような業務を横断的に推進いただける方を募集しています。 想定業務： ①教材開発プロジェクトの推進 - スケジュール・進行・品質管理／関係者…" at bounding box center [417, 278] width 414 height 261
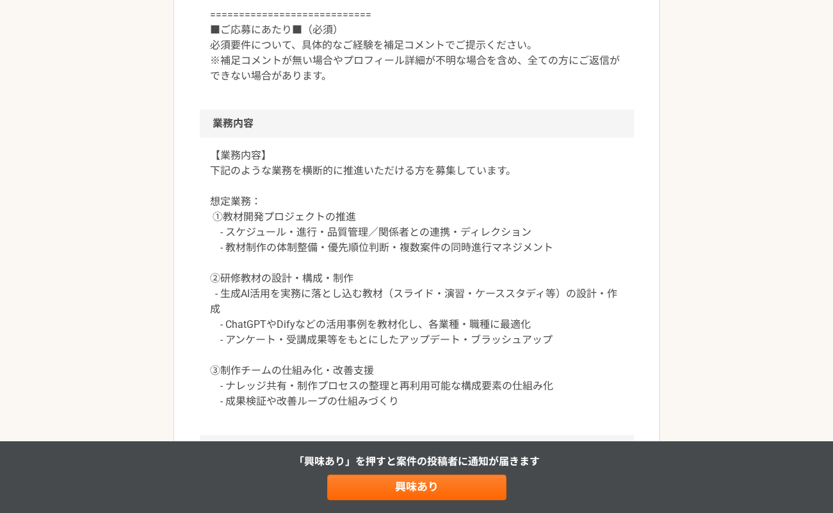
drag, startPoint x: 224, startPoint y: 323, endPoint x: 536, endPoint y: 322, distance: 312.6
click at [523, 320] on p "【業務内容】 下記のような業務を横断的に推進いただける方を募集しています。 想定業務： ①教材開発プロジェクトの推進 - スケジュール・進行・品質管理／関係者…" at bounding box center [417, 278] width 414 height 261
click at [559, 323] on p "【業務内容】 下記のような業務を横断的に推進いただける方を募集しています。 想定業務： ①教材開発プロジェクトの推進 - スケジュール・進行・品質管理／関係者…" at bounding box center [417, 278] width 414 height 261
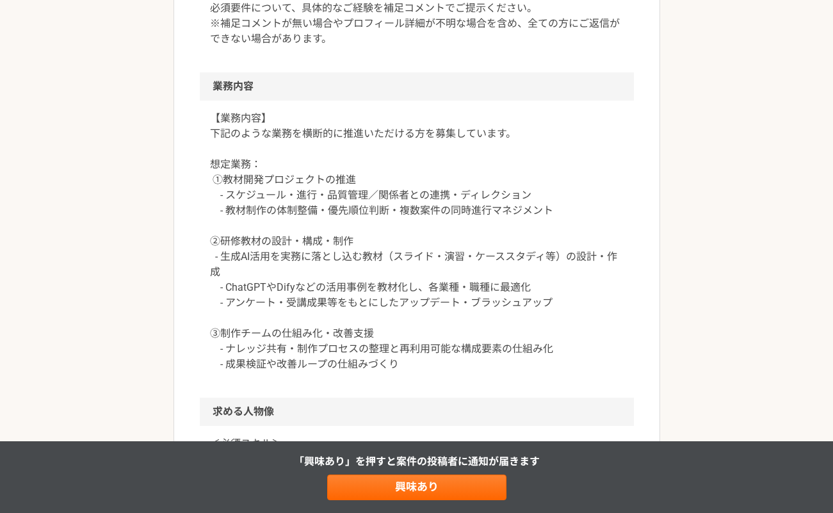
scroll to position [634, 0]
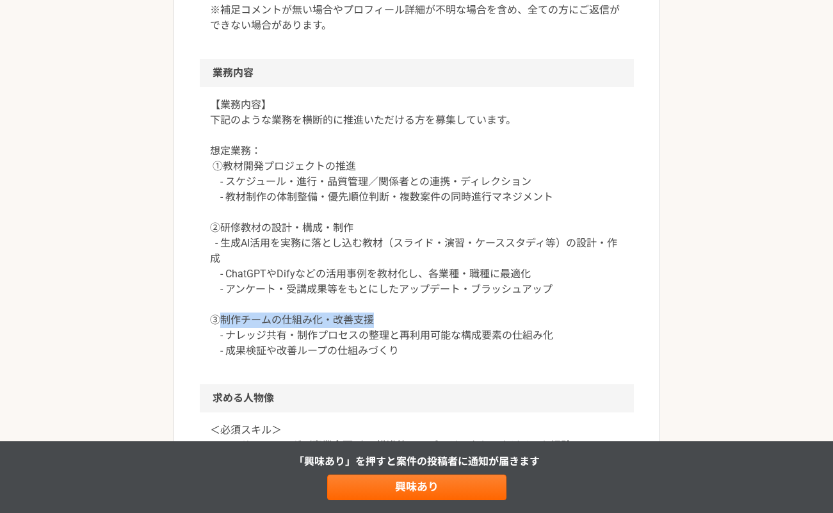
drag, startPoint x: 224, startPoint y: 302, endPoint x: 409, endPoint y: 309, distance: 185.2
click at [409, 309] on p "【業務内容】 下記のような業務を横断的に推進いただける方を募集しています。 想定業務： ①教材開発プロジェクトの推進 - スケジュール・進行・品質管理／関係者…" at bounding box center [417, 227] width 414 height 261
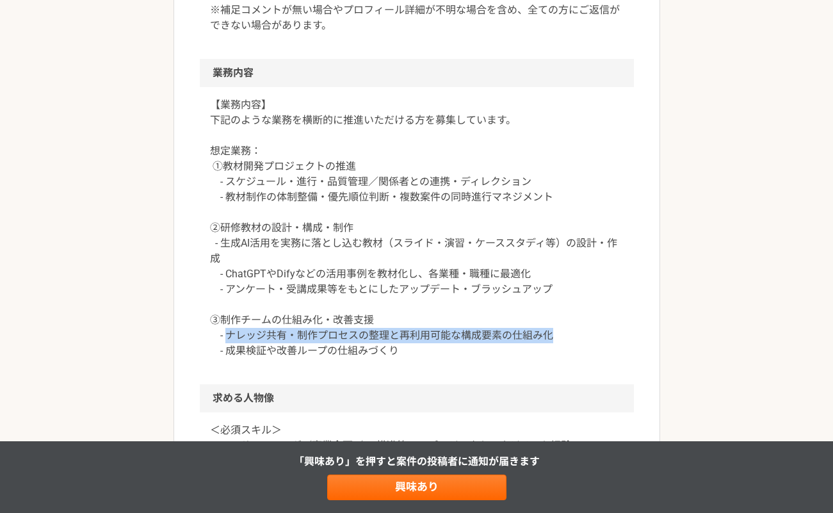
drag, startPoint x: 225, startPoint y: 317, endPoint x: 563, endPoint y: 316, distance: 338.2
click at [563, 316] on p "【業務内容】 下記のような業務を横断的に推進いただける方を募集しています。 想定業務： ①教材開発プロジェクトの推進 - スケジュール・進行・品質管理／関係者…" at bounding box center [417, 227] width 414 height 261
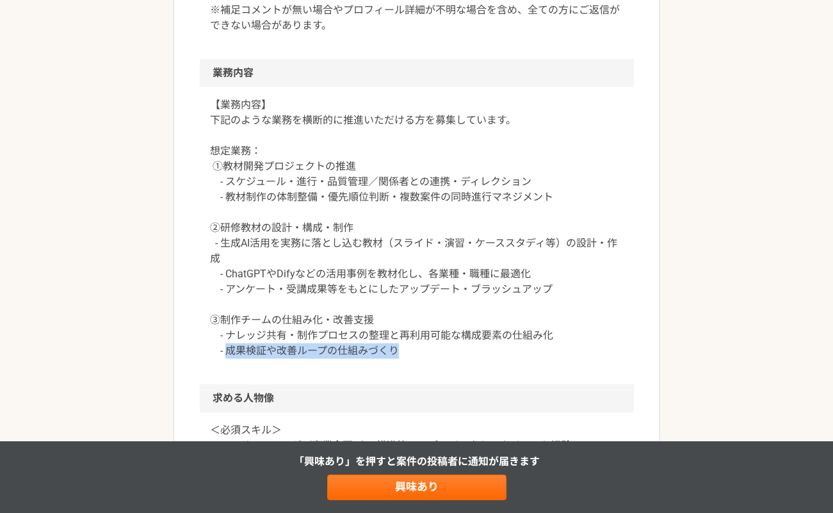
drag, startPoint x: 227, startPoint y: 333, endPoint x: 427, endPoint y: 330, distance: 199.9
click at [427, 330] on p "【業務内容】 下記のような業務を横断的に推進いただける方を募集しています。 想定業務： ①教材開発プロジェクトの推進 - スケジュール・進行・品質管理／関係者…" at bounding box center [417, 227] width 414 height 261
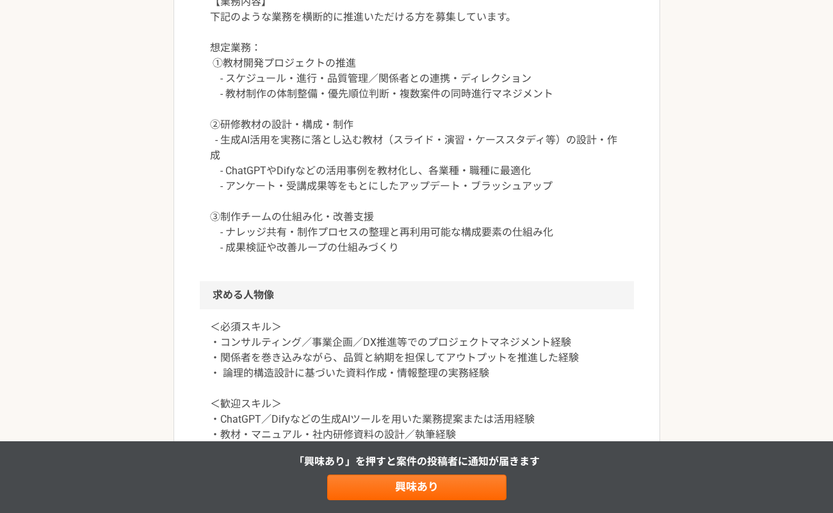
scroll to position [807, 0]
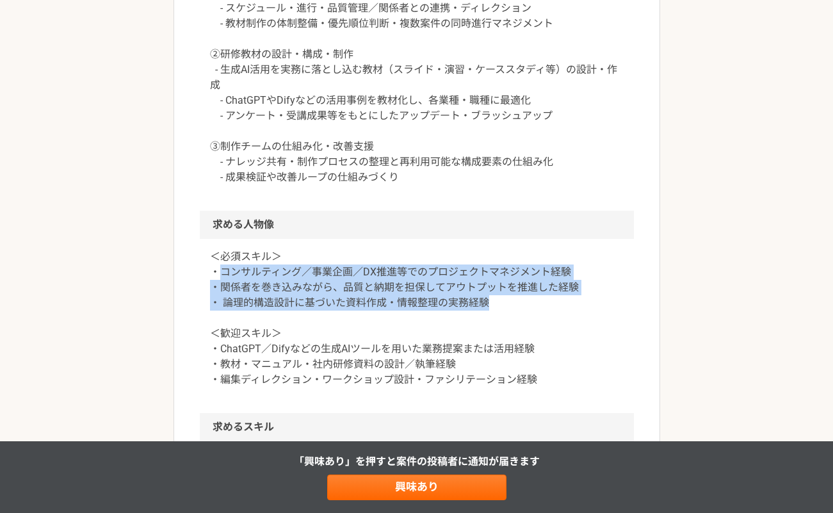
drag, startPoint x: 222, startPoint y: 259, endPoint x: 593, endPoint y: 291, distance: 372.3
click at [593, 291] on p "＜必須スキル＞ ・コンサルティング／事業企画／DX推進等でのプロジェクトマネジメント経験 ・関係者を巻き込みながら、品質と納期を担保してアウトプットを推進した…" at bounding box center [417, 318] width 414 height 138
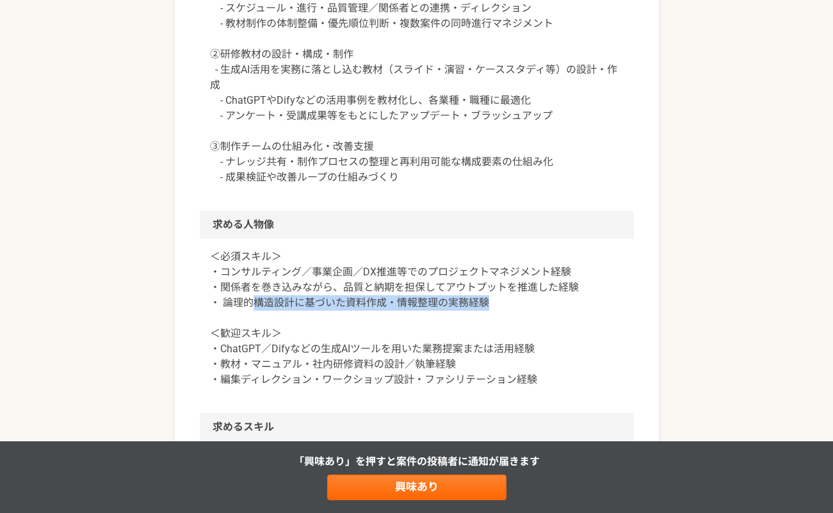
drag, startPoint x: 252, startPoint y: 287, endPoint x: 510, endPoint y: 286, distance: 257.5
click at [510, 286] on p "＜必須スキル＞ ・コンサルティング／事業企画／DX推進等でのプロジェクトマネジメント経験 ・関係者を巻き込みながら、品質と納期を担保してアウトプットを推進した…" at bounding box center [417, 318] width 414 height 138
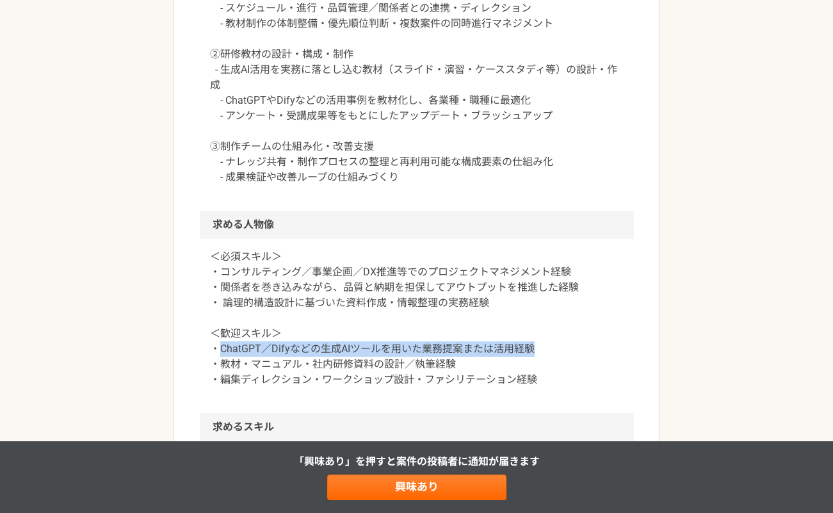
drag, startPoint x: 221, startPoint y: 334, endPoint x: 561, endPoint y: 338, distance: 340.2
click at [561, 338] on p "＜必須スキル＞ ・コンサルティング／事業企画／DX推進等でのプロジェクトマネジメント経験 ・関係者を巻き込みながら、品質と納期を担保してアウトプットを推進した…" at bounding box center [417, 318] width 414 height 138
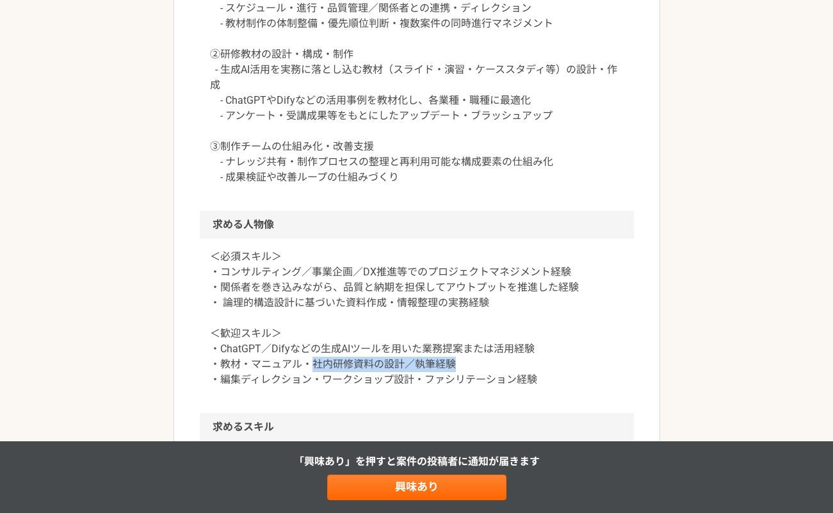
drag, startPoint x: 311, startPoint y: 347, endPoint x: 472, endPoint y: 344, distance: 160.8
click at [472, 344] on p "＜必須スキル＞ ・コンサルティング／事業企画／DX推進等でのプロジェクトマネジメント経験 ・関係者を巻き込みながら、品質と納期を担保してアウトプットを推進した…" at bounding box center [417, 318] width 414 height 138
drag, startPoint x: 223, startPoint y: 363, endPoint x: 583, endPoint y: 356, distance: 360.1
click at [583, 356] on p "＜必須スキル＞ ・コンサルティング／事業企画／DX推進等でのプロジェクトマネジメント経験 ・関係者を巻き込みながら、品質と納期を担保してアウトプットを推進した…" at bounding box center [417, 318] width 414 height 138
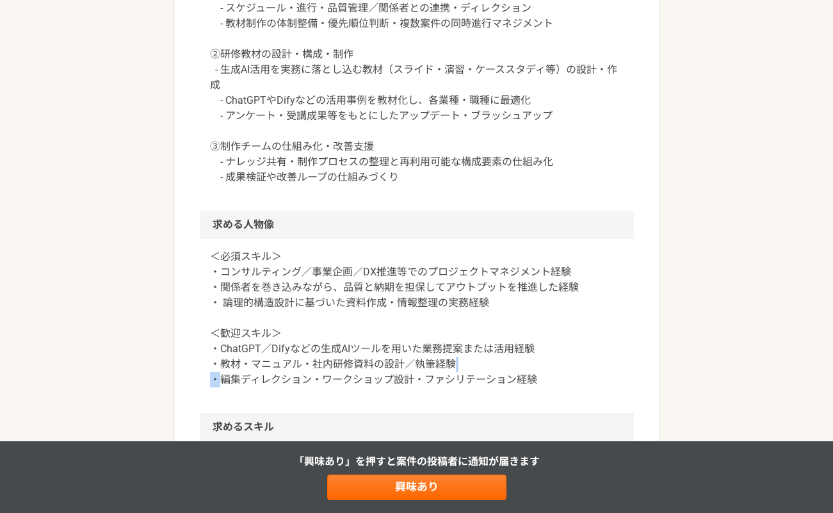
click at [583, 356] on p "＜必須スキル＞ ・コンサルティング／事業企画／DX推進等でのプロジェクトマネジメント経験 ・関係者を巻き込みながら、品質と納期を担保してアウトプットを推進した…" at bounding box center [417, 318] width 414 height 138
click at [373, 215] on h2 "求める人物像" at bounding box center [417, 225] width 434 height 28
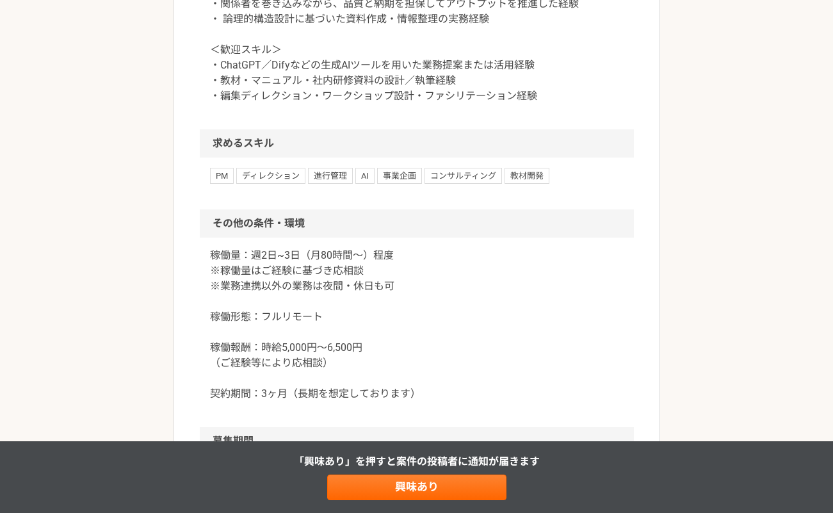
scroll to position [1092, 0]
drag, startPoint x: 259, startPoint y: 253, endPoint x: 444, endPoint y: 268, distance: 185.8
click at [444, 268] on p "稼働量：週2日~3日（月80時間〜）程度 ※稼働量はご経験に基づき応相談 ※業務連携以外の業務は夜間・休日も可 稼働形態：フルリモート 稼働報酬：時給5,00…" at bounding box center [417, 324] width 414 height 154
drag, startPoint x: 209, startPoint y: 297, endPoint x: 370, endPoint y: 290, distance: 160.3
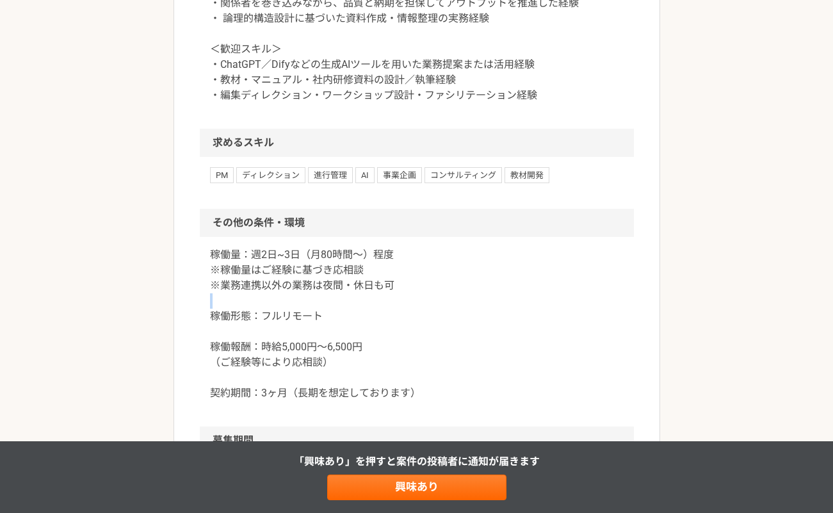
click at [370, 290] on p "稼働量：週2日~3日（月80時間〜）程度 ※稼働量はご経験に基づき応相談 ※業務連携以外の業務は夜間・休日も可 稼働形態：フルリモート 稼働報酬：時給5,00…" at bounding box center [417, 324] width 414 height 154
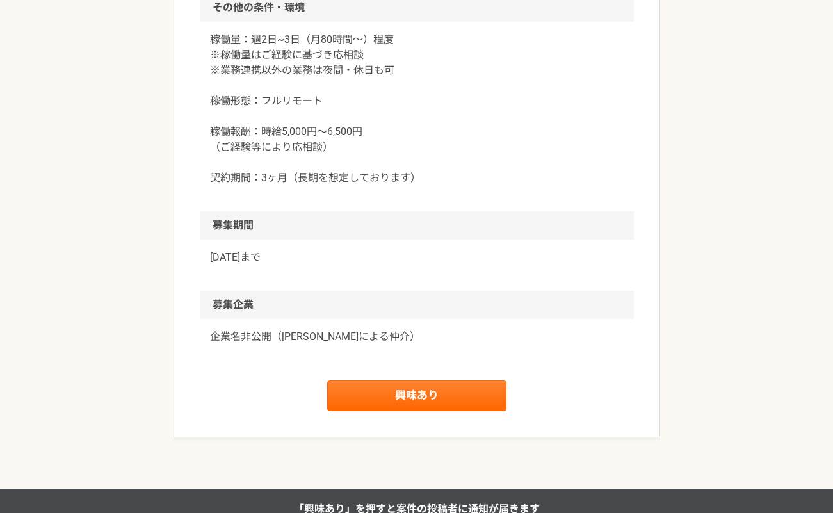
scroll to position [1450, 0]
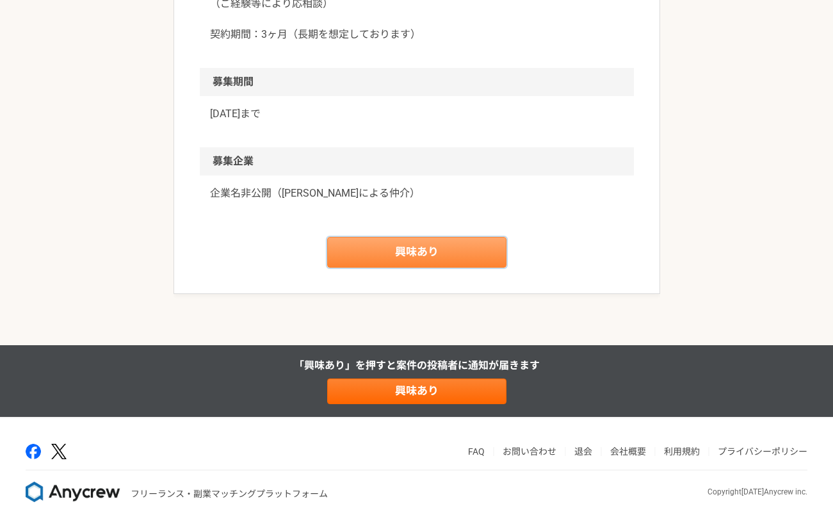
click at [392, 249] on link "興味あり" at bounding box center [416, 252] width 179 height 31
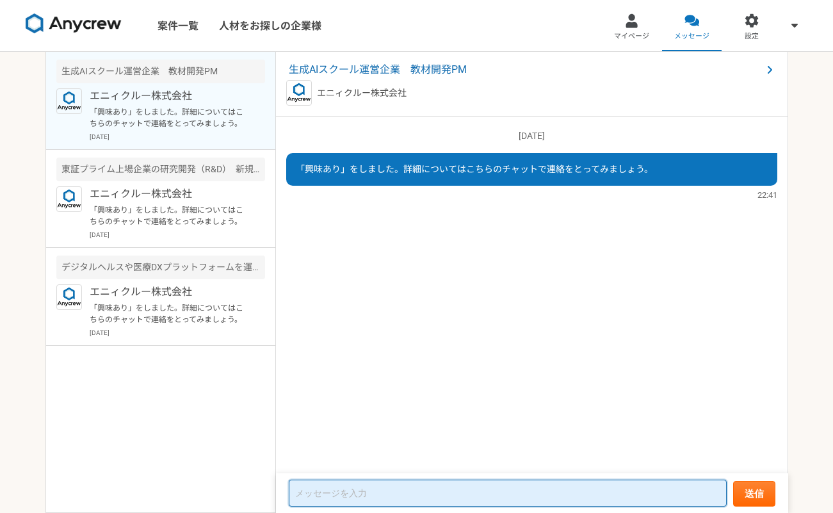
click at [409, 487] on textarea at bounding box center [508, 493] width 438 height 27
type textarea "お世話になります。"
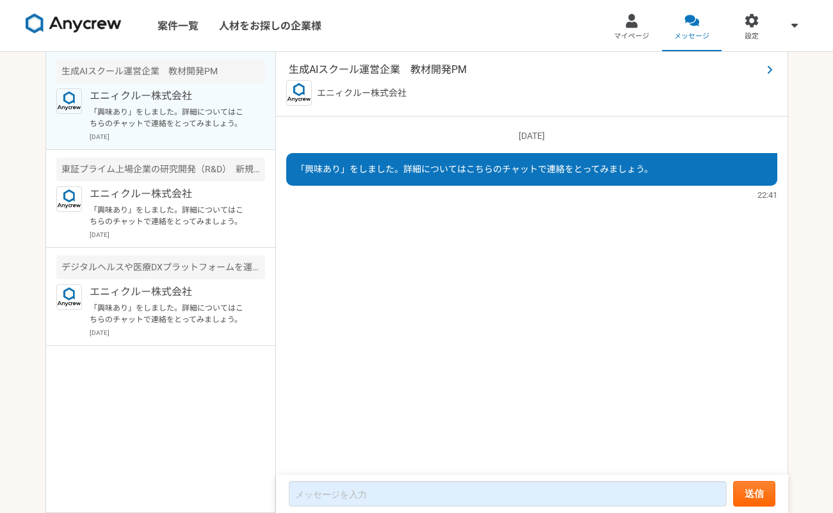
click at [368, 67] on span "生成AIスクール運営企業　教材開発PM" at bounding box center [525, 69] width 473 height 15
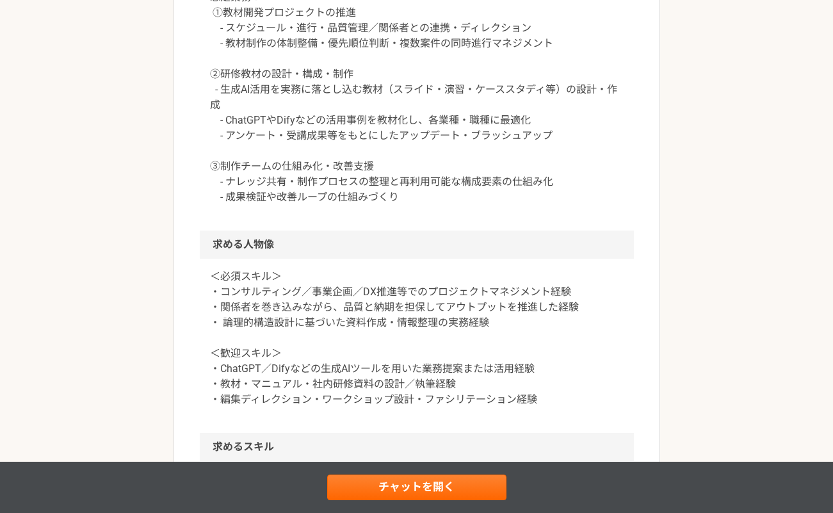
scroll to position [800, 0]
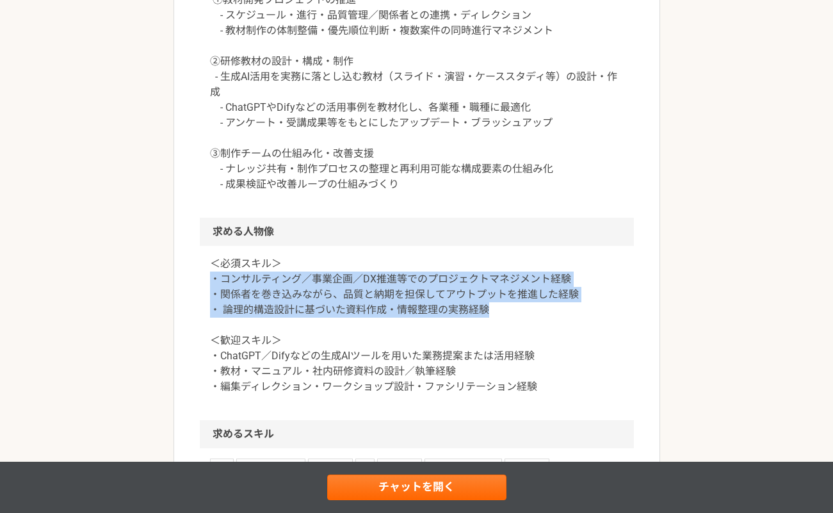
drag, startPoint x: 215, startPoint y: 263, endPoint x: 518, endPoint y: 296, distance: 304.7
click at [518, 296] on p "＜必須スキル＞ ・コンサルティング／事業企画／DX推進等でのプロジェクトマネジメント経験 ・関係者を巻き込みながら、品質と納期を担保してアウトプットを推進した…" at bounding box center [417, 325] width 414 height 138
click at [514, 299] on p "＜必須スキル＞ ・コンサルティング／事業企画／DX推進等でのプロジェクトマネジメント経験 ・関係者を巻き込みながら、品質と納期を担保してアウトプットを推進した…" at bounding box center [417, 325] width 414 height 138
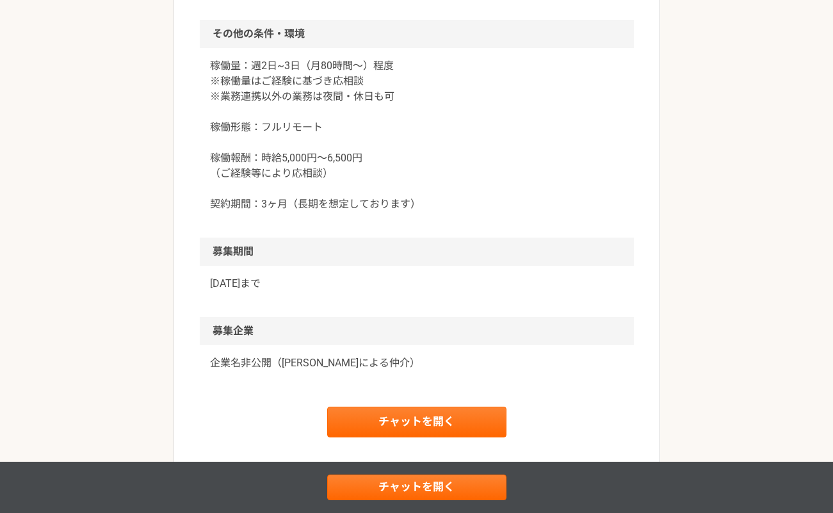
scroll to position [1279, 0]
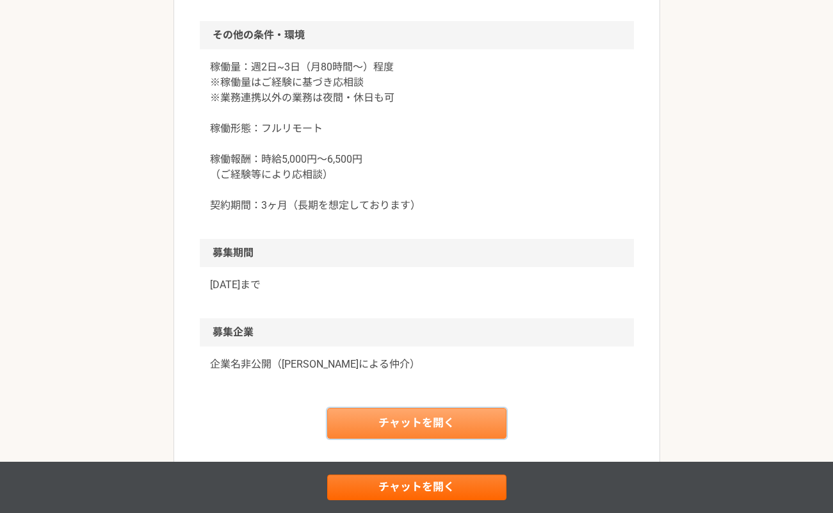
click at [409, 411] on link "チャットを開く" at bounding box center [416, 423] width 179 height 31
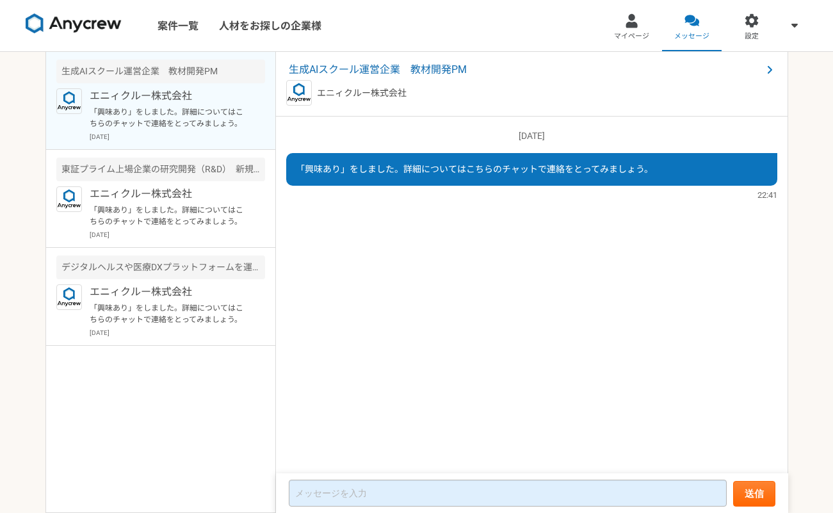
click at [397, 492] on textarea at bounding box center [508, 493] width 438 height 27
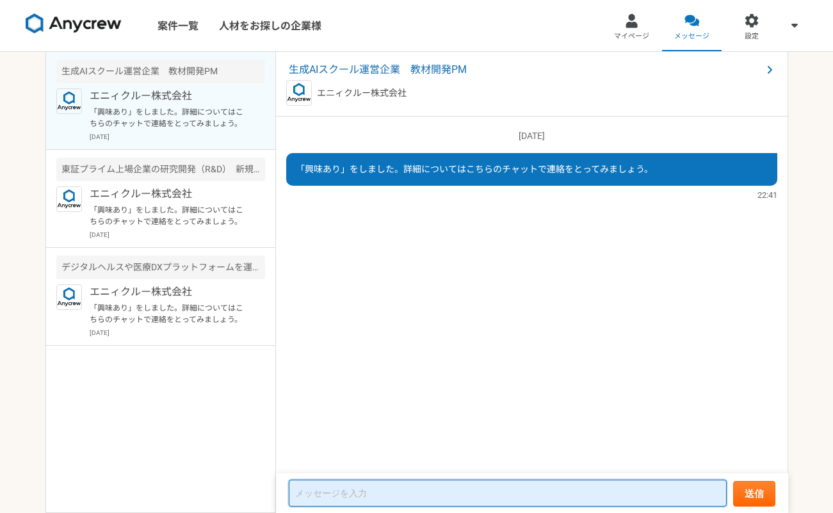
paste textarea "お世話になります。 [PERSON_NAME]と申します。 私は過去、大学で客員助教をやっていまして、教育に携わっていた経験と事業開発の経験が活かせるのではな…"
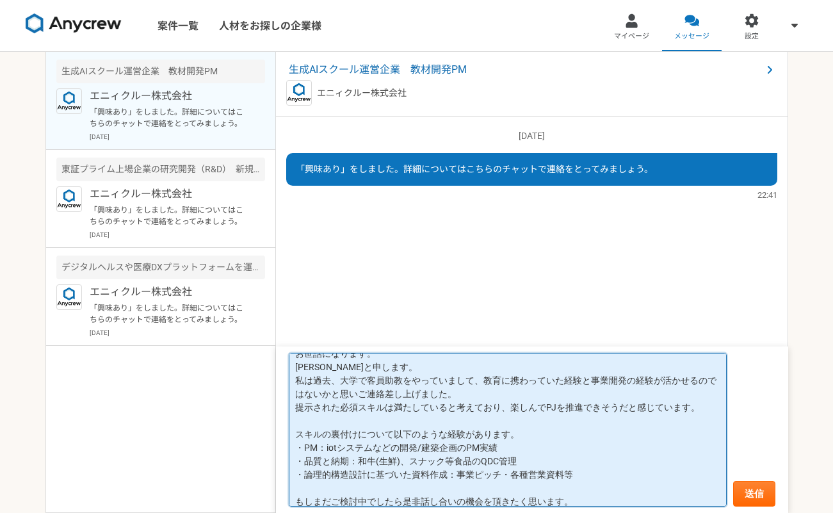
scroll to position [18, 0]
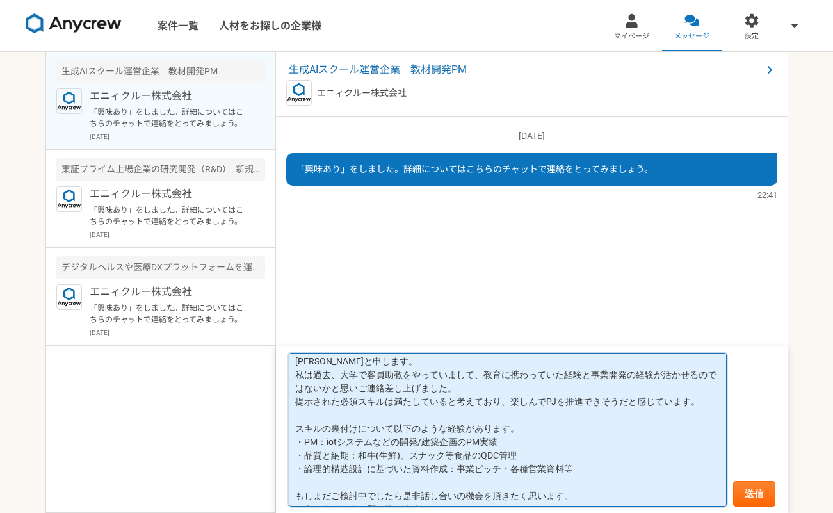
click at [463, 391] on textarea "お世話になります。 [PERSON_NAME]と申します。 私は過去、大学で客員助教をやっていまして、教育に携わっていた経験と事業開発の経験が活かせるのではな…" at bounding box center [508, 430] width 438 height 154
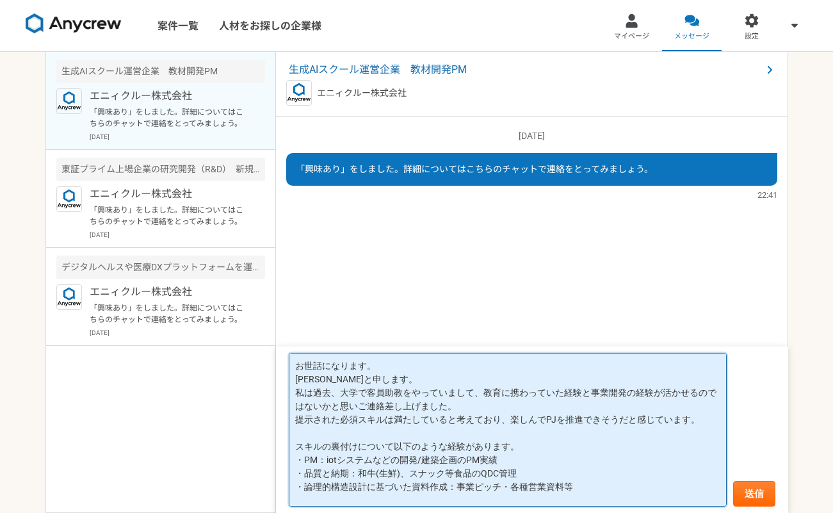
click at [432, 397] on textarea "お世話になります。 [PERSON_NAME]と申します。 私は過去、大学で客員助教をやっていまして、教育に携わっていた経験と事業開発の経験が活かせるのではな…" at bounding box center [508, 430] width 438 height 154
click at [524, 398] on textarea "お世話になります。 [PERSON_NAME]と申します。 私は過去、大学で客員助教をやっていまして、教育に携わっていた経験と事業開発の経験が活かせるのではな…" at bounding box center [508, 430] width 438 height 154
click at [477, 397] on textarea "お世話になります。 [PERSON_NAME]と申します。 私は過去、大学で客員助教をやっていまして、教育に携わっていた経験と事業開発の経験が活かせるのではな…" at bounding box center [508, 430] width 438 height 154
click at [461, 404] on textarea "お世話になります。 [PERSON_NAME]と申します。 私は過去、大学で客員助教をやっていまして、教育に携わっていた経験と事業開発の経験が活かせるのではな…" at bounding box center [508, 430] width 438 height 154
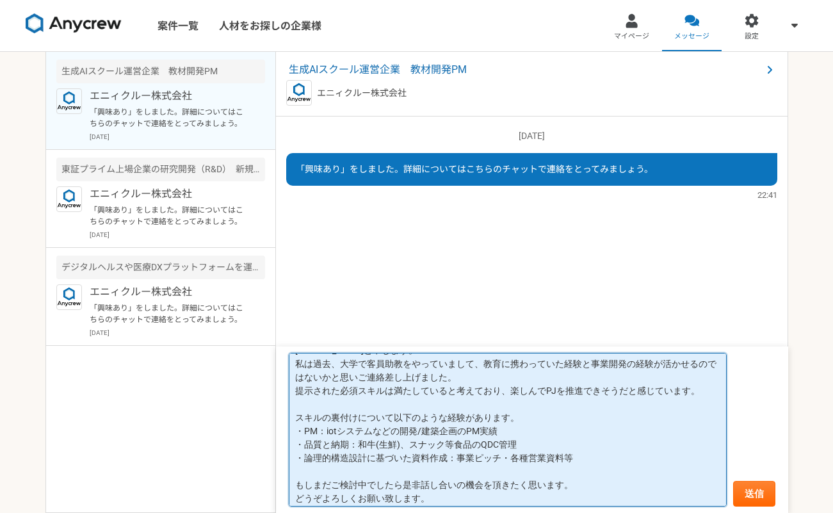
click at [446, 402] on textarea "お世話になります。 [PERSON_NAME]と申します。 私は過去、大学で客員助教をやっていまして、教育に携わっていた経験と事業開発の経験が活かせるのではな…" at bounding box center [508, 430] width 438 height 154
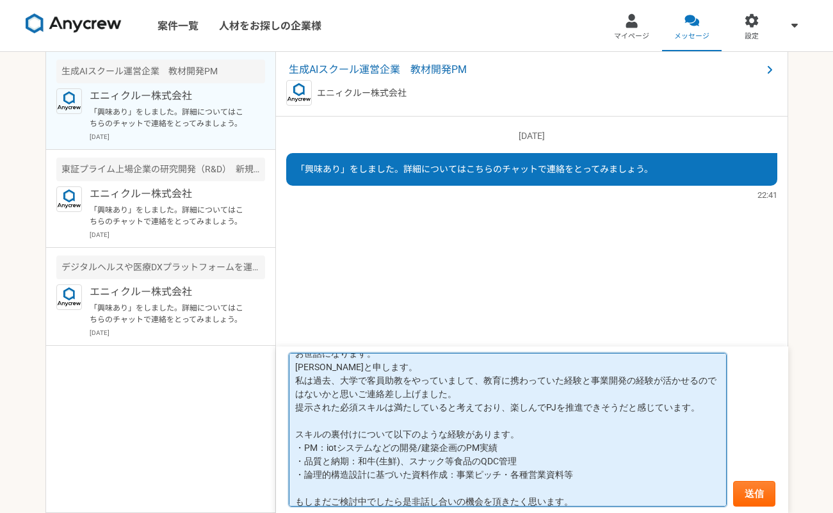
scroll to position [9, 0]
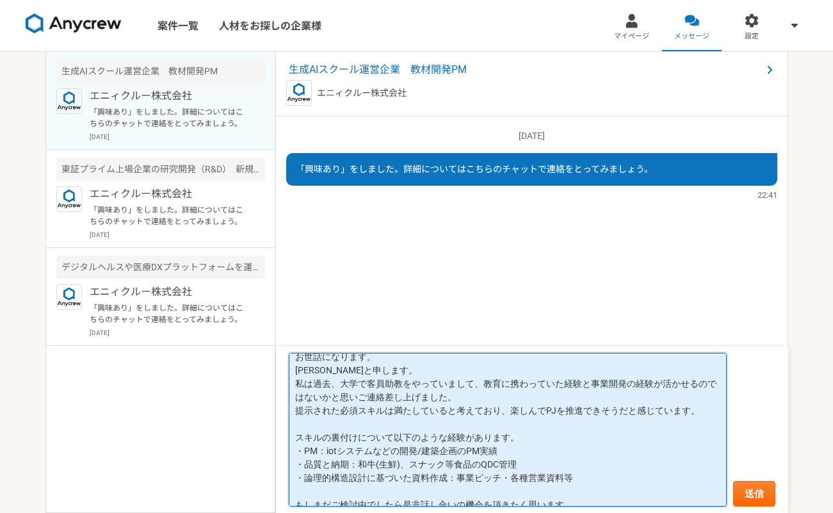
click at [467, 398] on textarea "お世話になります。 [PERSON_NAME]と申します。 私は過去、大学で客員助教をやっていまして、教育に携わっていた経験と事業開発の経験が活かせるのではな…" at bounding box center [508, 430] width 438 height 154
click at [510, 409] on textarea "お世話になります。 [PERSON_NAME]と申します。 私は過去、大学で客員助教をやっていまして、教育に携わっていた経験と事業開発の経験が活かせるのではな…" at bounding box center [508, 430] width 438 height 154
click at [495, 422] on textarea "お世話になります。 [PERSON_NAME]と申します。 私は過去、大学で客員助教をやっていまして、教育に携わっていた経験と事業開発の経験が活かせるのではな…" at bounding box center [508, 430] width 438 height 154
click at [503, 409] on textarea "お世話になります。 [PERSON_NAME]と申します。 私は過去、大学で客員助教をやっていまして、教育に携わっていた経験と事業開発の経験が活かせるのではな…" at bounding box center [508, 430] width 438 height 154
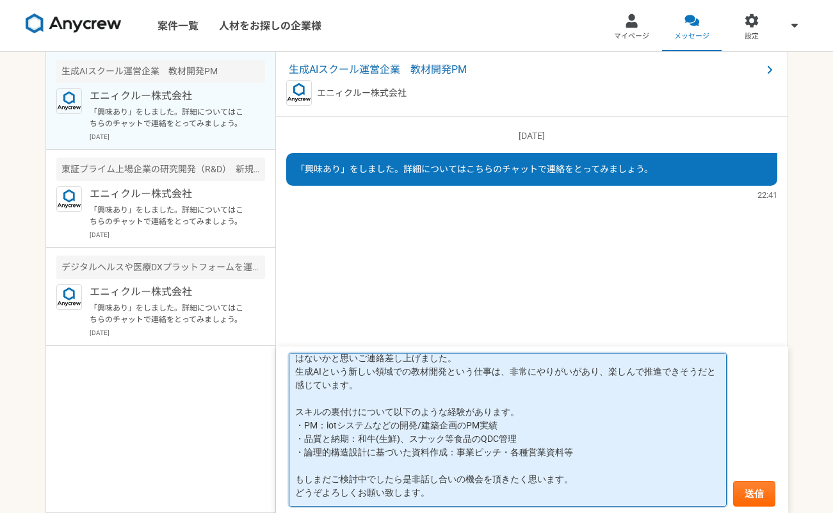
scroll to position [0, 0]
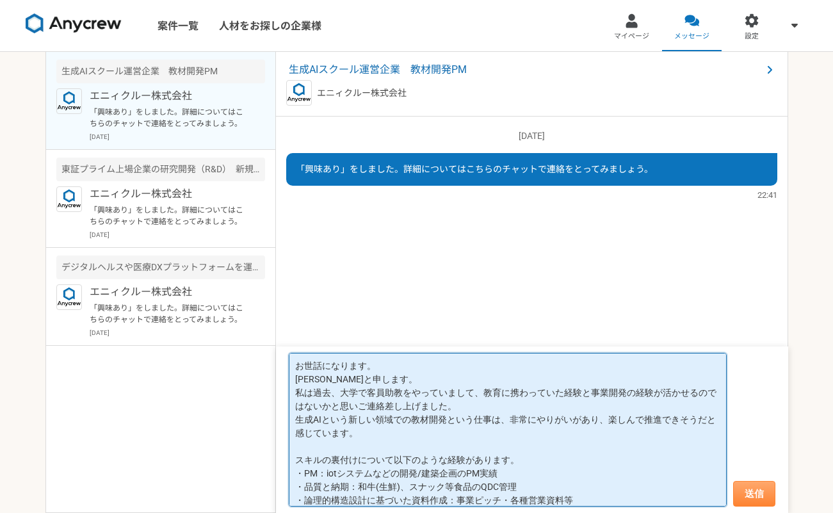
type textarea "お世話になります。 [PERSON_NAME]と申します。 私は過去、大学で客員助教をやっていまして、教育に携わっていた経験と事業開発の経験が活かせるのではな…"
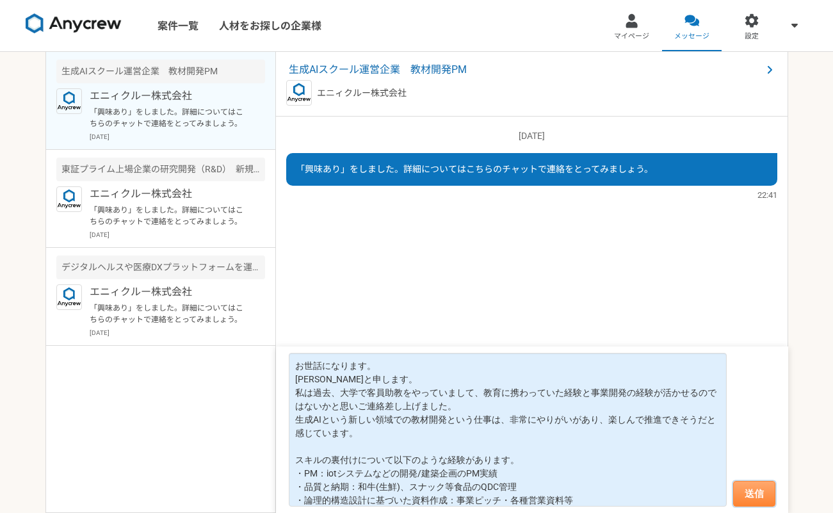
click at [765, 491] on button "送信" at bounding box center [754, 494] width 42 height 26
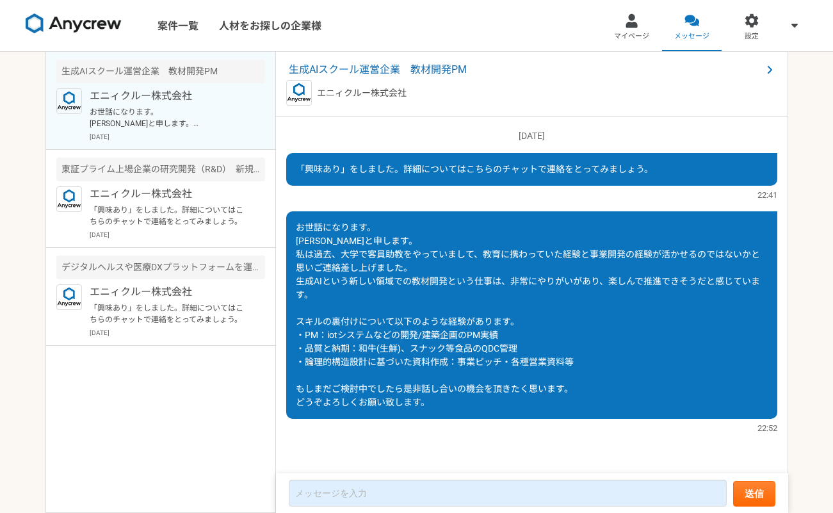
click at [395, 199] on div "22:41" at bounding box center [531, 195] width 491 height 12
click at [231, 215] on p "「興味あり」をしました。詳細についてはこちらのチャットで連絡をとってみましょう。" at bounding box center [169, 215] width 158 height 23
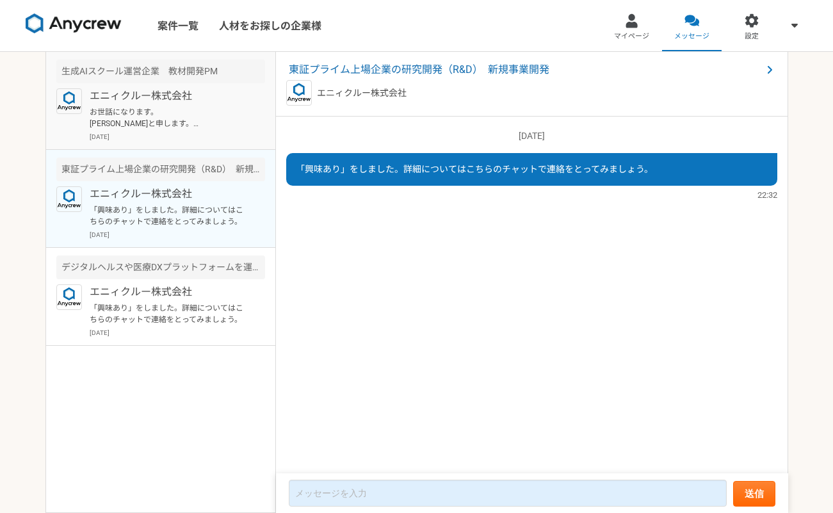
click at [225, 99] on p "エニィクルー株式会社" at bounding box center [169, 95] width 158 height 15
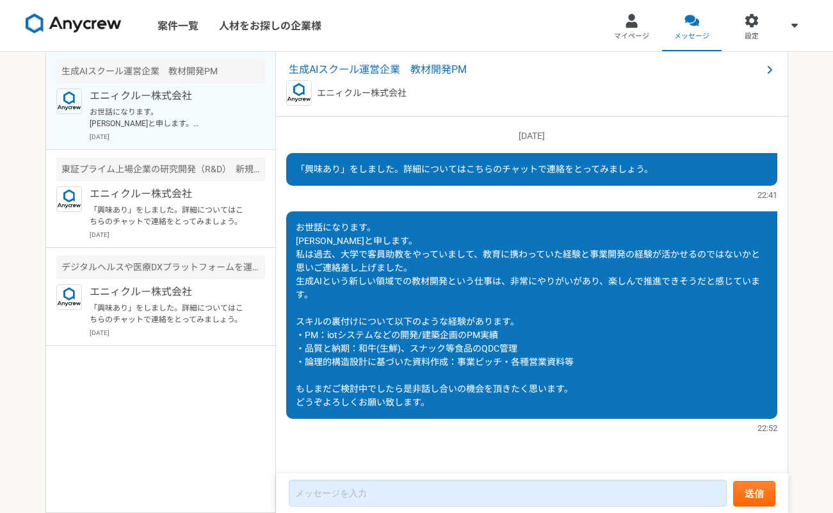
click at [227, 142] on article "生成AIスクール運営企業　教材開発PM エニィクルー株式会社 お世話になります。 [PERSON_NAME]と申します。 私は過去、大学で客員助教をやっていま…" at bounding box center [160, 101] width 229 height 98
click at [222, 119] on p "お世話になります。 [PERSON_NAME]と申します。 私は過去、大学で客員助教をやっていまして、教育に携わっていた経験と事業開発の経験が活かせるのではな…" at bounding box center [169, 117] width 158 height 23
click at [211, 114] on p "お世話になります。 [PERSON_NAME]と申します。 私は過去、大学で客員助教をやっていまして、教育に携わっていた経験と事業開発の経験が活かせるのではな…" at bounding box center [169, 117] width 158 height 23
click at [211, 201] on p "エニィクルー株式会社" at bounding box center [169, 193] width 158 height 15
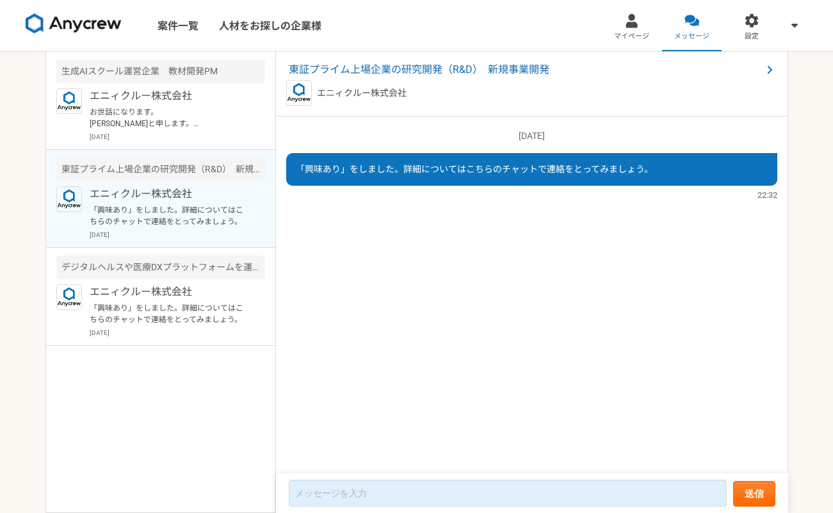
click at [211, 201] on p "エニィクルー株式会社" at bounding box center [169, 193] width 158 height 15
click at [380, 71] on span "東証プライム上場企業の研究開発（R&D）　新規事業開発" at bounding box center [525, 69] width 473 height 15
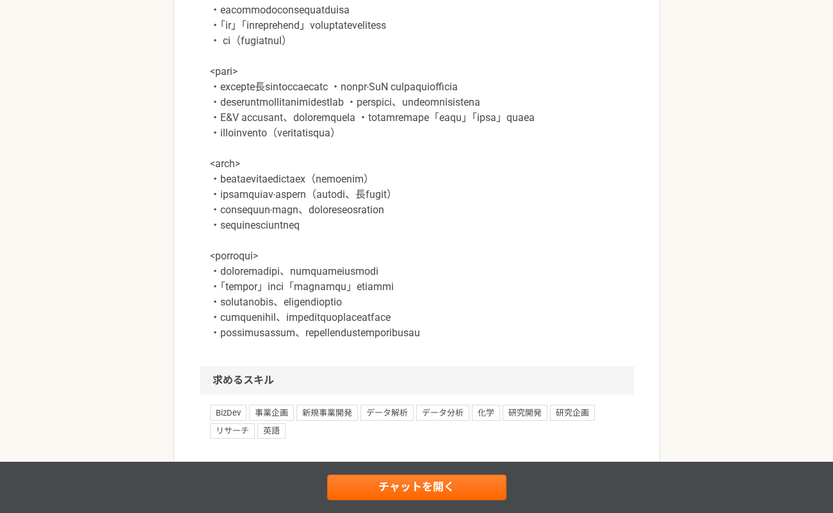
scroll to position [1283, 0]
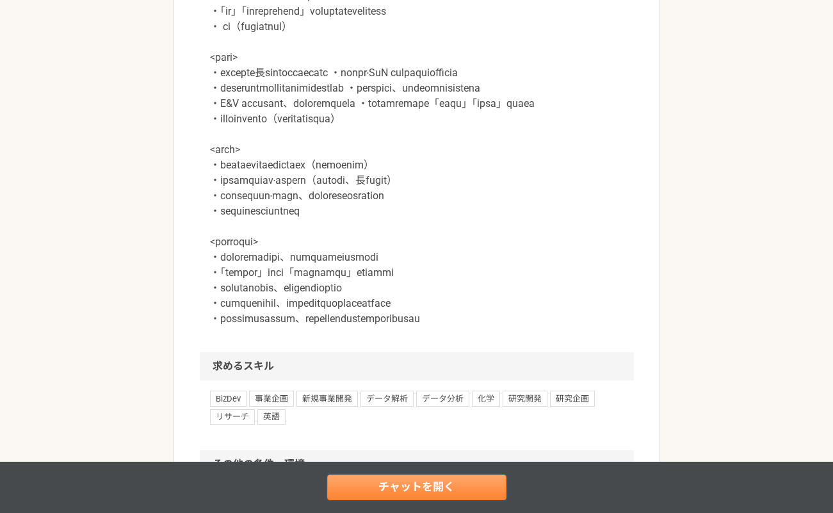
click at [418, 484] on link "チャットを開く" at bounding box center [416, 488] width 179 height 26
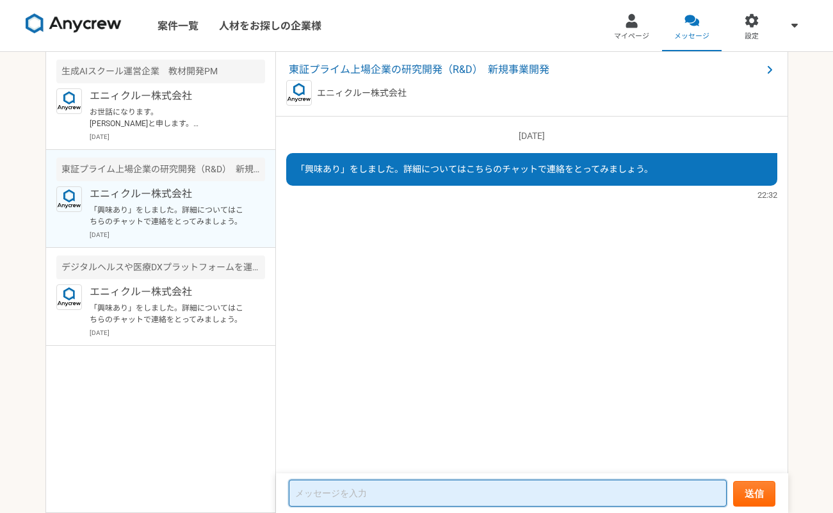
click at [388, 490] on textarea at bounding box center [508, 493] width 438 height 27
paste textarea "loremips。 dolorsit。 ametcons(adipisc elitse)doeius、temporincididuntutlaboreetdo…"
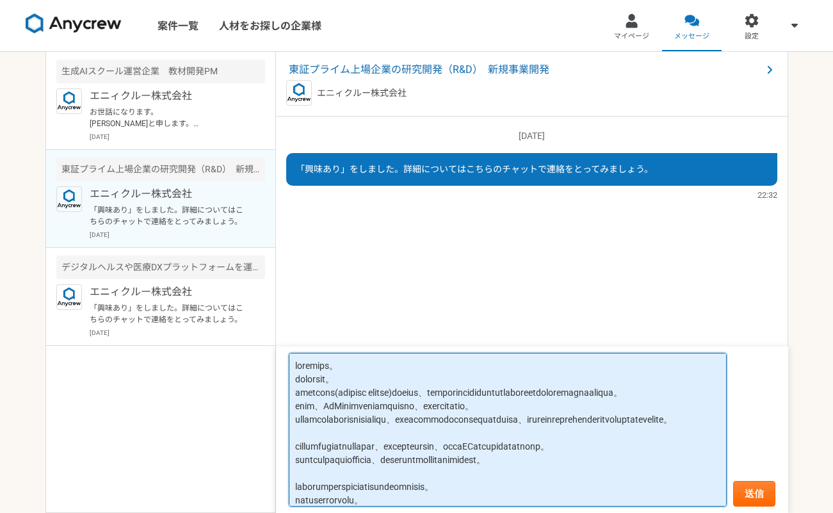
click at [382, 372] on textarea at bounding box center [508, 430] width 438 height 154
click at [386, 381] on textarea at bounding box center [508, 430] width 438 height 154
click at [353, 392] on textarea at bounding box center [508, 430] width 438 height 154
click at [494, 407] on textarea at bounding box center [508, 430] width 438 height 154
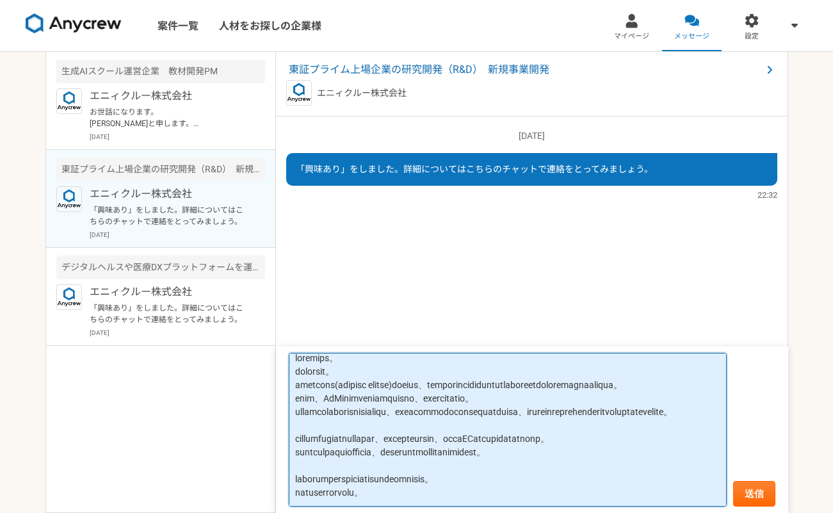
click at [393, 382] on textarea at bounding box center [508, 430] width 438 height 154
click at [357, 397] on textarea at bounding box center [508, 430] width 438 height 154
click at [434, 397] on textarea at bounding box center [508, 430] width 438 height 154
click at [422, 398] on textarea at bounding box center [508, 430] width 438 height 154
click at [339, 398] on textarea at bounding box center [508, 430] width 438 height 154
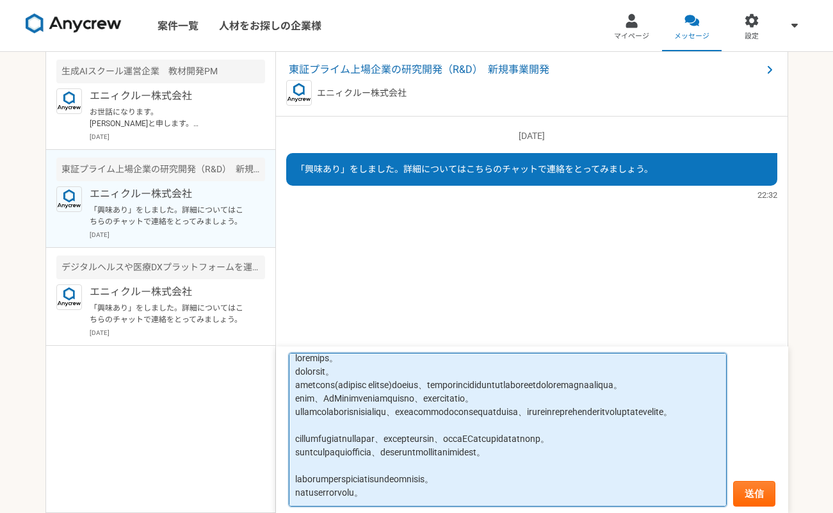
click at [528, 400] on textarea at bounding box center [508, 430] width 438 height 154
click at [509, 398] on textarea at bounding box center [508, 430] width 438 height 154
click at [505, 398] on textarea at bounding box center [508, 430] width 438 height 154
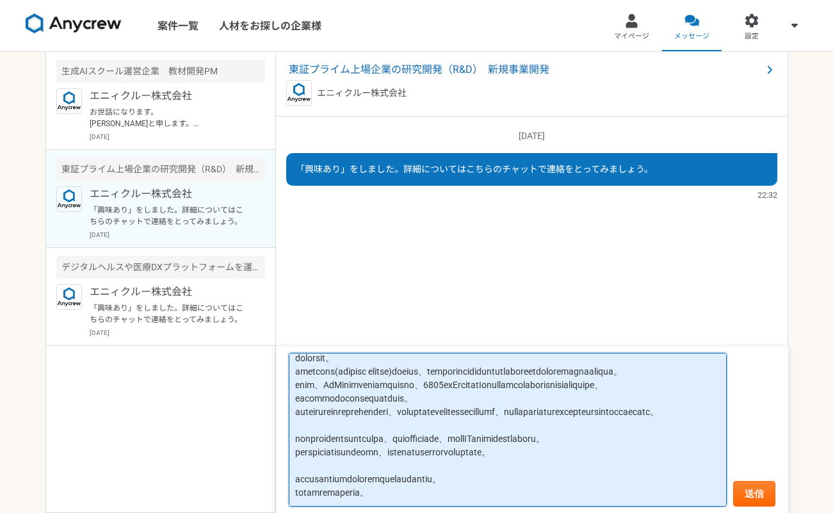
click at [614, 398] on textarea at bounding box center [508, 430] width 438 height 154
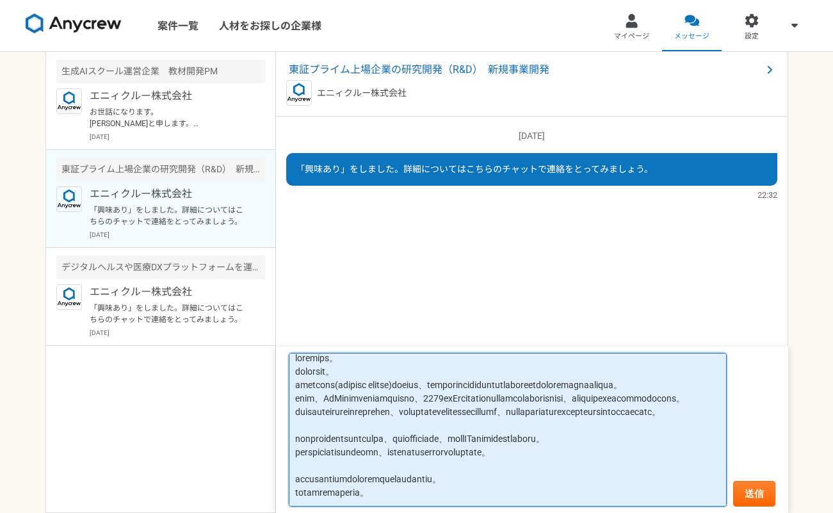
scroll to position [0, 0]
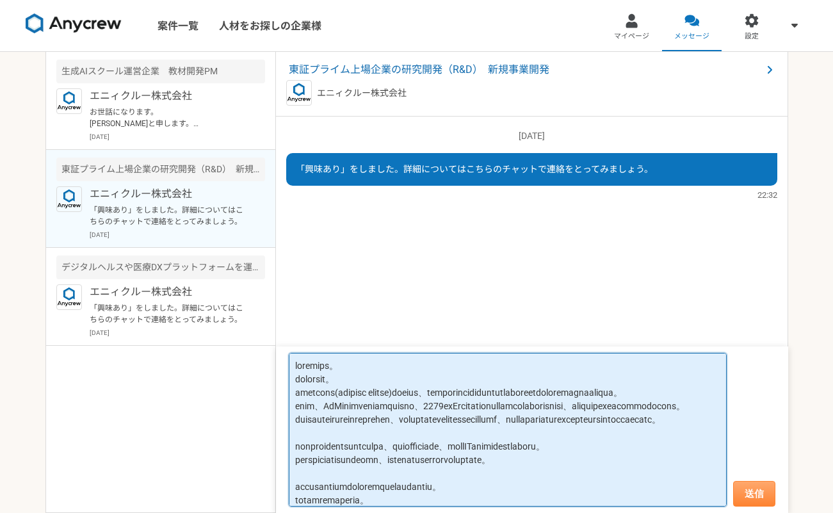
type textarea "loremips。 dolorsit。 ametcons(adipisc elitse)doeius、temporincididuntutlaboreetdo…"
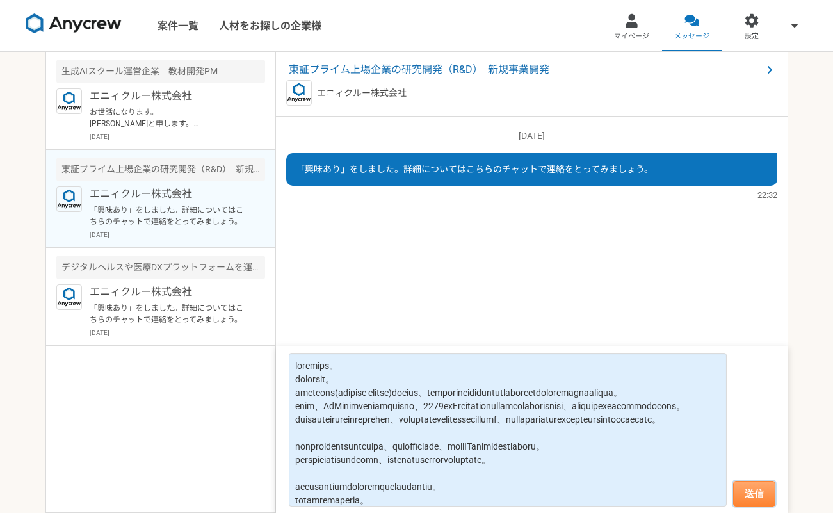
click at [761, 487] on button "送信" at bounding box center [754, 494] width 42 height 26
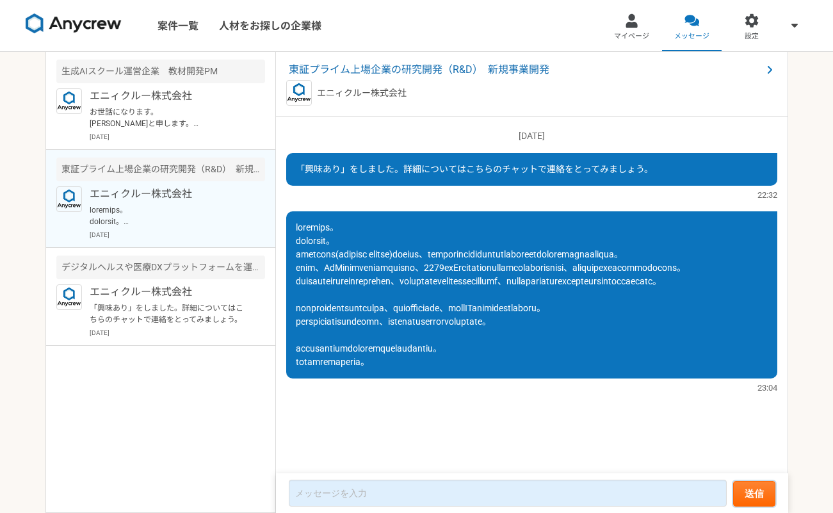
scroll to position [12, 0]
click at [217, 119] on p "お世話になります。 [PERSON_NAME]と申します。 私は過去、大学で客員助教をやっていまして、教育に携わっていた経験と事業開発の経験が活かせるのではな…" at bounding box center [169, 117] width 158 height 23
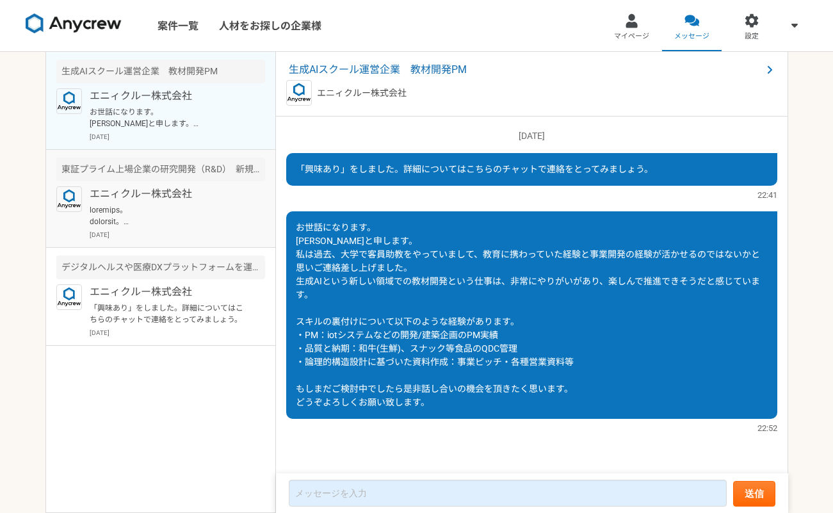
click at [218, 217] on p at bounding box center [169, 215] width 158 height 23
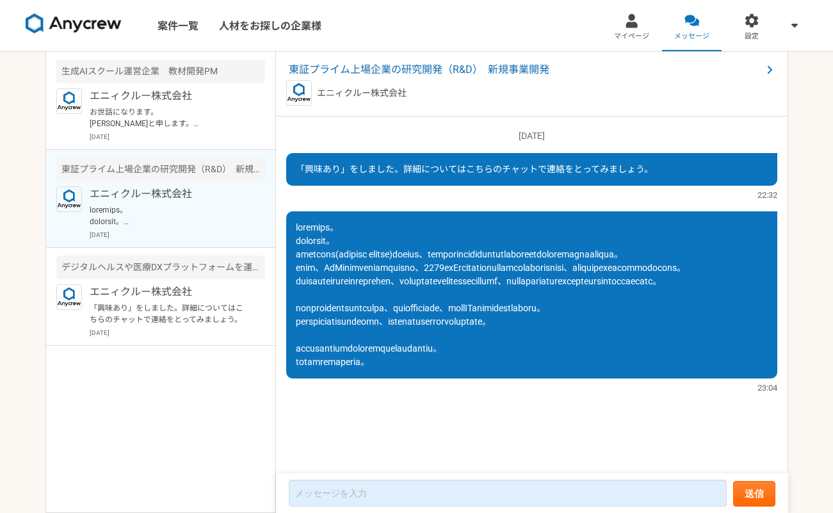
scroll to position [12, 0]
click at [221, 293] on p "エニィクルー株式会社" at bounding box center [169, 291] width 158 height 15
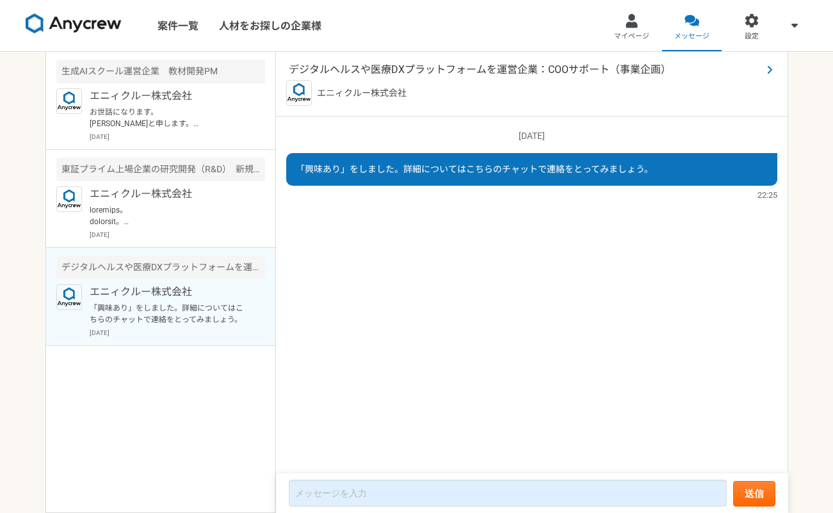
click at [394, 72] on span "デジタルヘルスや医療DXプラットフォームを運営企業：COOサポート（事業企画）" at bounding box center [525, 69] width 473 height 15
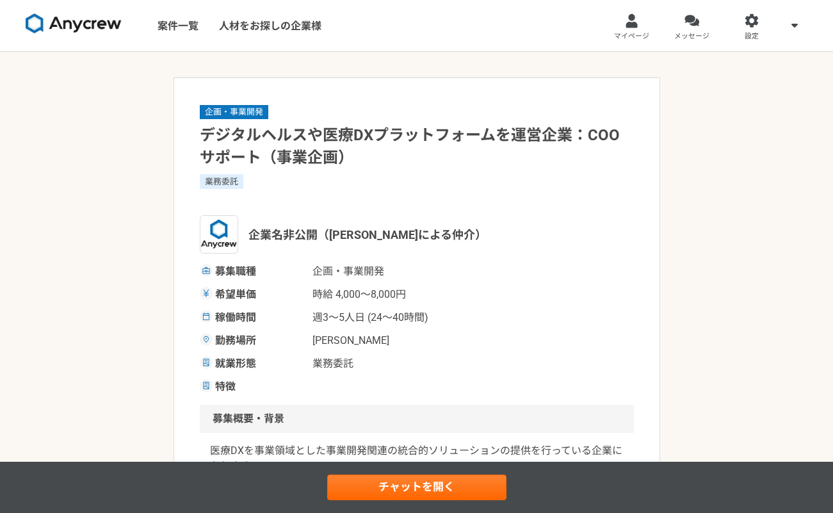
scroll to position [268, 0]
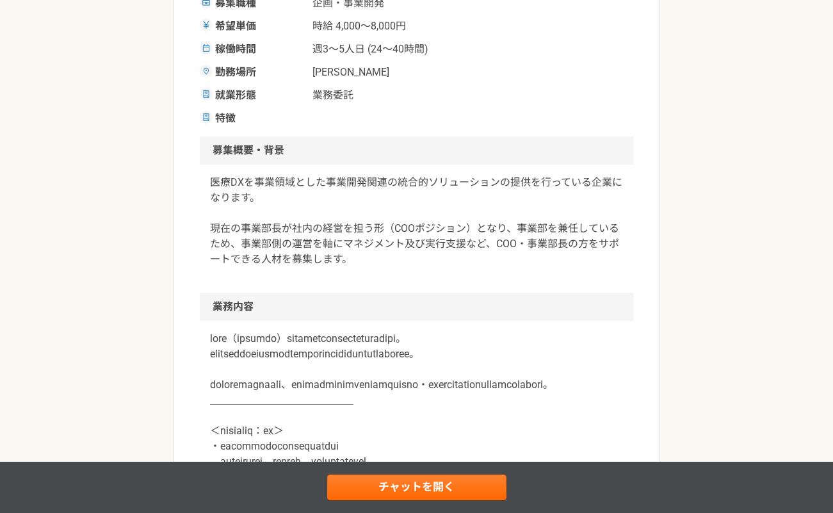
click at [390, 265] on p "医療DXを事業領域とした事業開発関連の統合的ソリューションの提供を行っている企業になります。 現在の事業部長が社内の経営を担う形（COOポジション）となり、事…" at bounding box center [417, 221] width 414 height 92
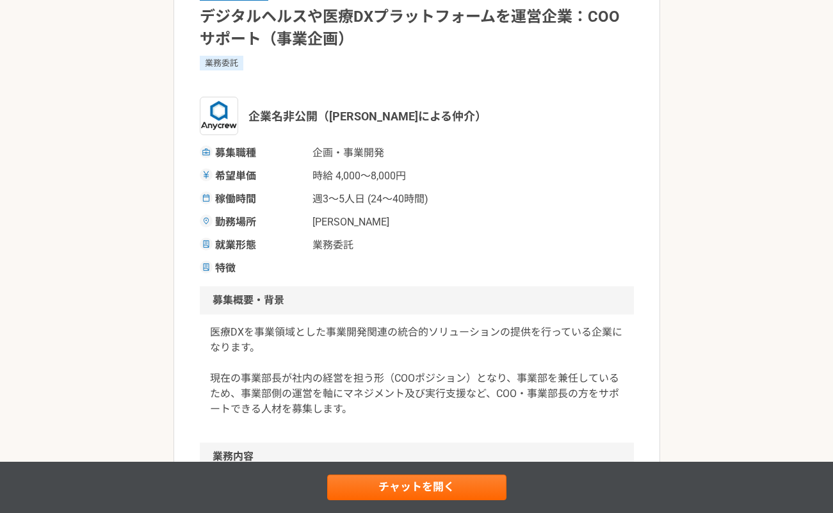
scroll to position [0, 0]
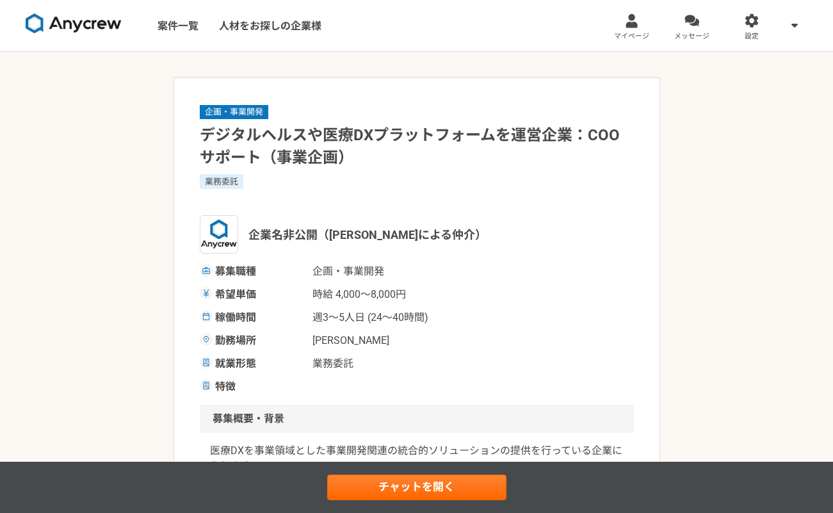
click at [97, 13] on img at bounding box center [74, 23] width 96 height 20
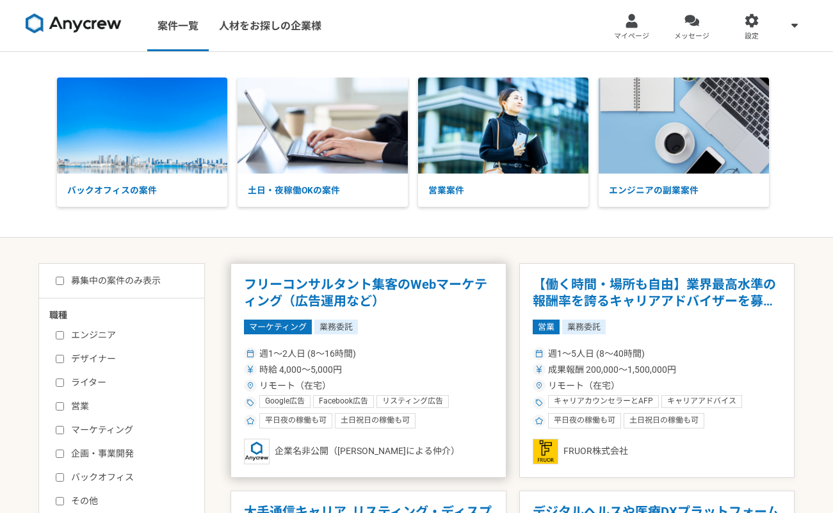
click at [409, 278] on h1 "フリーコンサルタント集客のWebマーケティング（広告運用など）" at bounding box center [368, 293] width 249 height 33
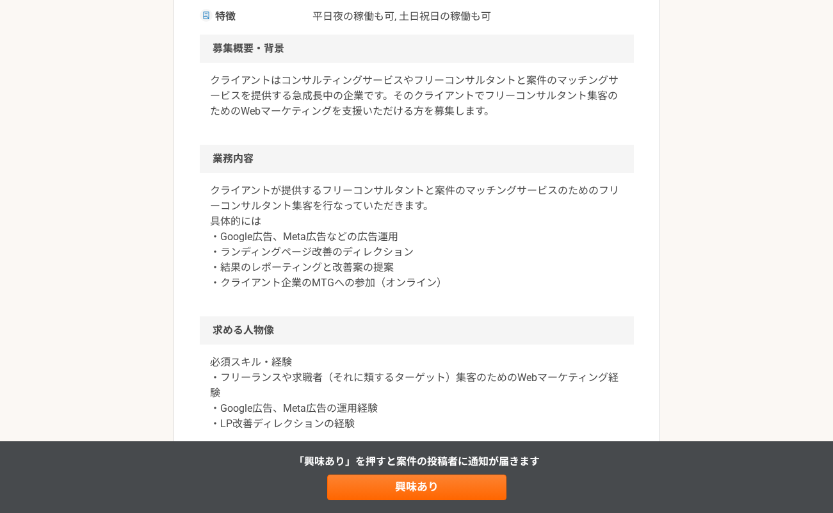
scroll to position [370, 0]
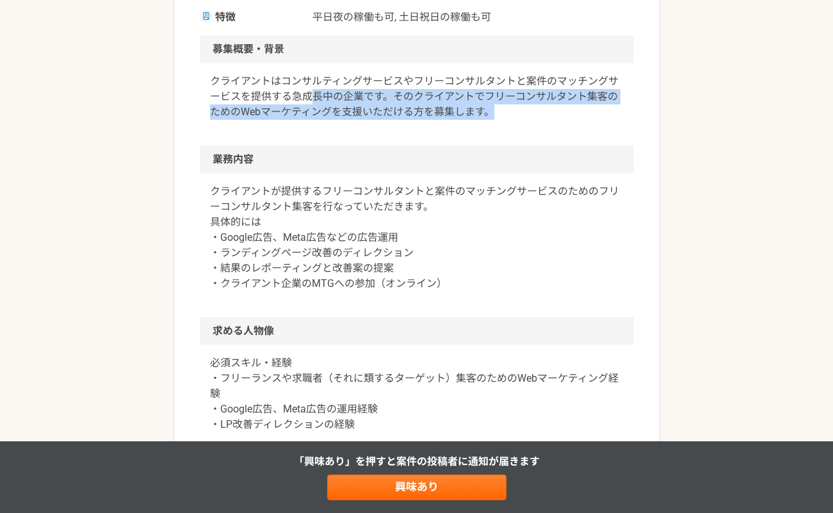
drag, startPoint x: 316, startPoint y: 99, endPoint x: 455, endPoint y: 121, distance: 140.7
click at [455, 121] on div "クライアントはコンサルティングサービスやフリーコンサルタントと案件のマッチングサービスを提供する急成長中の企業です。そのクライアントでフリーコンサルタント集客…" at bounding box center [417, 104] width 434 height 82
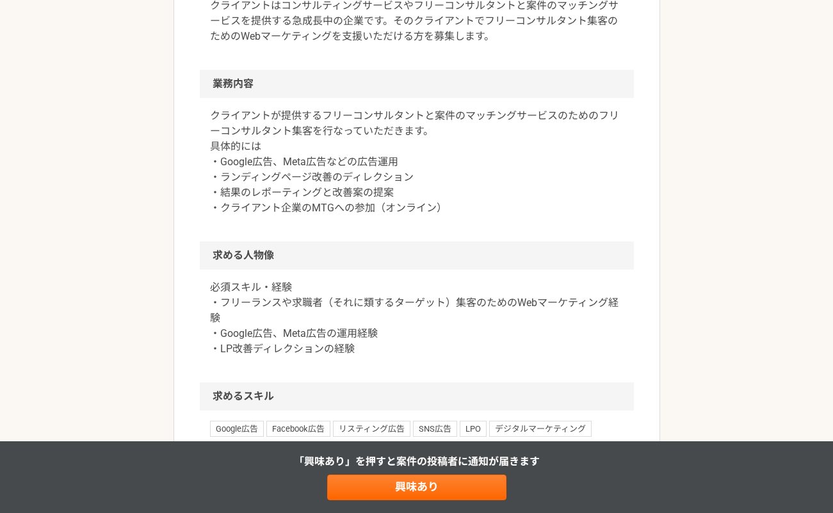
scroll to position [554, 0]
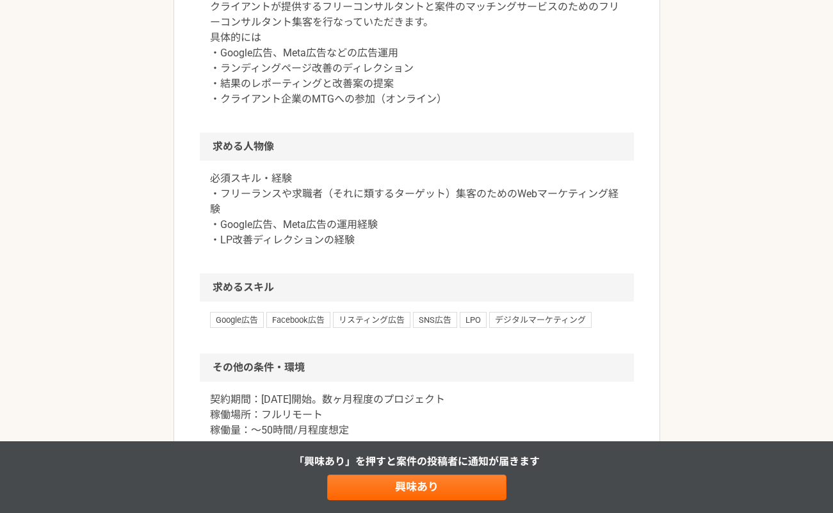
drag, startPoint x: 215, startPoint y: 224, endPoint x: 384, endPoint y: 260, distance: 172.2
click at [384, 248] on p "必須スキル・経験 ・フリーランスや求職者（それに類するターゲット）集客のためのWebマーケティング経験 ・Google広告、Meta広告の運用経験 ・LP改善…" at bounding box center [417, 209] width 414 height 77
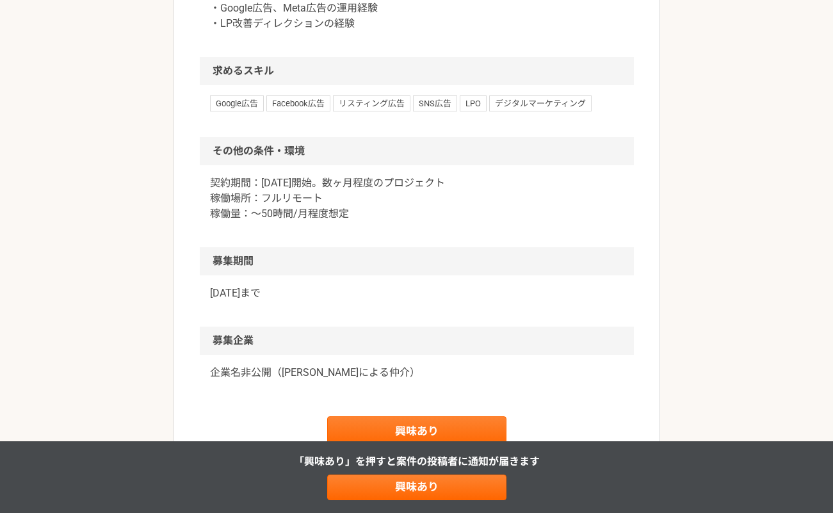
scroll to position [808, 0]
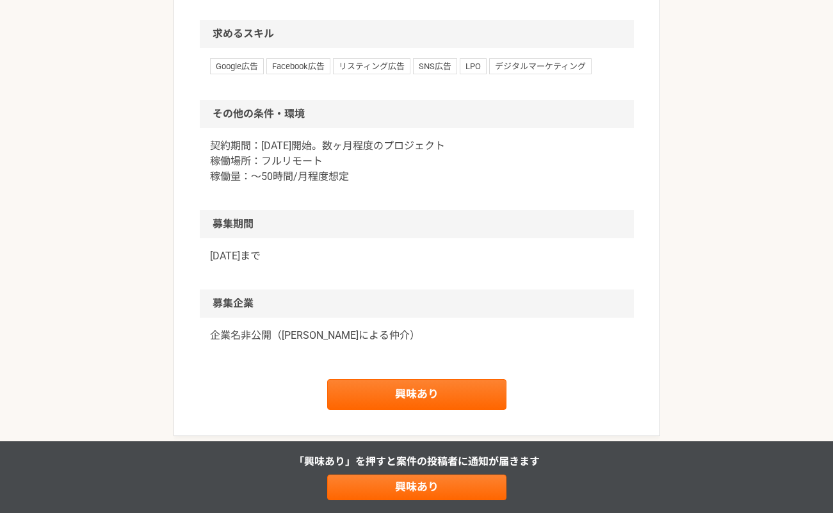
drag, startPoint x: 210, startPoint y: 163, endPoint x: 352, endPoint y: 193, distance: 145.5
click at [352, 184] on p "契約期間：[DATE]開始。数ヶ月程度のプロジェクト 稼働場所：フルリモート 稼働量：〜50時間/月程度想定" at bounding box center [417, 161] width 414 height 46
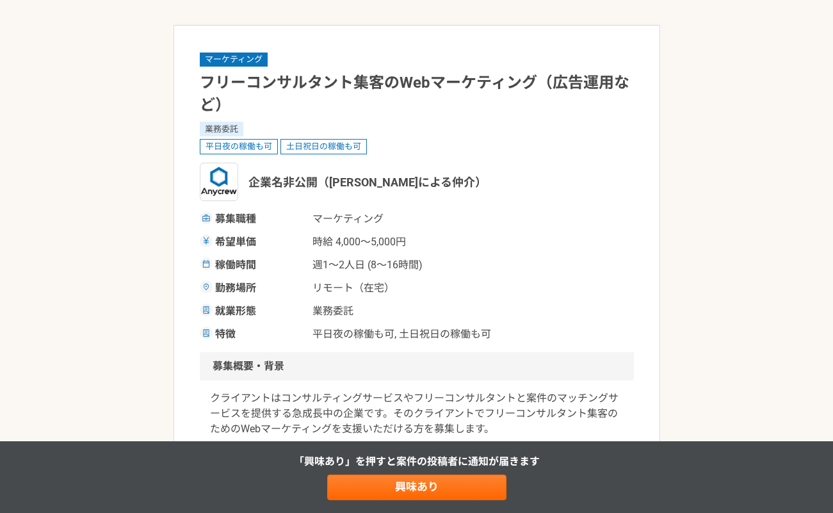
scroll to position [0, 0]
